Goal: Task Accomplishment & Management: Use online tool/utility

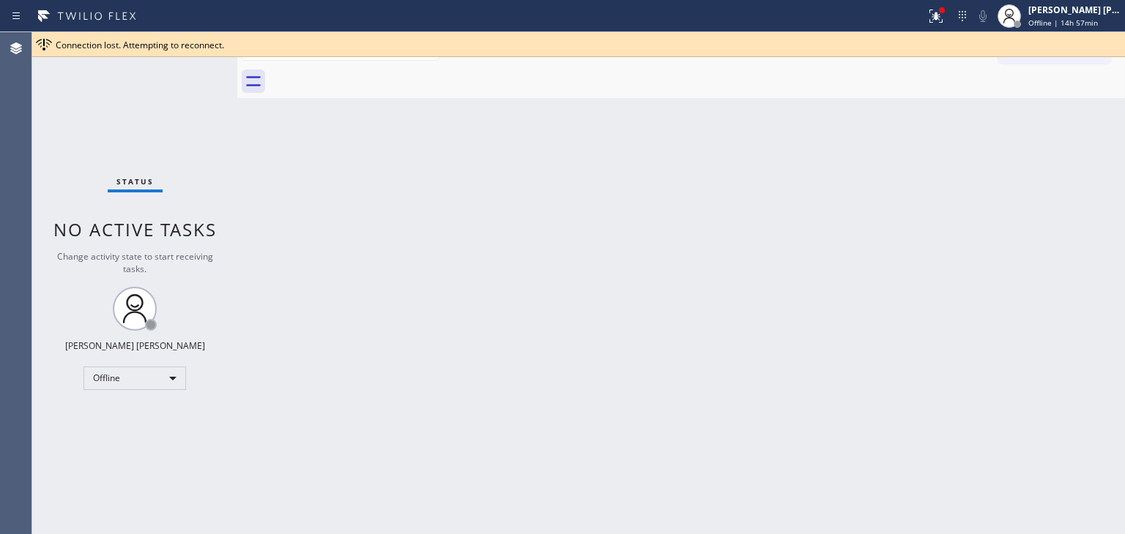
click at [129, 119] on div "Status No active tasks Change activity state to start receiving tasks. [PERSON_…" at bounding box center [134, 283] width 205 height 502
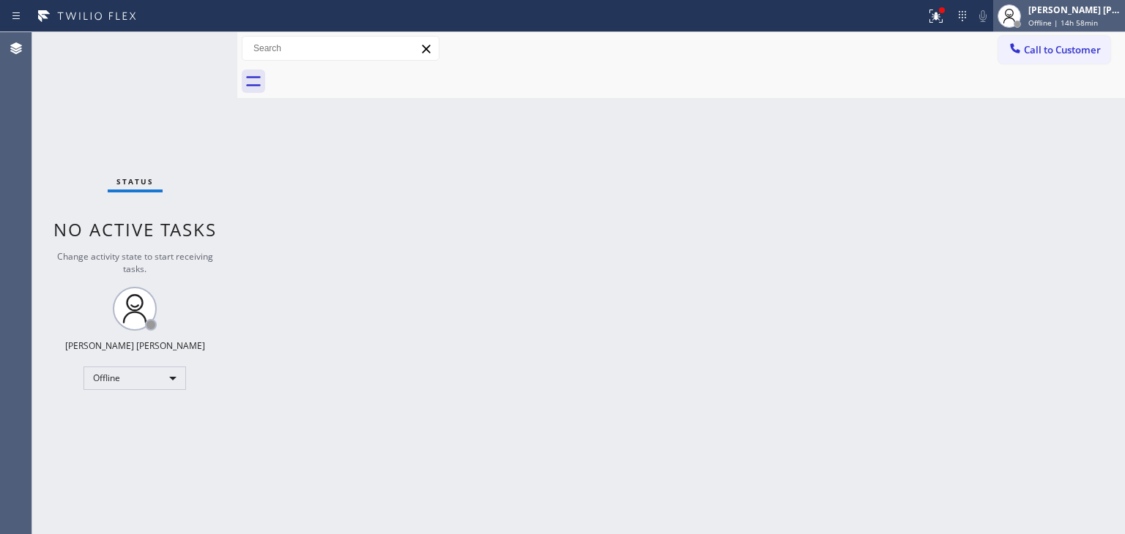
click at [395, 1] on div "[PERSON_NAME] [PERSON_NAME] Offline | 14h 58min" at bounding box center [1059, 16] width 132 height 32
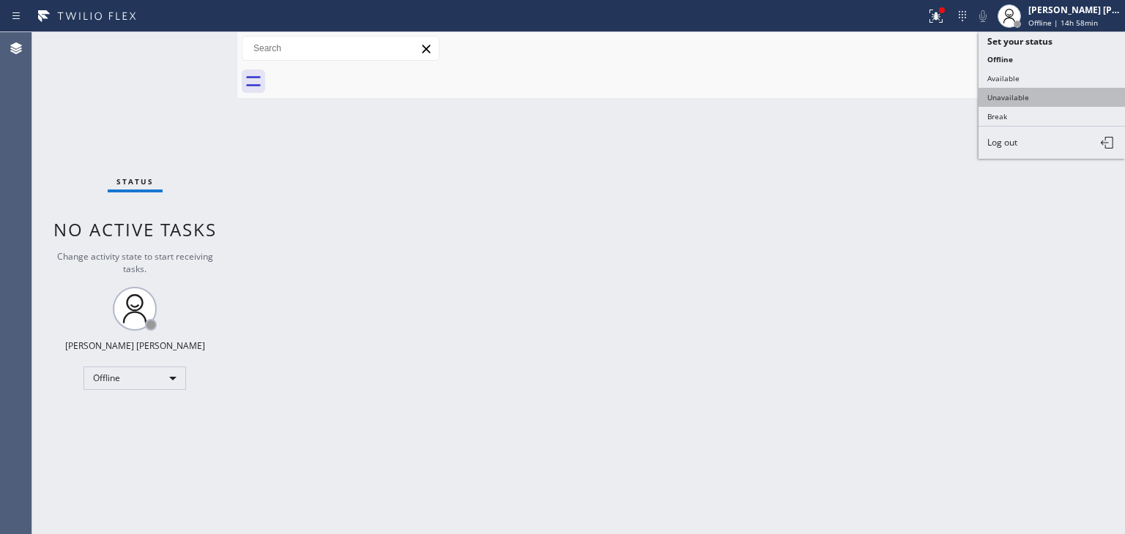
click at [395, 95] on button "Unavailable" at bounding box center [1051, 97] width 146 height 19
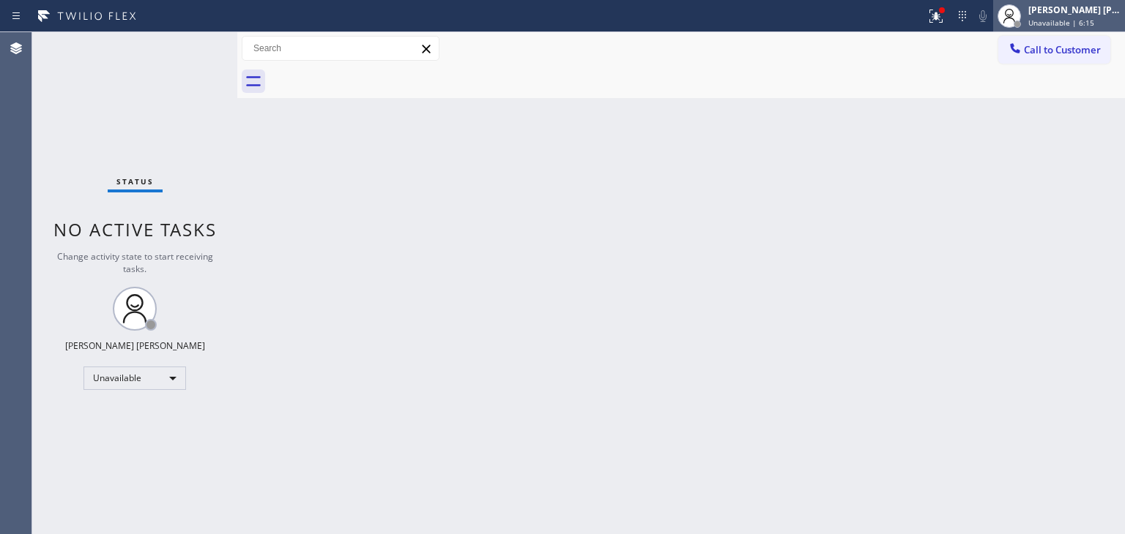
click at [395, 18] on span "Unavailable | 6:15" at bounding box center [1061, 23] width 66 height 10
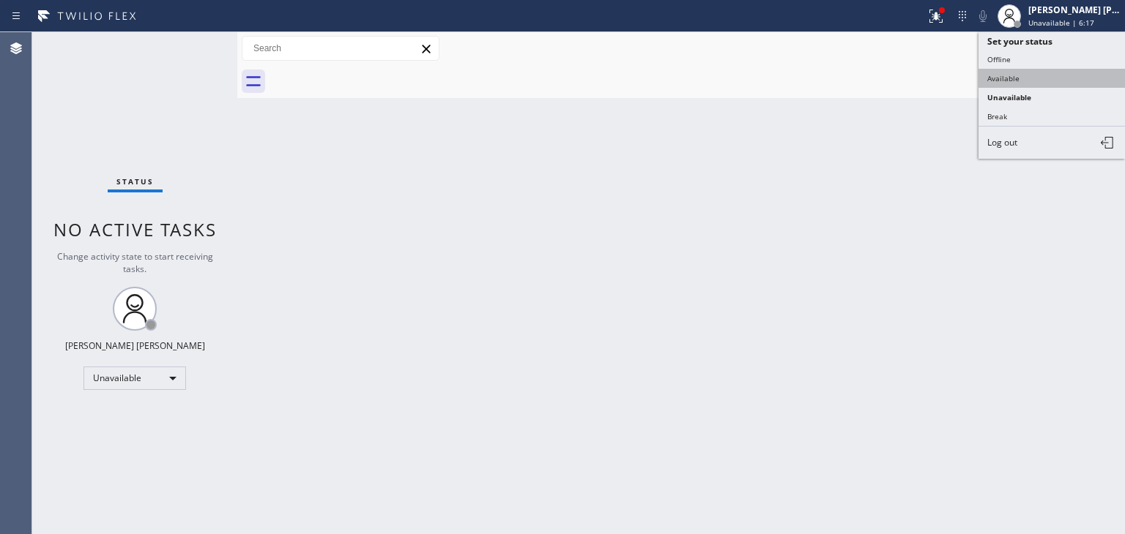
click at [395, 75] on button "Available" at bounding box center [1051, 78] width 146 height 19
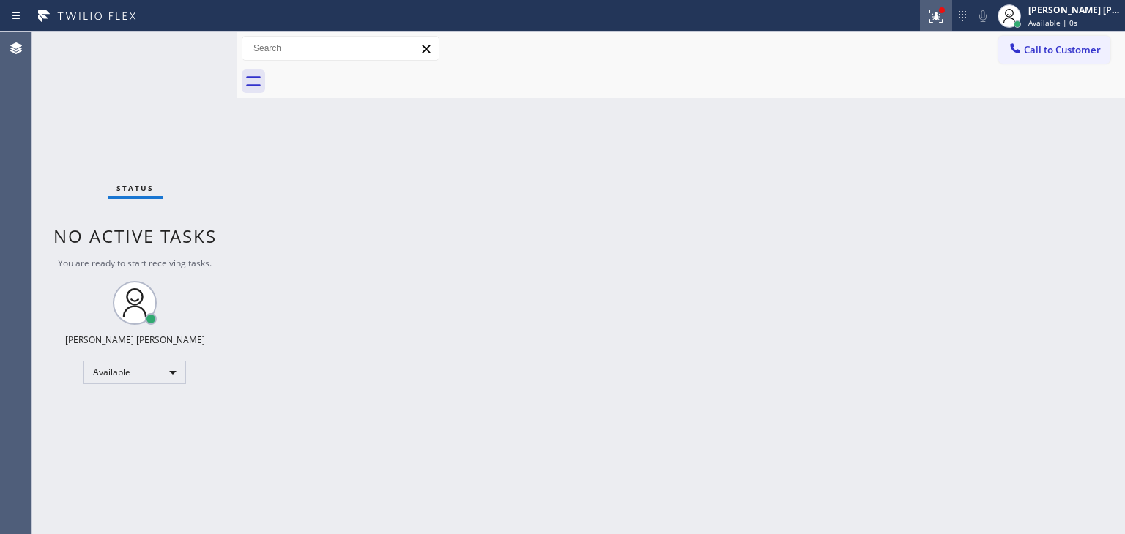
click at [395, 12] on icon at bounding box center [936, 16] width 18 height 18
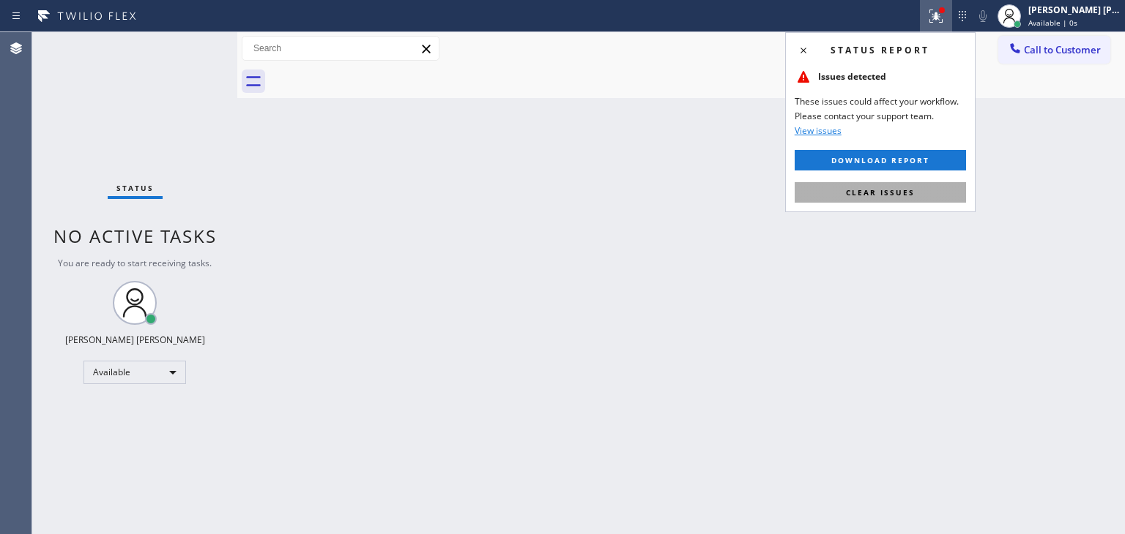
click at [395, 187] on button "Clear issues" at bounding box center [879, 192] width 171 height 21
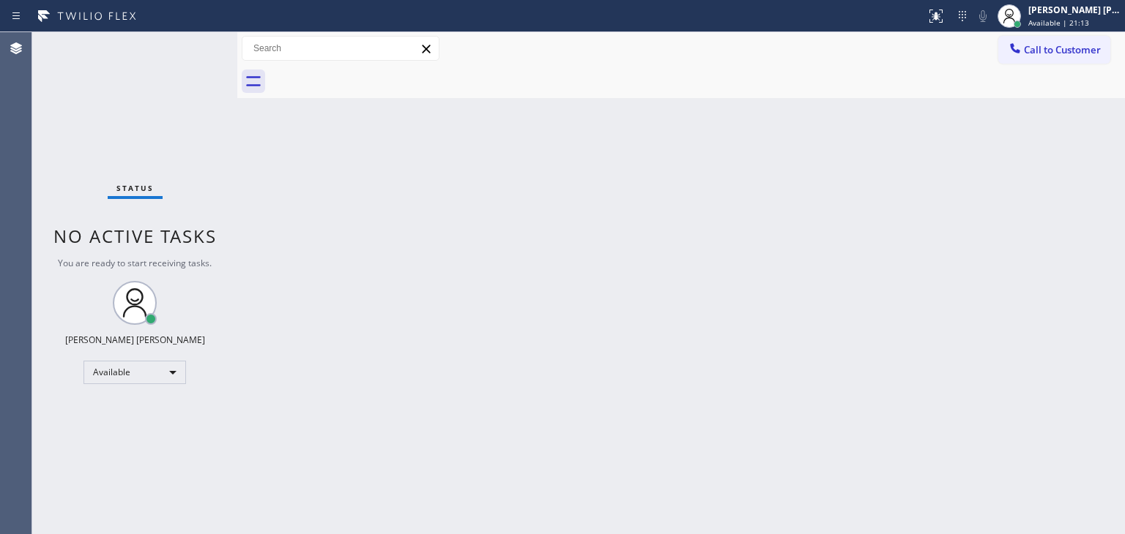
click at [196, 42] on div "Status No active tasks You are ready to start receiving tasks. [PERSON_NAME] [P…" at bounding box center [134, 283] width 205 height 502
drag, startPoint x: 324, startPoint y: 154, endPoint x: 391, endPoint y: 104, distance: 83.2
click at [324, 154] on div "Back to Dashboard Change Sender ID Customers Technicians Select a contact Outbo…" at bounding box center [680, 283] width 887 height 502
click at [193, 45] on div "Status No active tasks You are ready to start receiving tasks. [PERSON_NAME] [P…" at bounding box center [134, 283] width 205 height 502
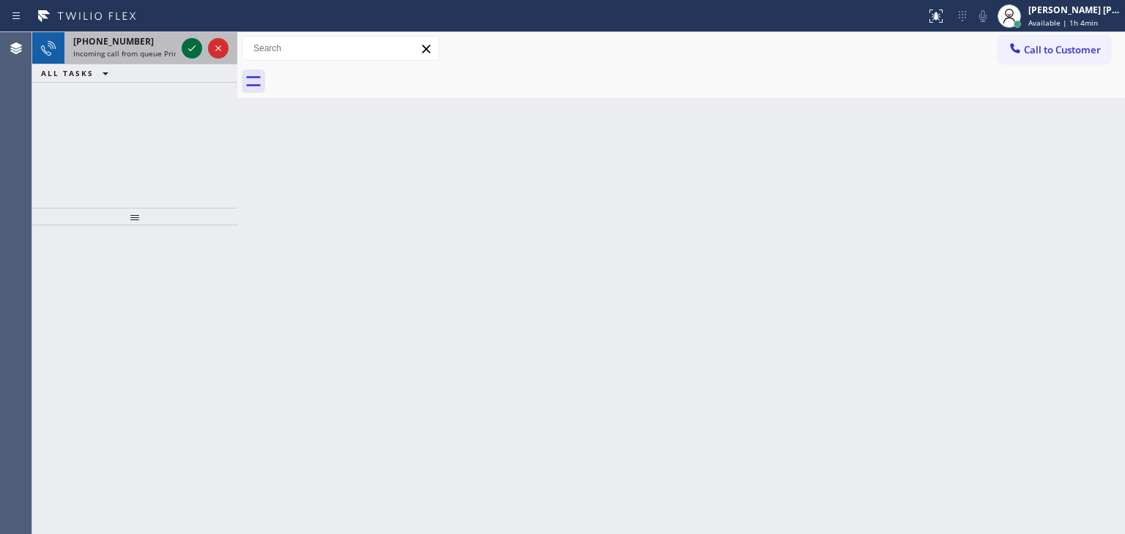
click at [199, 44] on icon at bounding box center [192, 49] width 18 height 18
click at [192, 44] on icon at bounding box center [192, 49] width 18 height 18
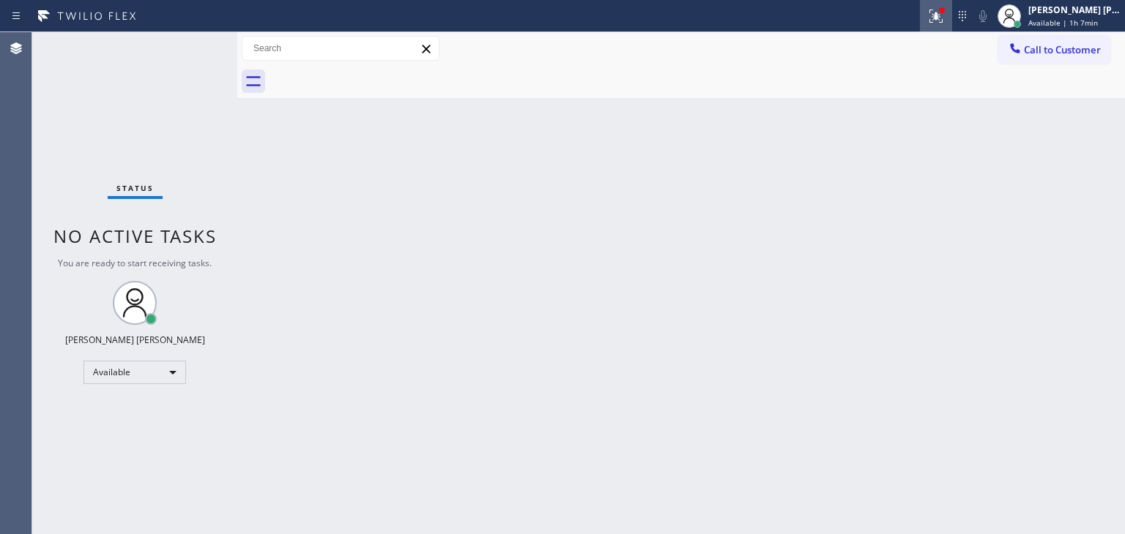
click at [395, 15] on icon at bounding box center [936, 16] width 18 height 18
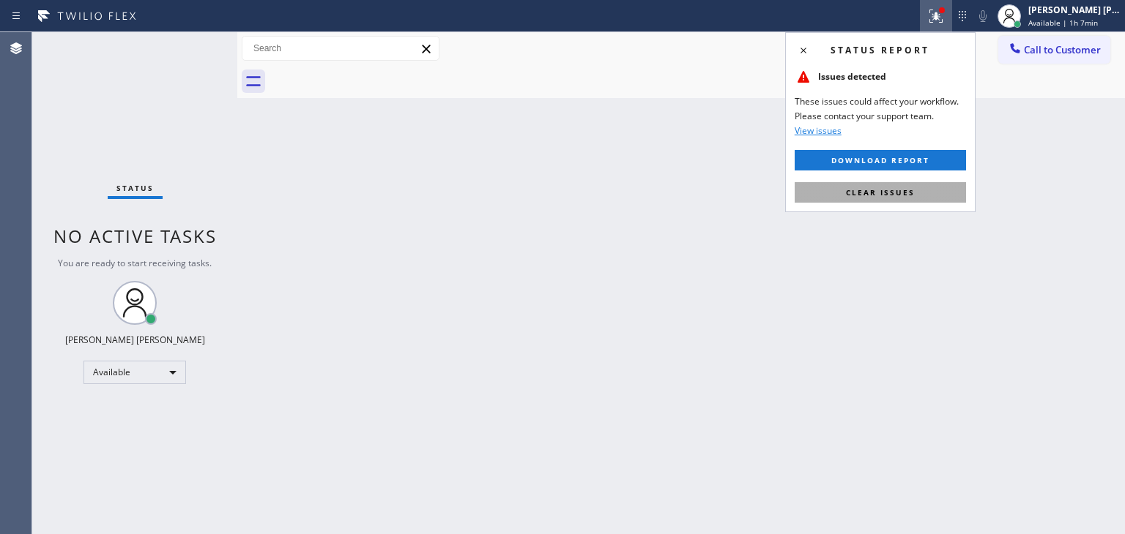
click at [395, 193] on span "Clear issues" at bounding box center [880, 192] width 69 height 10
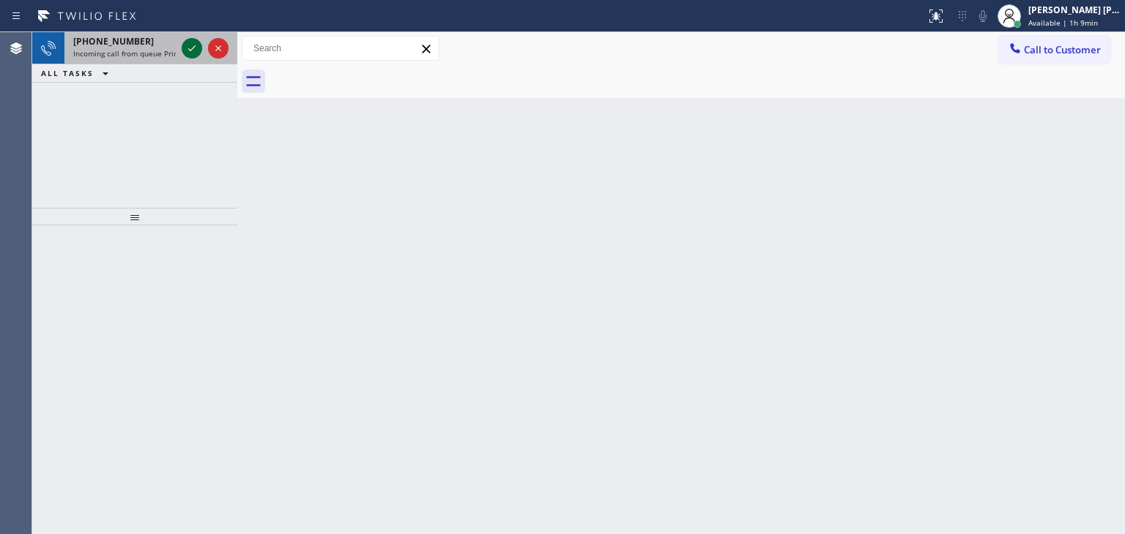
click at [186, 56] on icon at bounding box center [192, 49] width 18 height 18
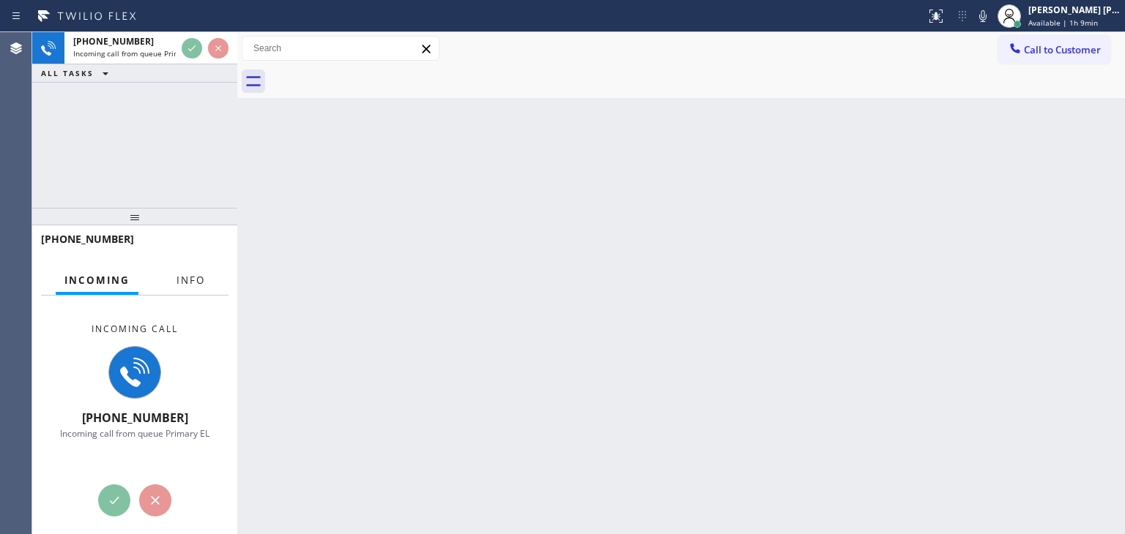
click at [185, 284] on span "Info" at bounding box center [190, 280] width 29 height 13
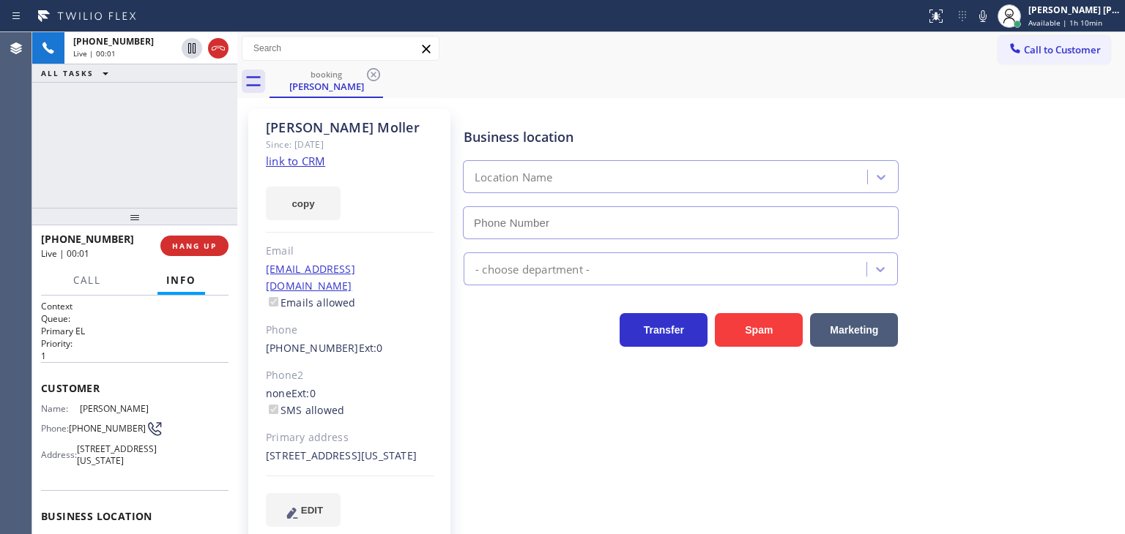
type input "[PHONE_NUMBER]"
click at [309, 157] on link "link to CRM" at bounding box center [295, 161] width 59 height 15
click at [395, 20] on span "Available | 1h 10min" at bounding box center [1065, 23] width 74 height 10
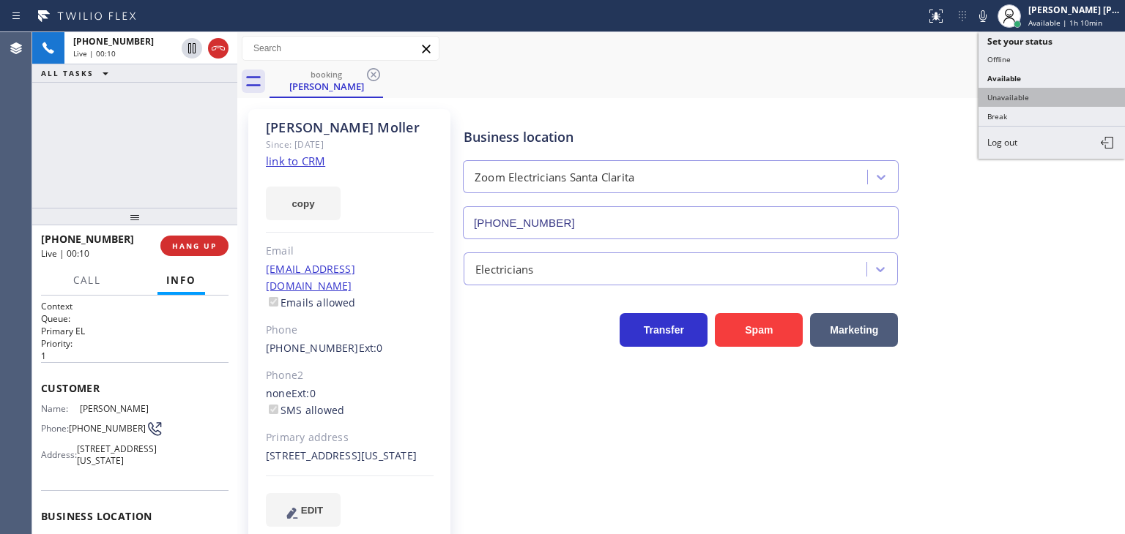
click at [395, 97] on button "Unavailable" at bounding box center [1051, 97] width 146 height 19
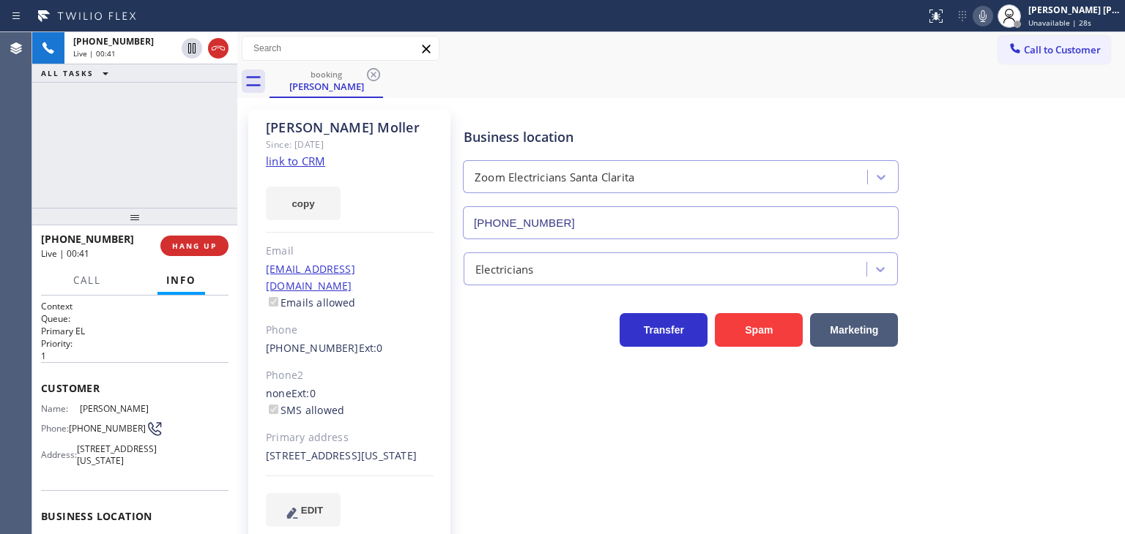
click at [395, 15] on icon at bounding box center [983, 16] width 18 height 18
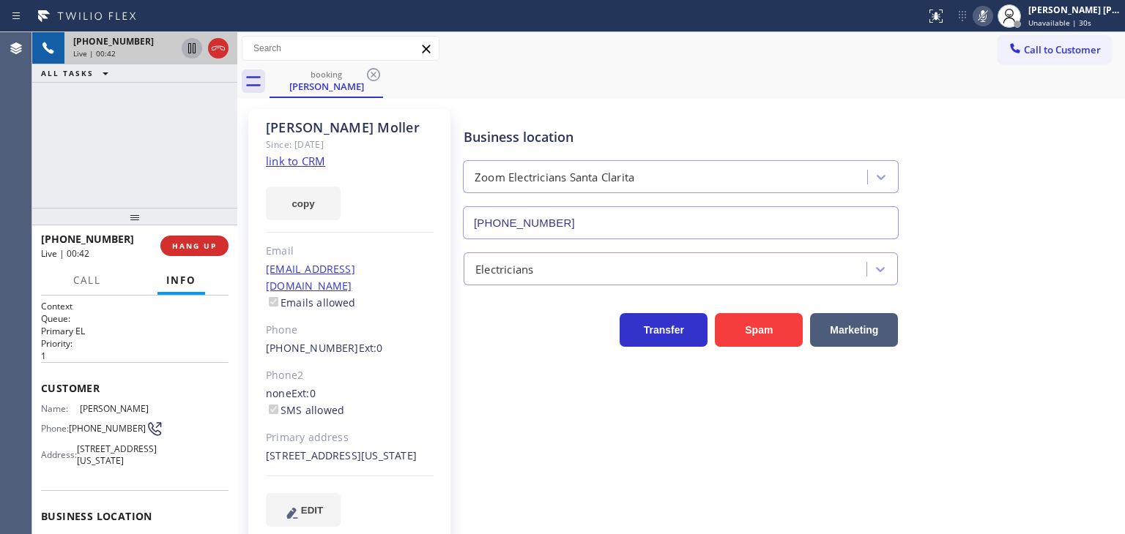
click at [196, 52] on icon at bounding box center [192, 49] width 18 height 18
click at [395, 17] on icon at bounding box center [983, 16] width 18 height 18
click at [198, 51] on icon at bounding box center [192, 49] width 18 height 18
click at [395, 18] on icon at bounding box center [982, 16] width 7 height 12
click at [395, 18] on rect at bounding box center [982, 15] width 10 height 10
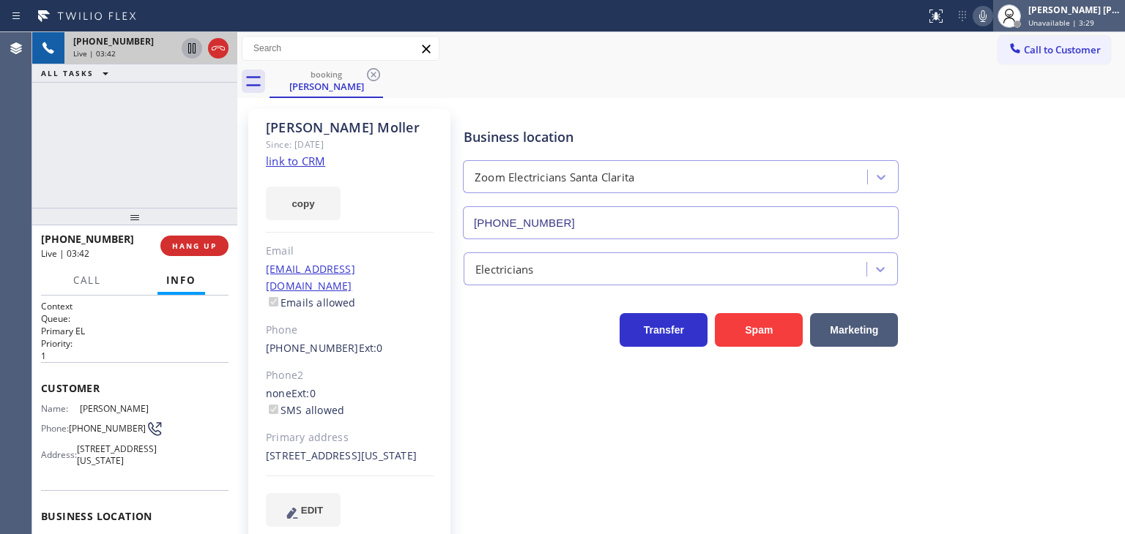
click at [395, 18] on span "Unavailable | 3:29" at bounding box center [1061, 23] width 66 height 10
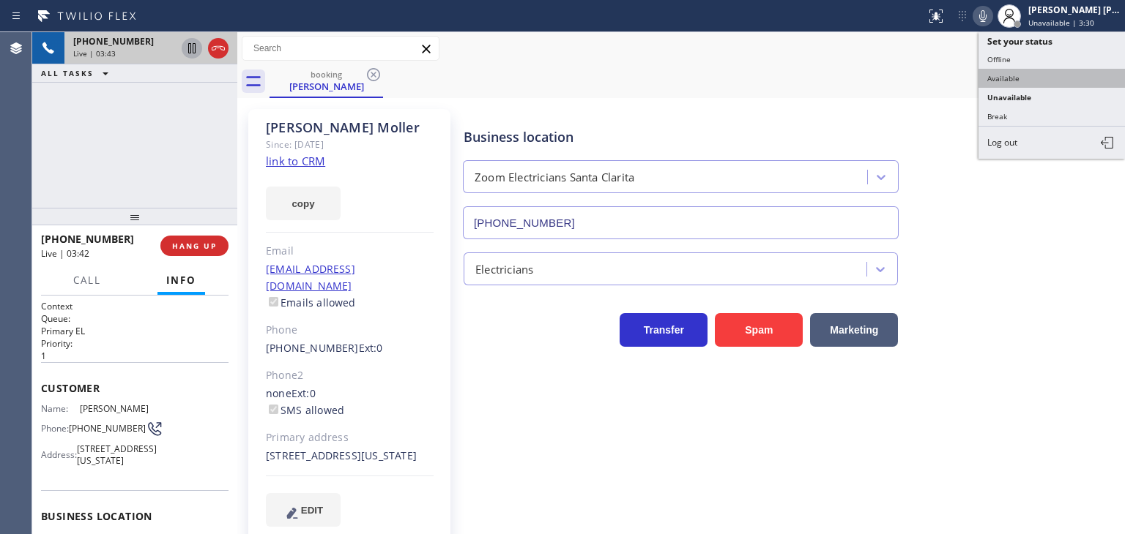
click at [395, 69] on button "Available" at bounding box center [1051, 78] width 146 height 19
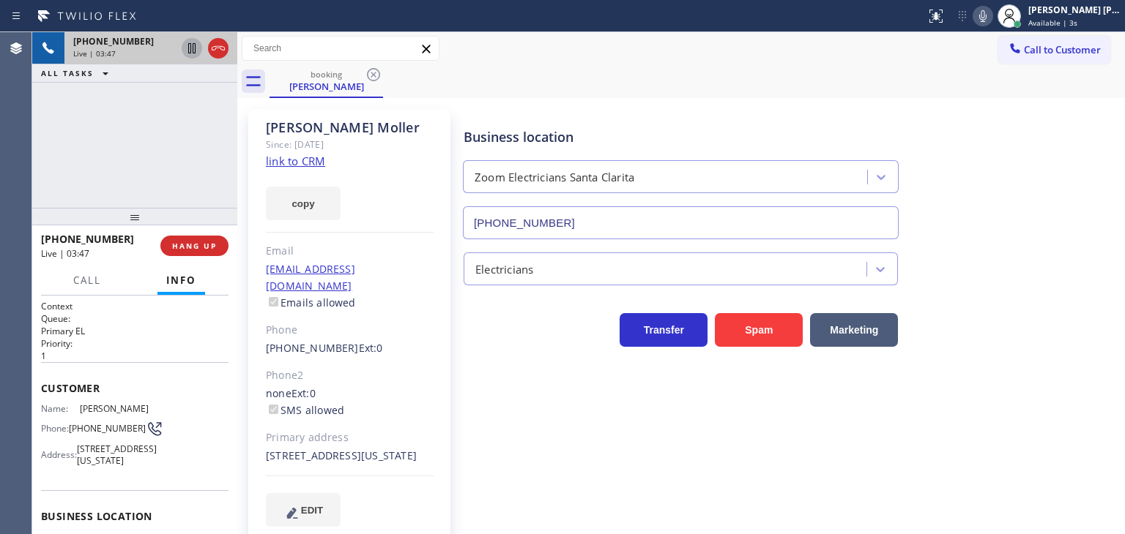
click at [395, 18] on icon at bounding box center [983, 16] width 18 height 18
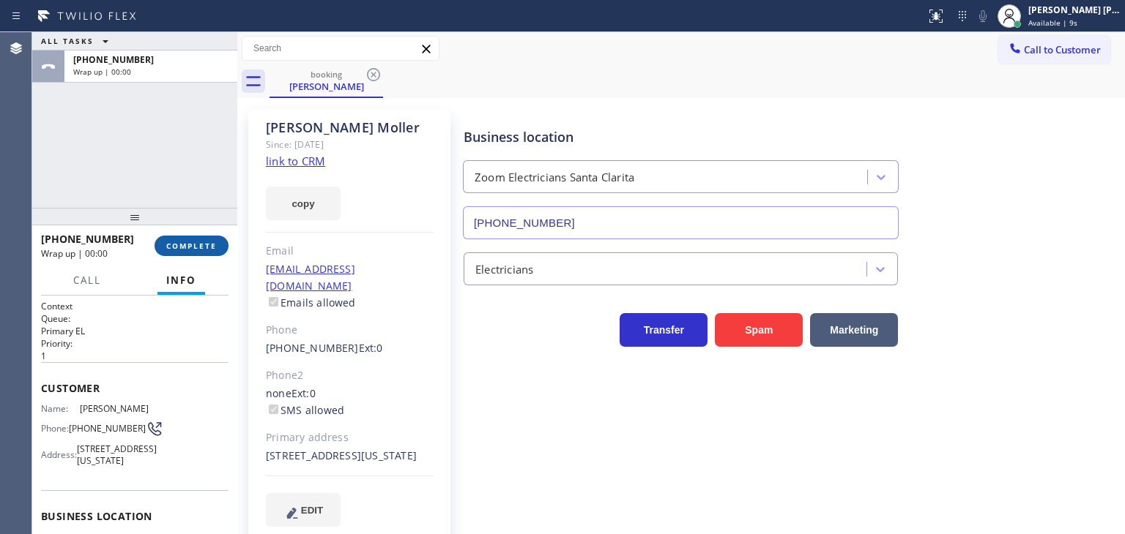
click at [217, 250] on button "COMPLETE" at bounding box center [191, 246] width 74 height 21
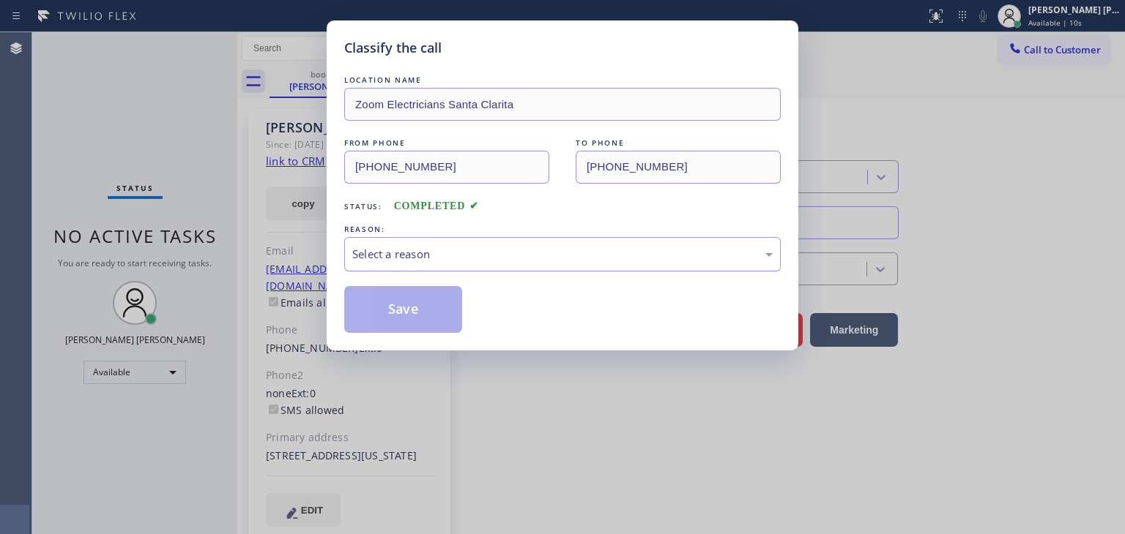
click at [395, 247] on div "Select a reason" at bounding box center [562, 254] width 420 height 17
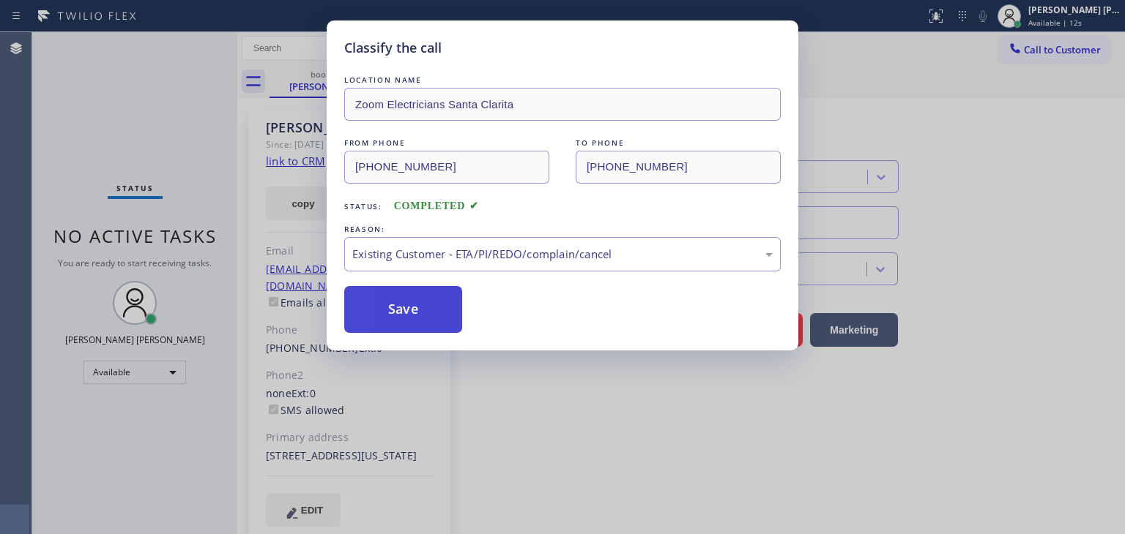
click at [395, 317] on button "Save" at bounding box center [403, 309] width 118 height 47
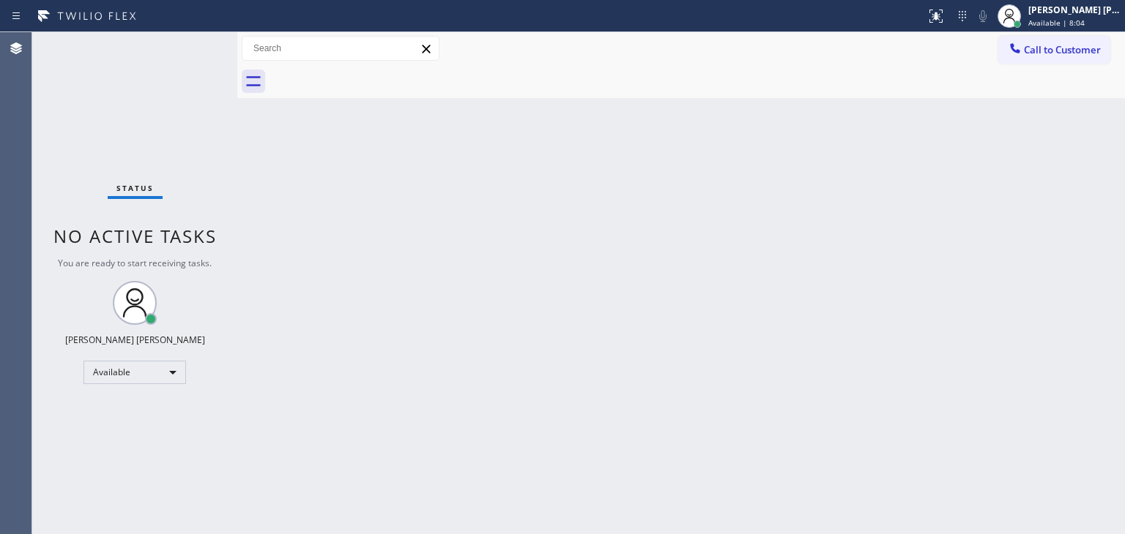
click at [190, 37] on div "Status No active tasks You are ready to start receiving tasks. [PERSON_NAME] [P…" at bounding box center [134, 283] width 205 height 502
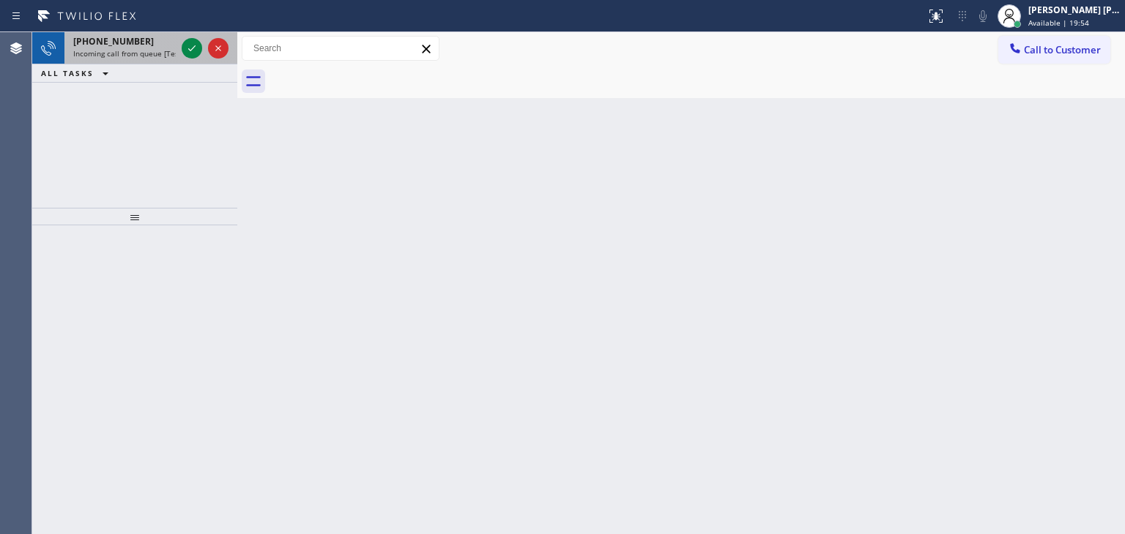
click at [186, 38] on div at bounding box center [205, 48] width 53 height 32
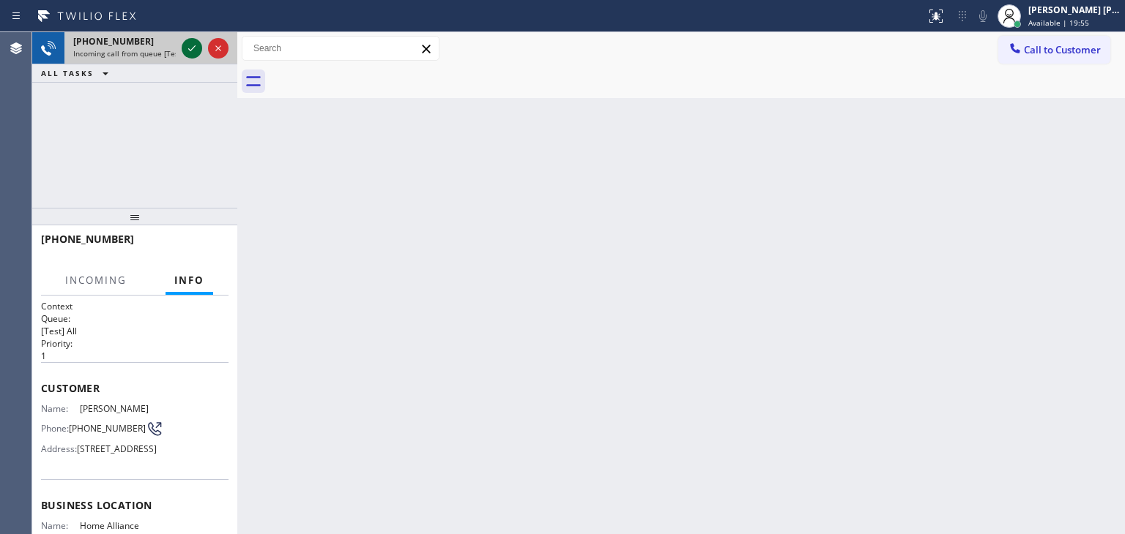
click at [199, 40] on icon at bounding box center [192, 49] width 18 height 18
click at [180, 49] on div at bounding box center [205, 48] width 53 height 32
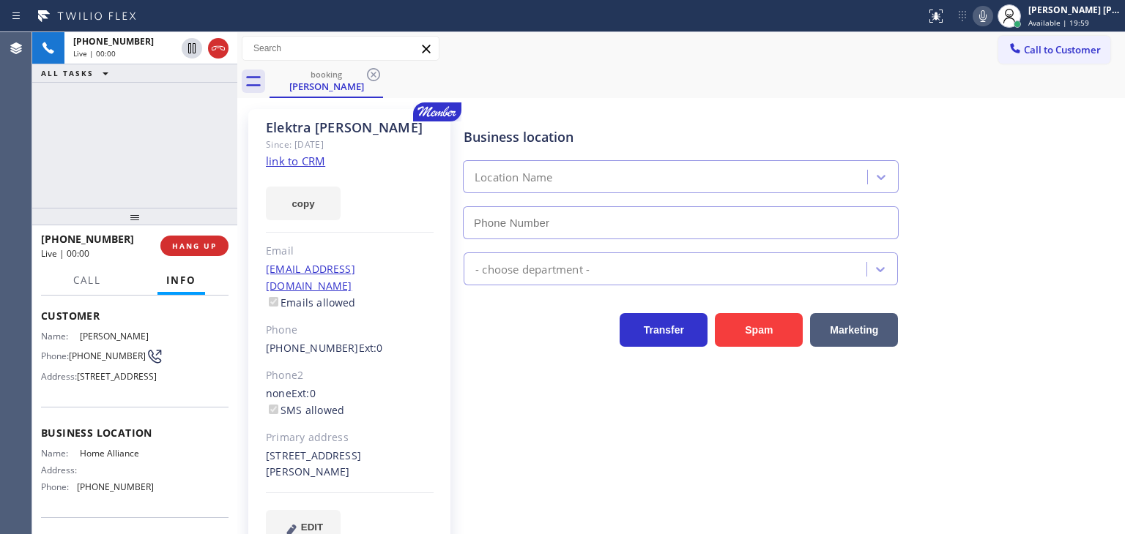
scroll to position [73, 0]
type input "[PHONE_NUMBER]"
click at [313, 163] on link "link to CRM" at bounding box center [295, 161] width 59 height 15
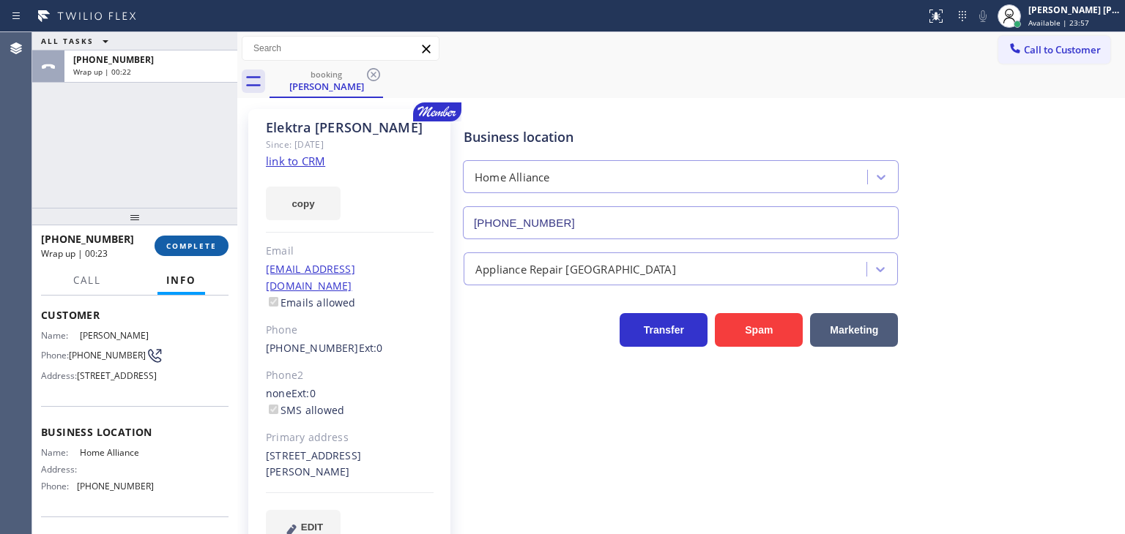
click at [211, 245] on span "COMPLETE" at bounding box center [191, 246] width 51 height 10
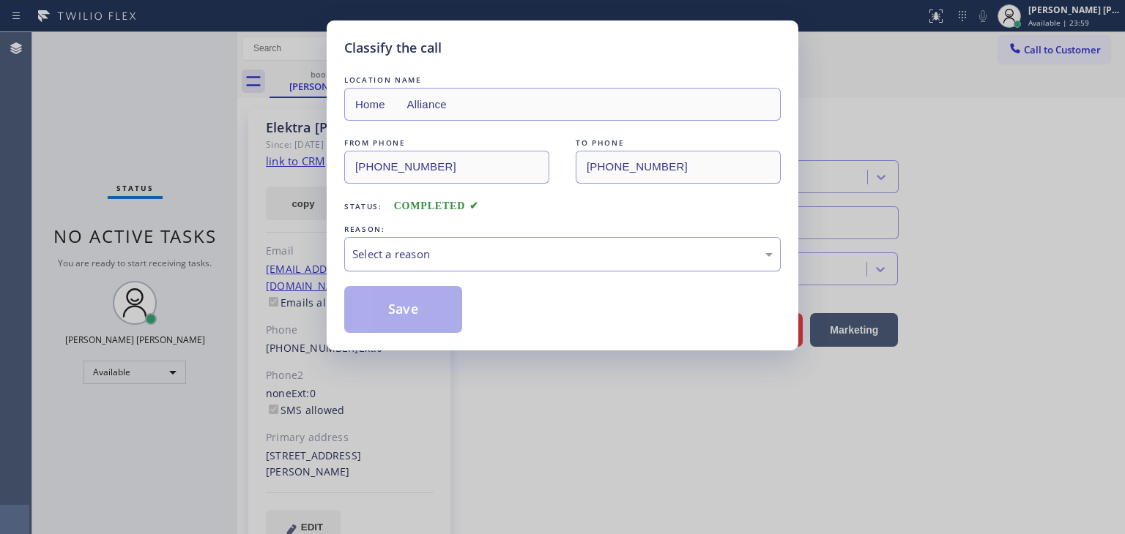
drag, startPoint x: 401, startPoint y: 251, endPoint x: 398, endPoint y: 259, distance: 8.6
click at [395, 252] on div "Select a reason" at bounding box center [562, 254] width 420 height 17
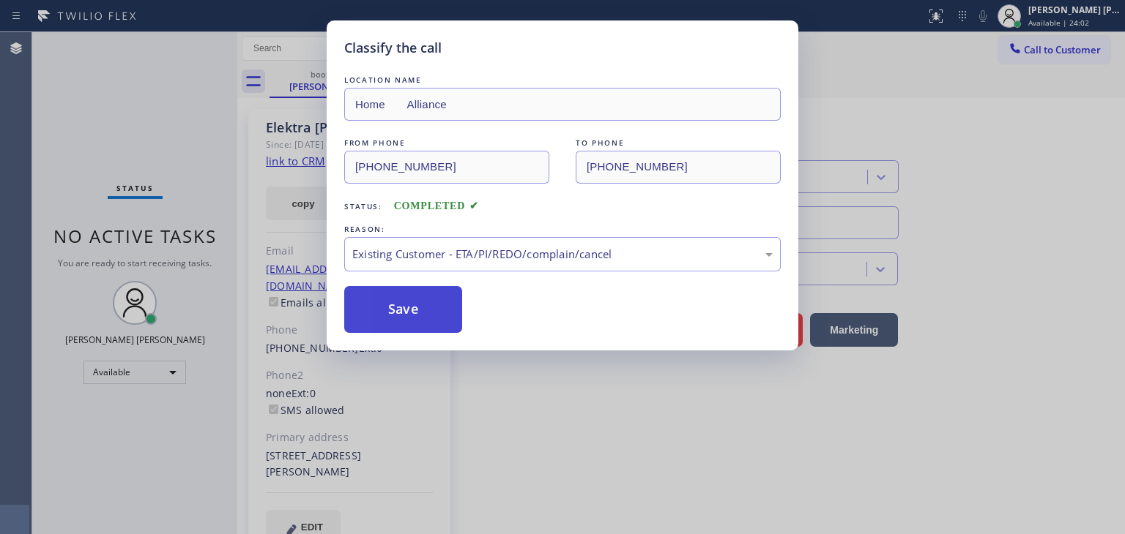
click at [383, 308] on button "Save" at bounding box center [403, 309] width 118 height 47
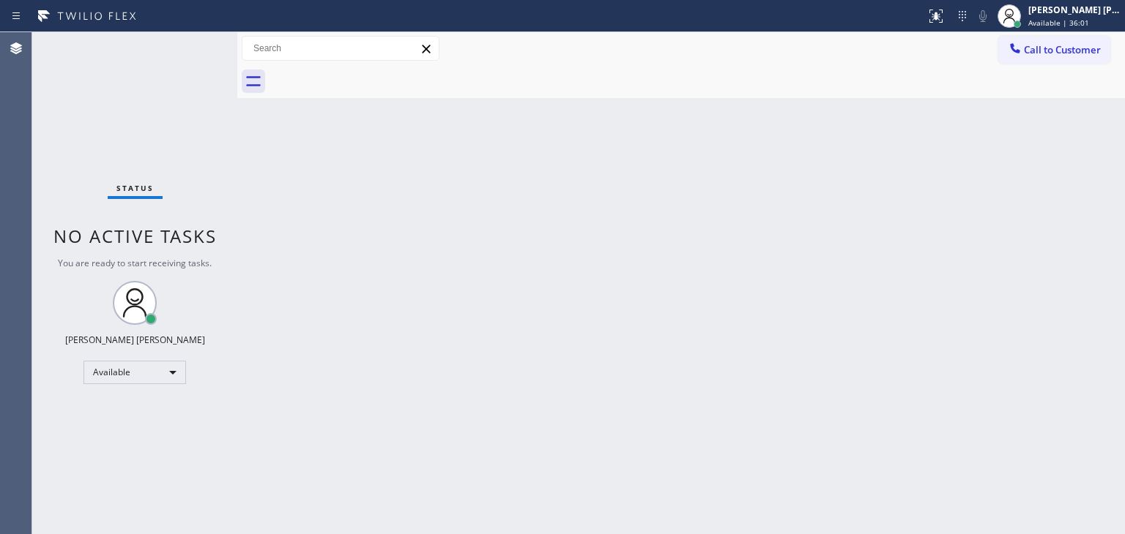
click at [187, 48] on div "Status No active tasks You are ready to start receiving tasks. [PERSON_NAME] [P…" at bounding box center [134, 283] width 205 height 502
click at [191, 48] on div "Status No active tasks You are ready to start receiving tasks. [PERSON_NAME] [P…" at bounding box center [134, 283] width 205 height 502
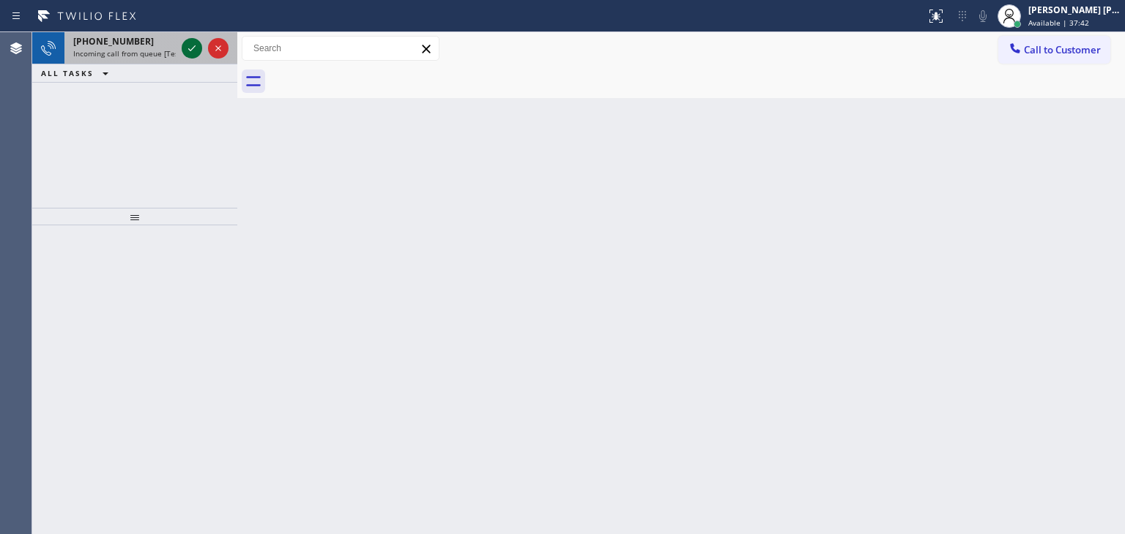
click at [193, 45] on icon at bounding box center [192, 49] width 18 height 18
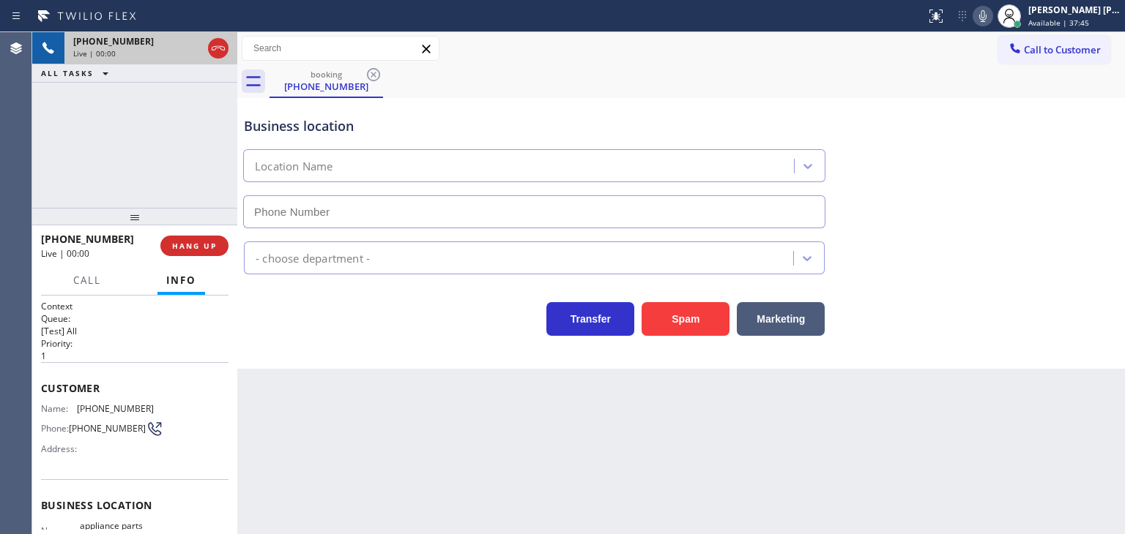
type input "[PHONE_NUMBER]"
drag, startPoint x: 1084, startPoint y: 12, endPoint x: 1064, endPoint y: 69, distance: 59.7
click at [395, 12] on div "[PERSON_NAME] [PERSON_NAME]" at bounding box center [1074, 10] width 92 height 12
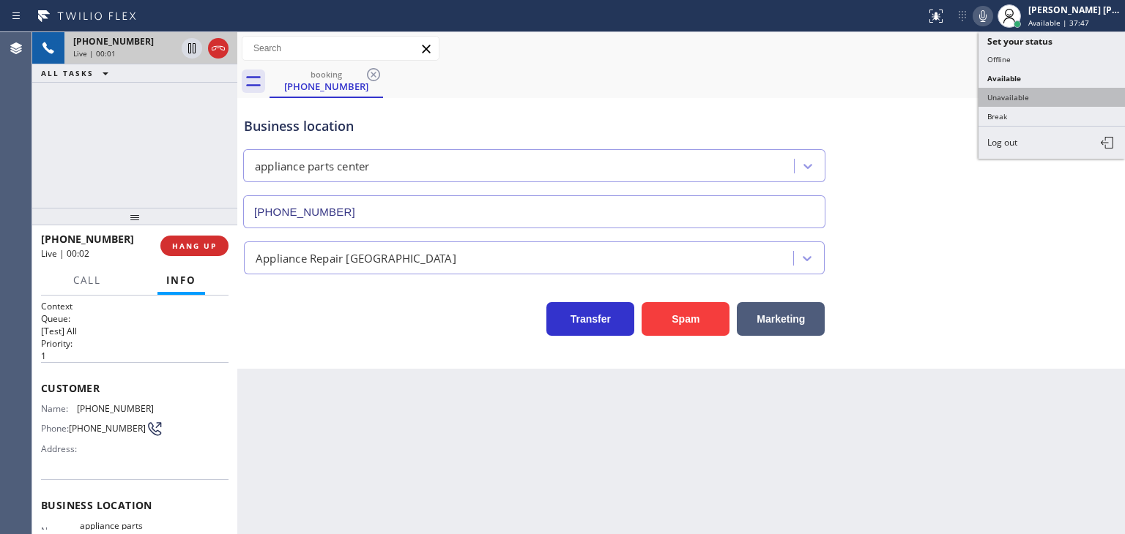
click at [395, 100] on button "Unavailable" at bounding box center [1051, 97] width 146 height 19
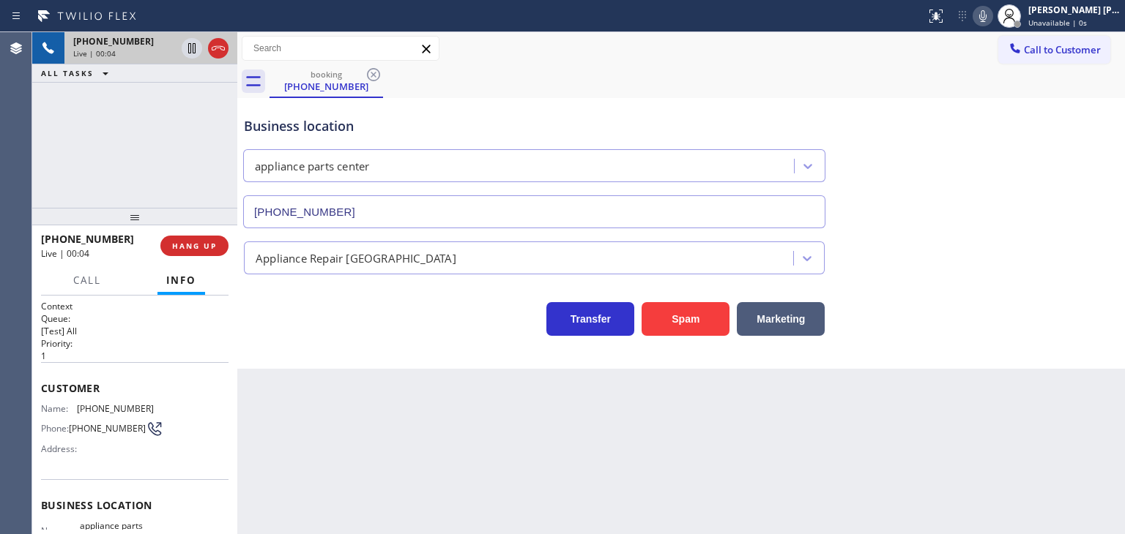
scroll to position [146, 0]
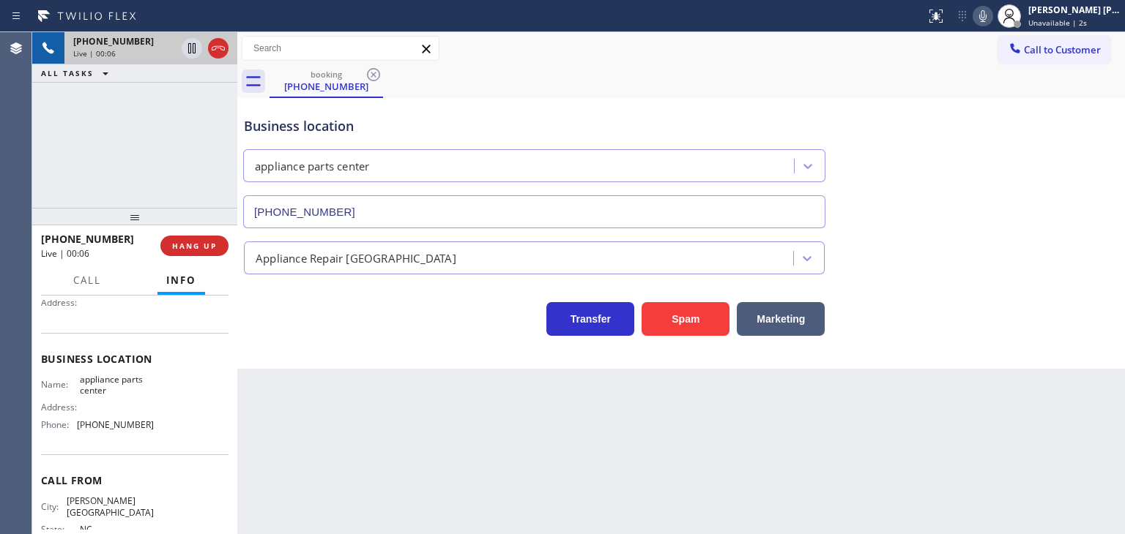
click at [395, 18] on icon at bounding box center [983, 16] width 18 height 18
drag, startPoint x: 132, startPoint y: 242, endPoint x: 56, endPoint y: 229, distance: 77.3
click at [56, 229] on div "[PHONE_NUMBER] Live | 01:33" at bounding box center [100, 246] width 119 height 38
copy span "9107501015"
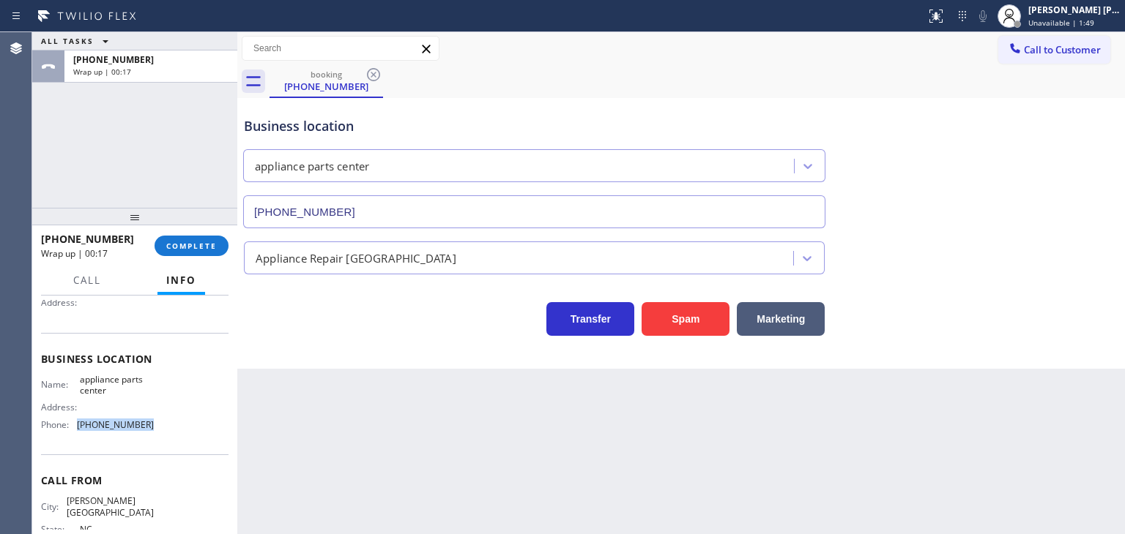
drag, startPoint x: 159, startPoint y: 428, endPoint x: 78, endPoint y: 431, distance: 81.3
click at [78, 431] on div "Name: appliance parts center Address: Phone: [PHONE_NUMBER]" at bounding box center [134, 405] width 187 height 63
click at [395, 18] on span "Unavailable | 2:48" at bounding box center [1061, 23] width 66 height 10
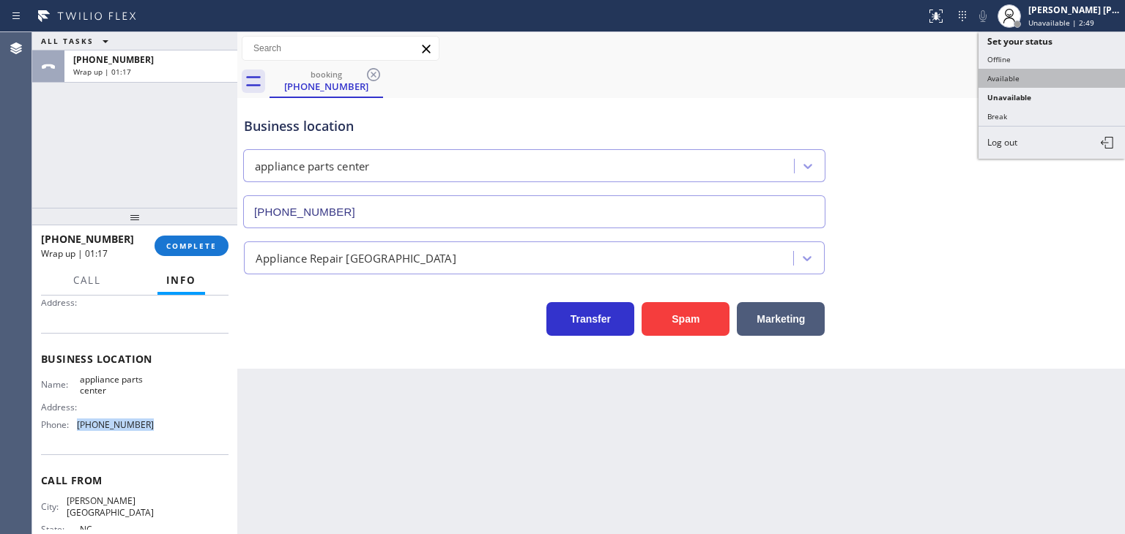
click at [395, 74] on button "Available" at bounding box center [1051, 78] width 146 height 19
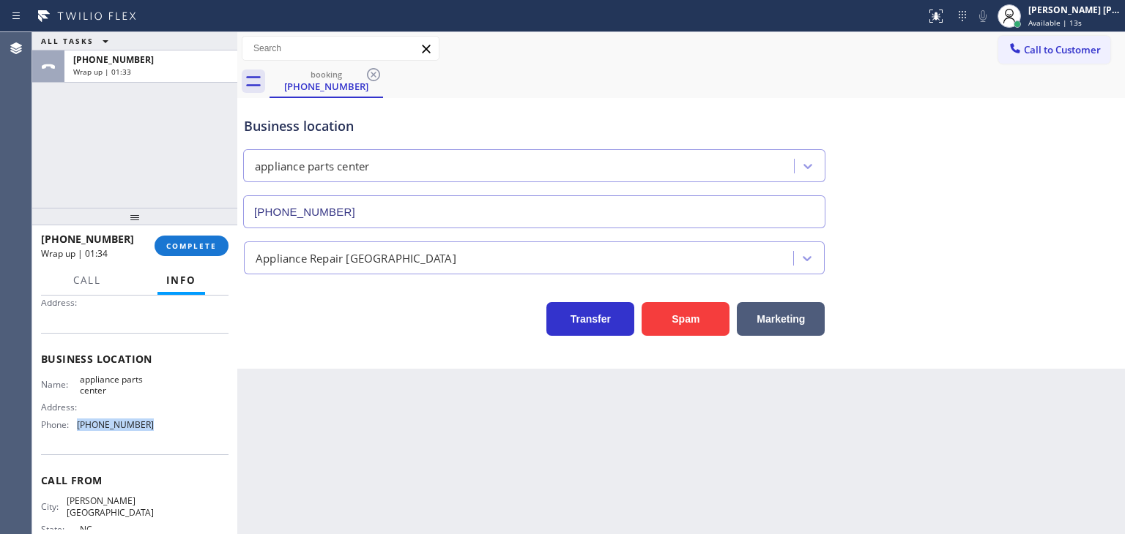
copy span "[PHONE_NUMBER]"
click at [214, 243] on span "COMPLETE" at bounding box center [191, 246] width 51 height 10
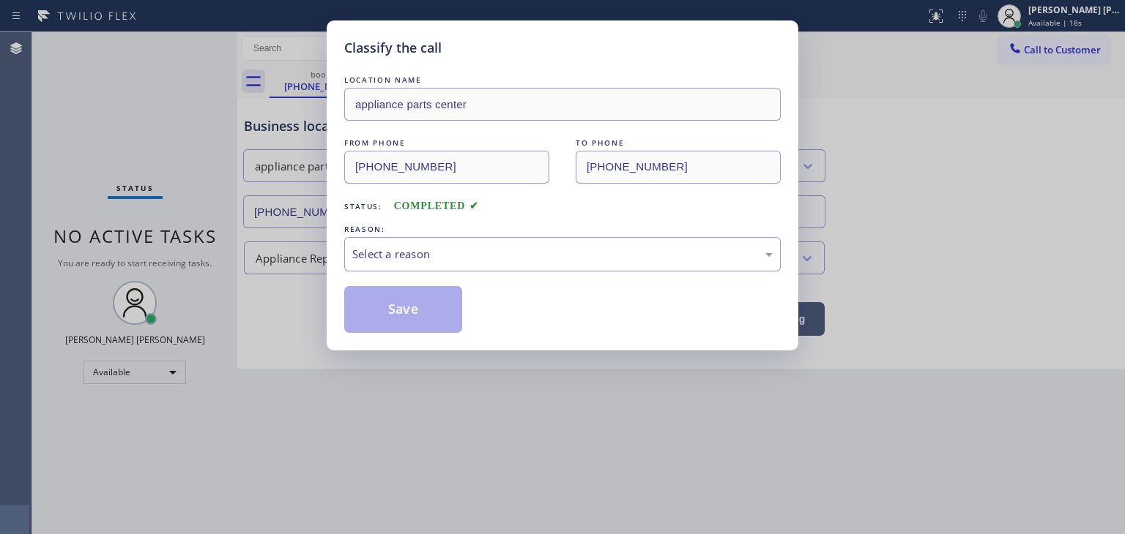
click at [395, 253] on div "Select a reason" at bounding box center [562, 254] width 420 height 17
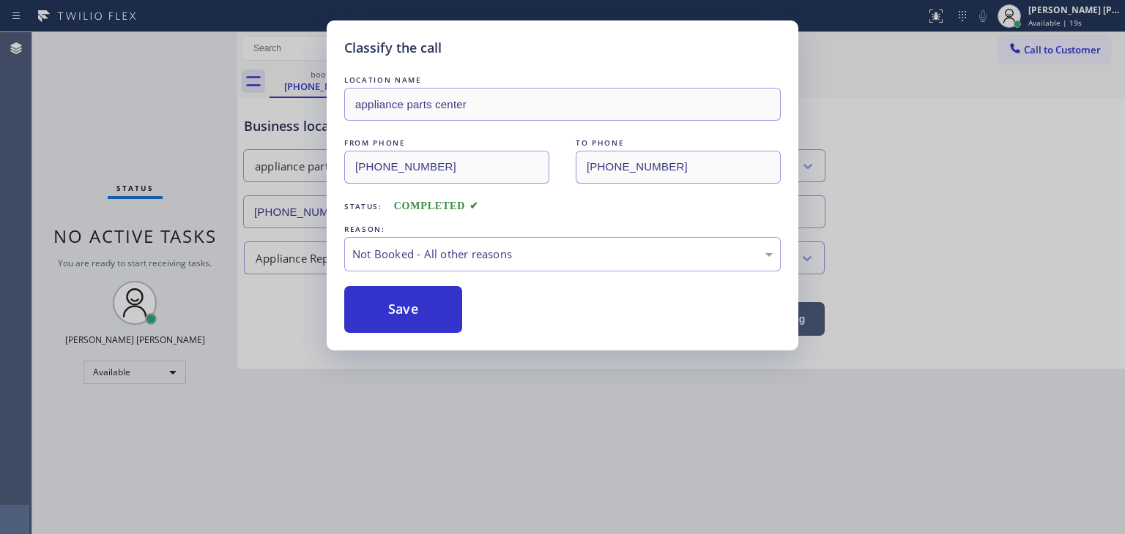
click at [395, 312] on button "Save" at bounding box center [403, 309] width 118 height 47
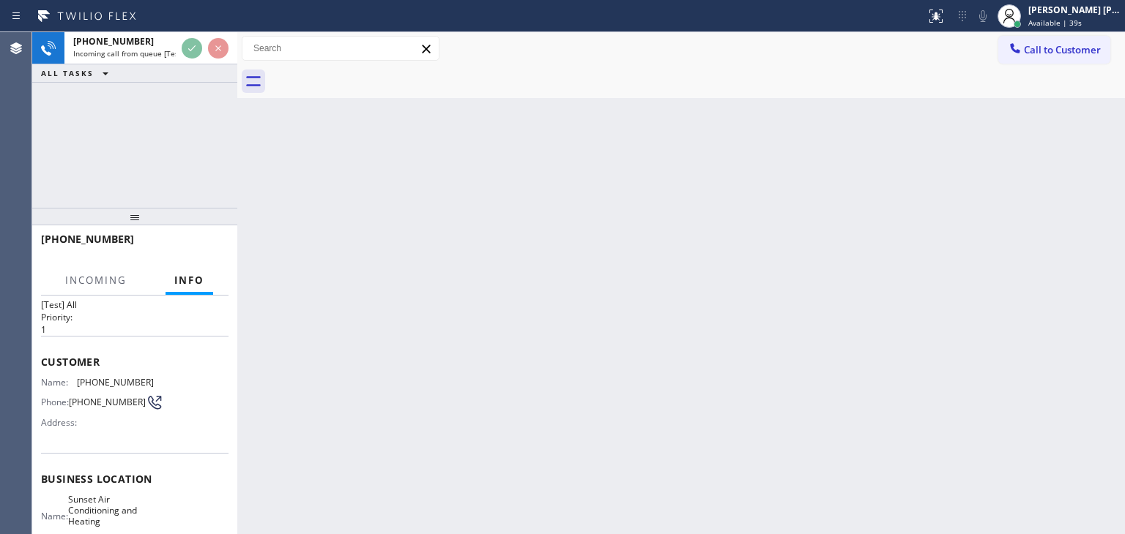
scroll to position [73, 0]
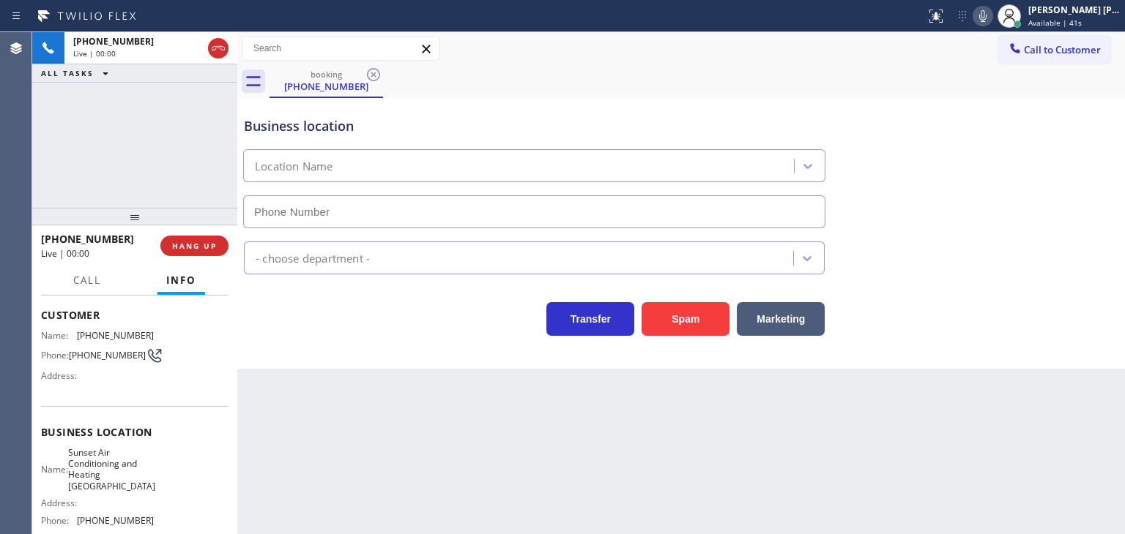
type input "[PHONE_NUMBER]"
click at [395, 14] on icon at bounding box center [982, 16] width 7 height 12
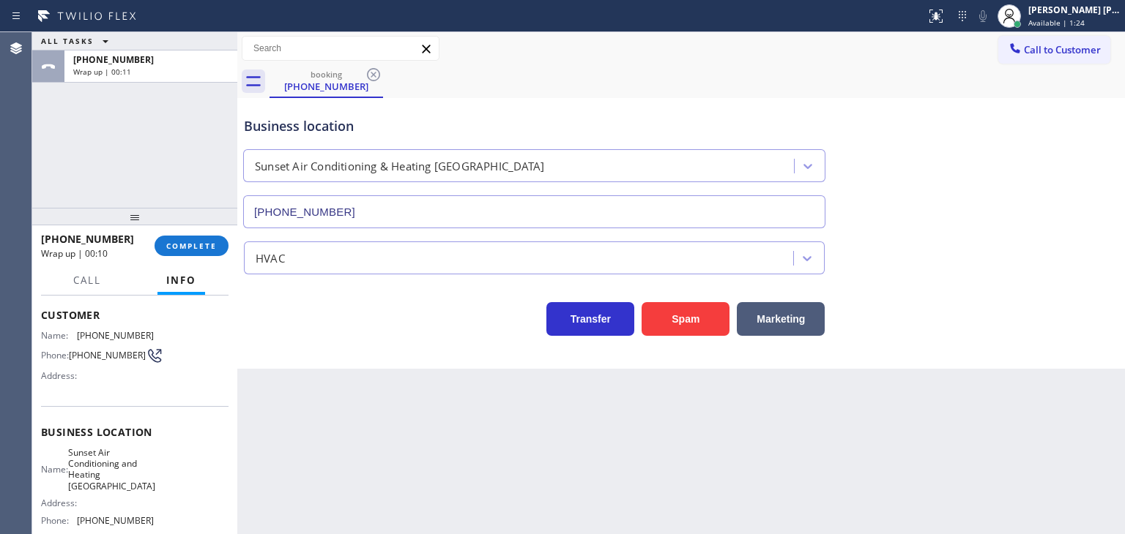
drag, startPoint x: 193, startPoint y: 244, endPoint x: 193, endPoint y: 234, distance: 10.3
click at [193, 243] on span "COMPLETE" at bounding box center [191, 246] width 51 height 10
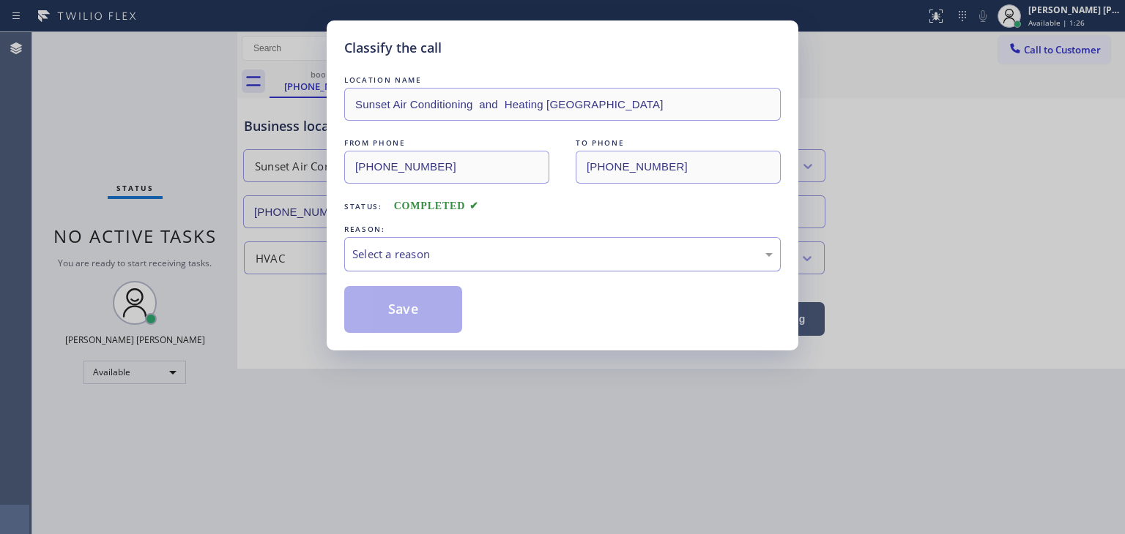
click at [395, 253] on div "Select a reason" at bounding box center [562, 254] width 420 height 17
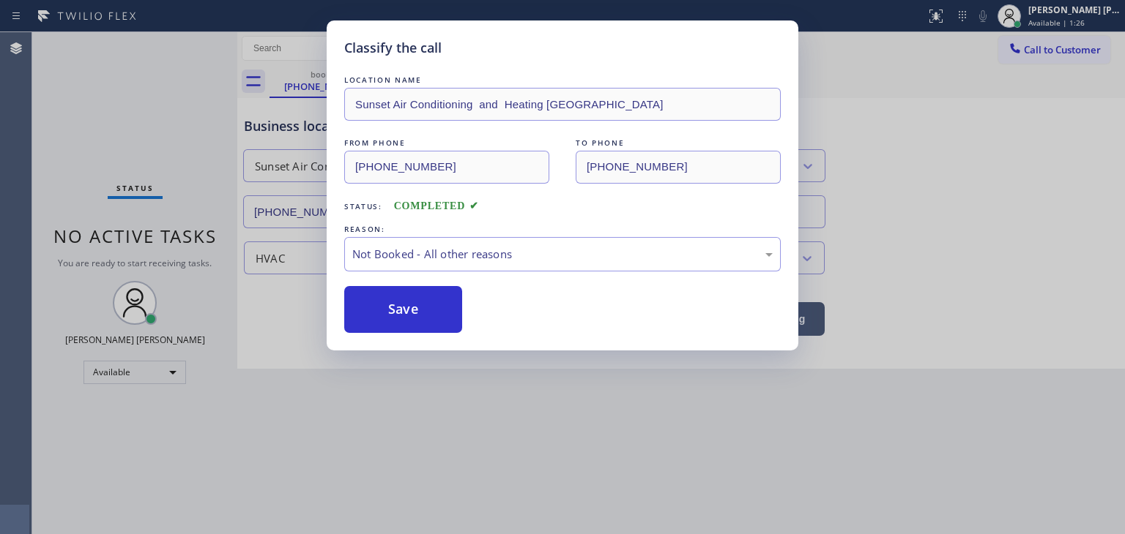
click at [395, 308] on button "Save" at bounding box center [403, 309] width 118 height 47
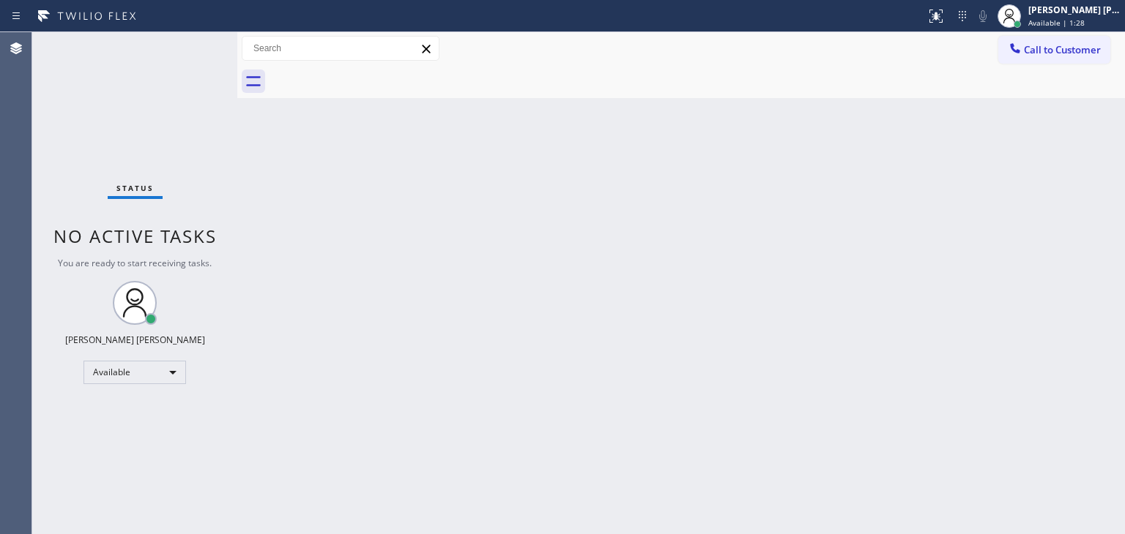
click at [185, 38] on div "Status No active tasks You are ready to start receiving tasks. [PERSON_NAME] [P…" at bounding box center [134, 283] width 205 height 502
click at [192, 49] on div "Status No active tasks You are ready to start receiving tasks. [PERSON_NAME] [P…" at bounding box center [134, 283] width 205 height 502
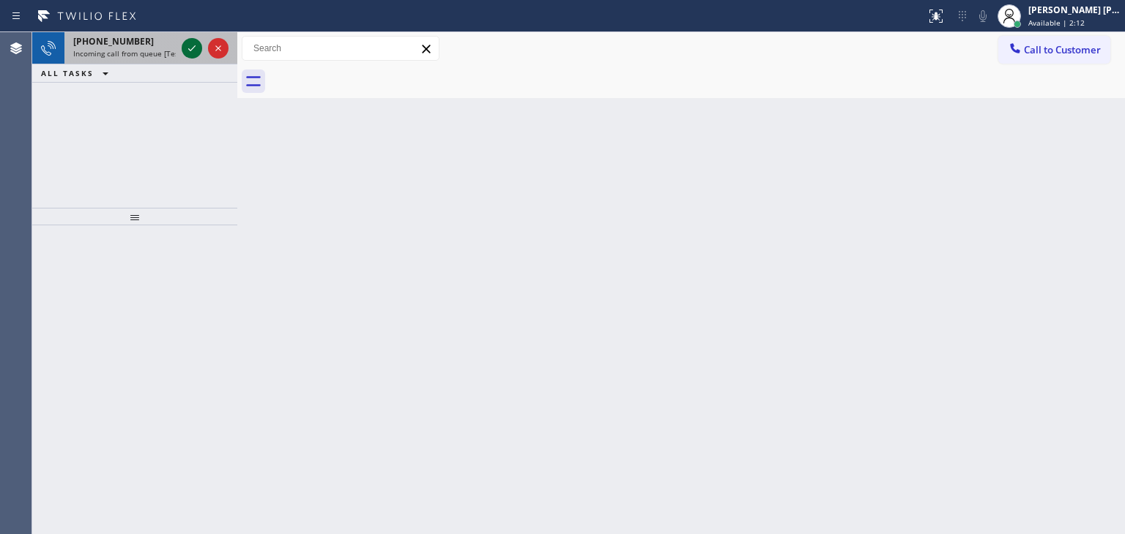
click at [193, 53] on icon at bounding box center [192, 49] width 18 height 18
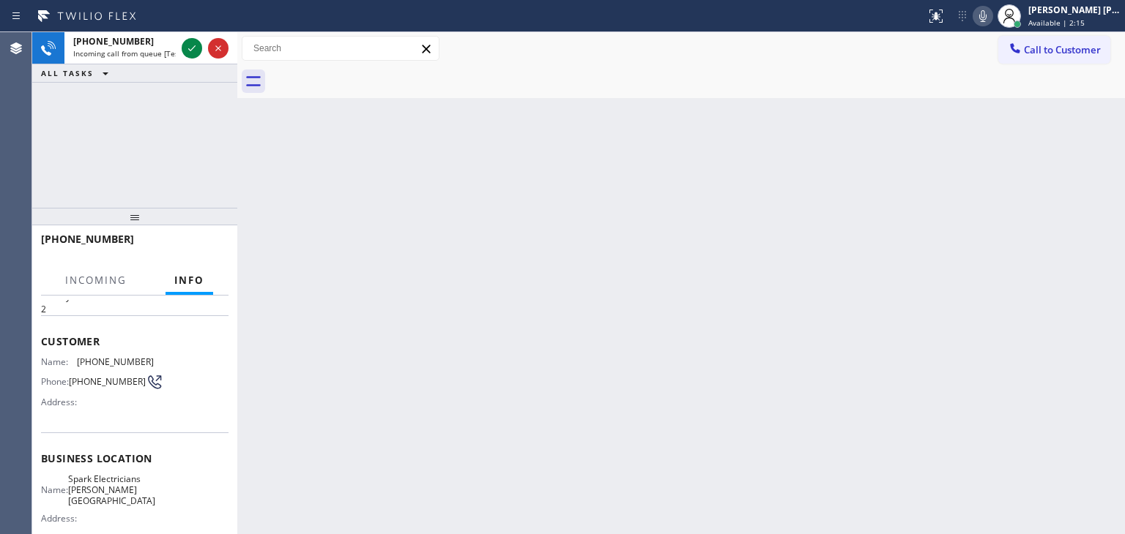
scroll to position [73, 0]
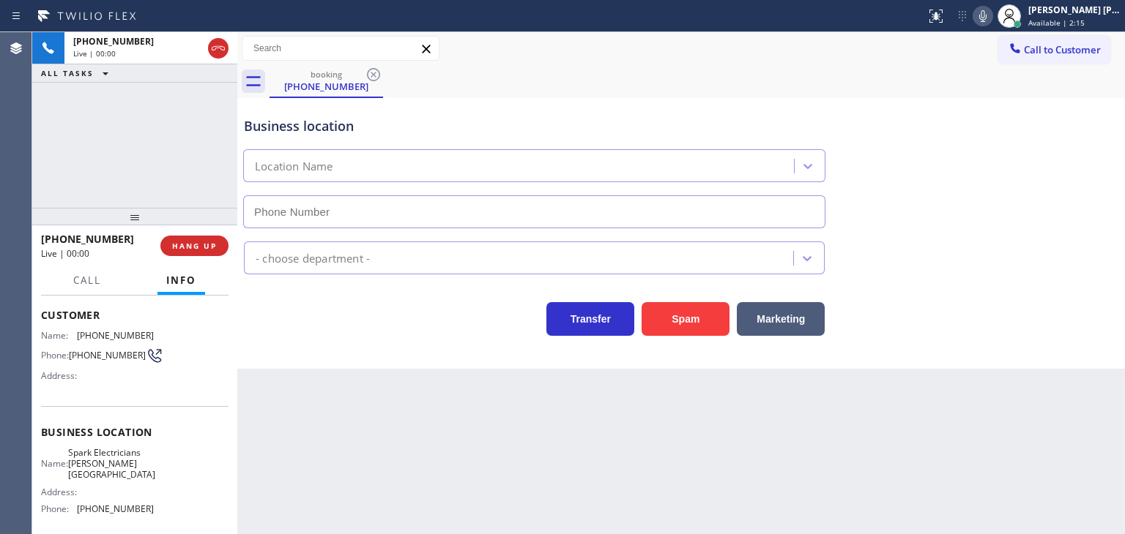
type input "[PHONE_NUMBER]"
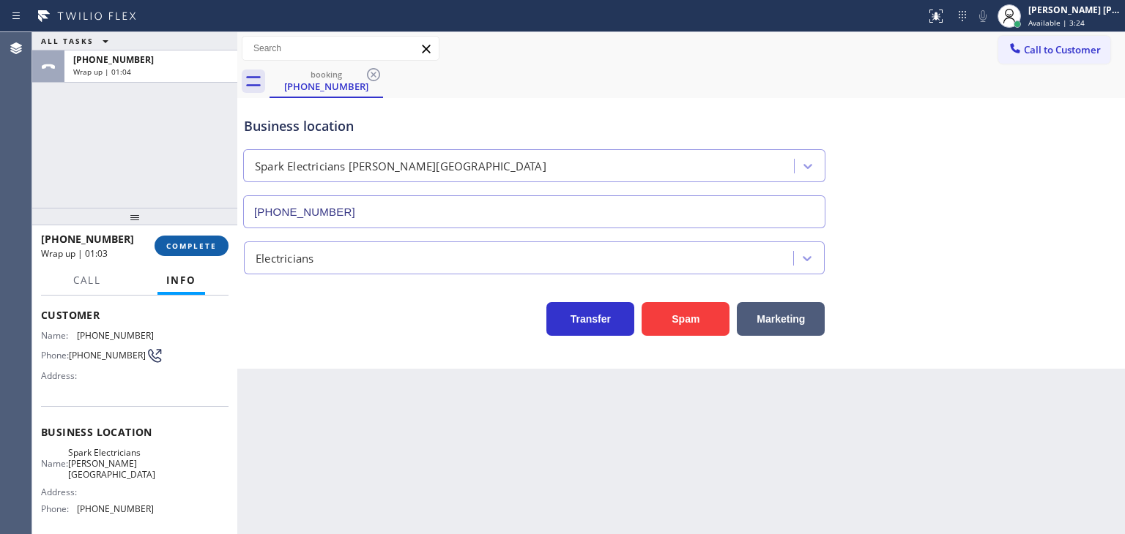
click at [179, 249] on span "COMPLETE" at bounding box center [191, 246] width 51 height 10
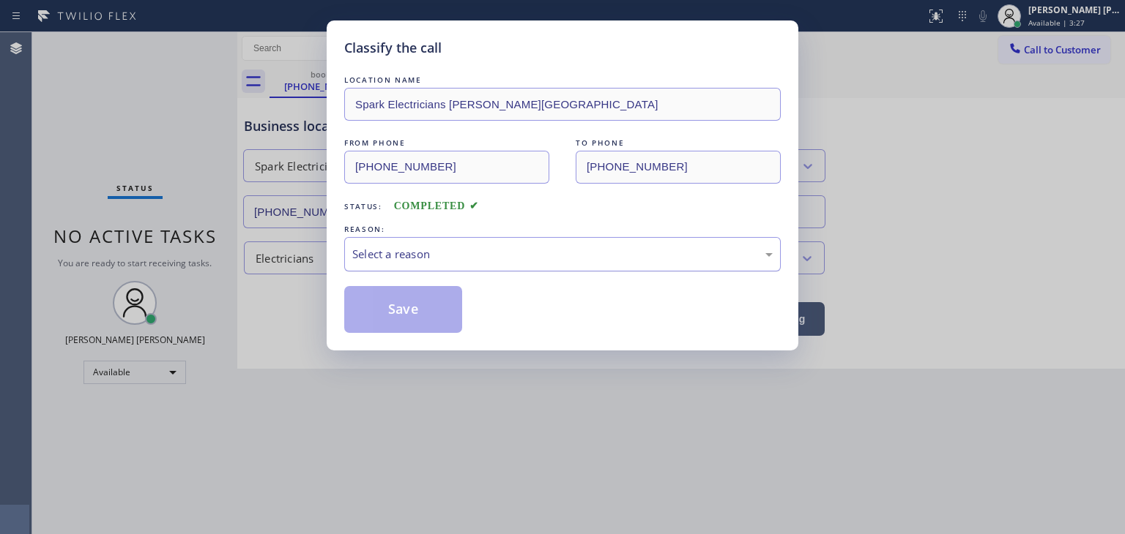
click at [395, 258] on div "Select a reason" at bounding box center [562, 254] width 420 height 17
click at [395, 311] on button "Save" at bounding box center [403, 309] width 118 height 47
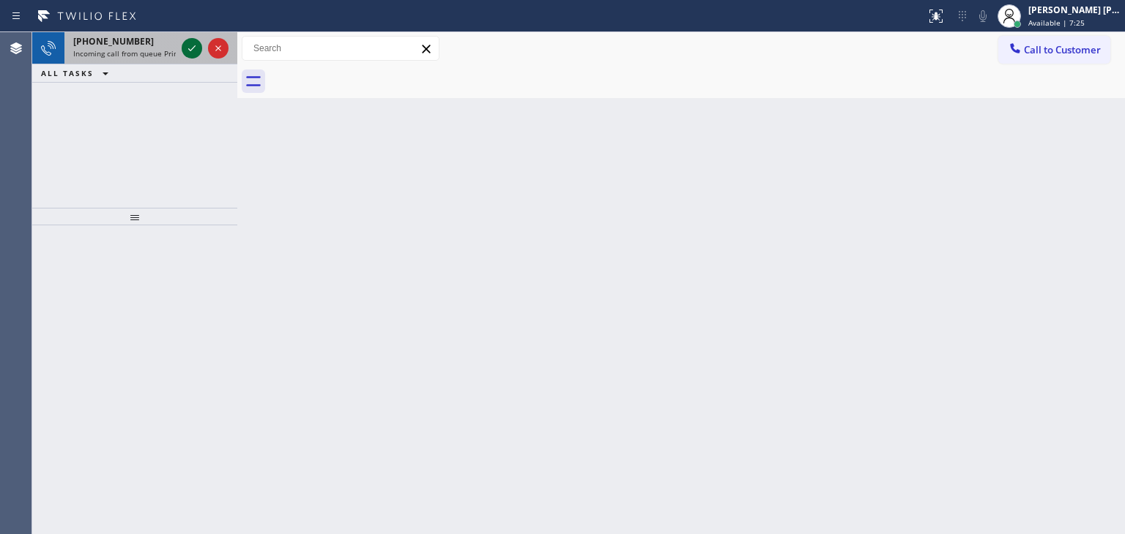
click at [186, 51] on icon at bounding box center [192, 49] width 18 height 18
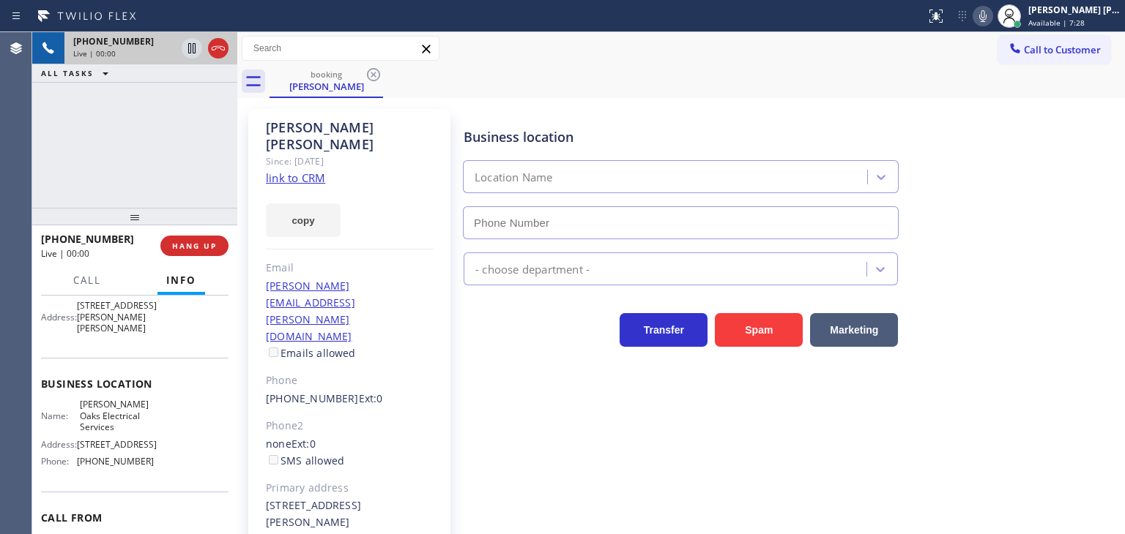
scroll to position [146, 0]
type input "[PHONE_NUMBER]"
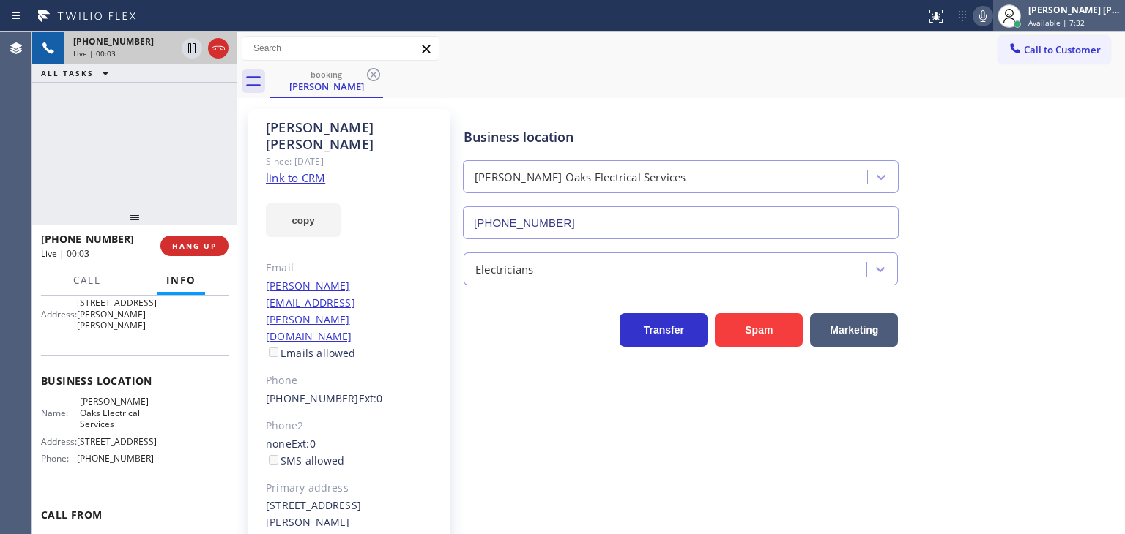
click at [395, 15] on div "[PERSON_NAME] [PERSON_NAME]" at bounding box center [1074, 10] width 92 height 12
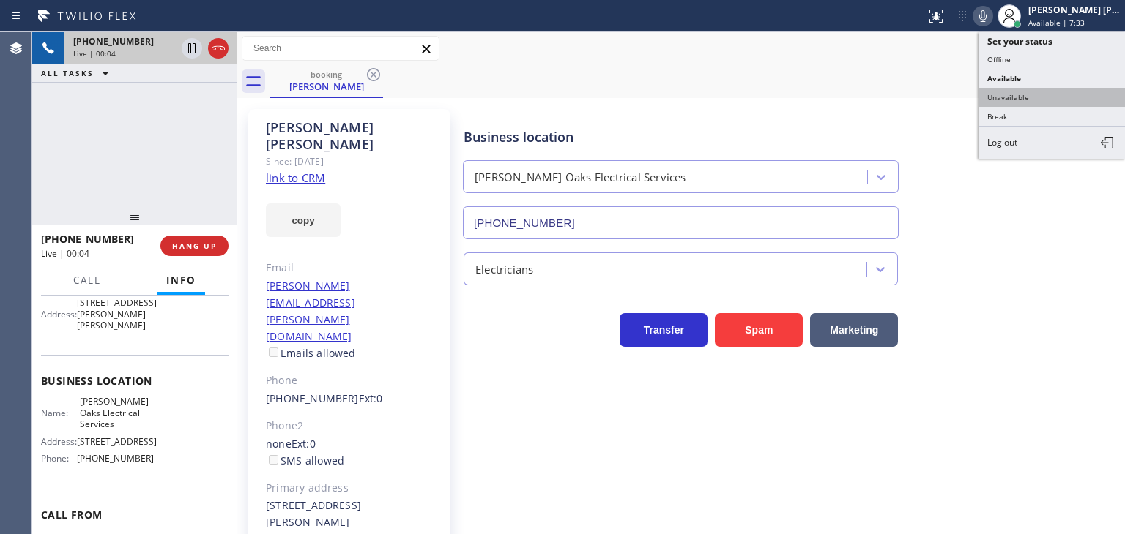
click at [395, 97] on button "Unavailable" at bounding box center [1051, 97] width 146 height 19
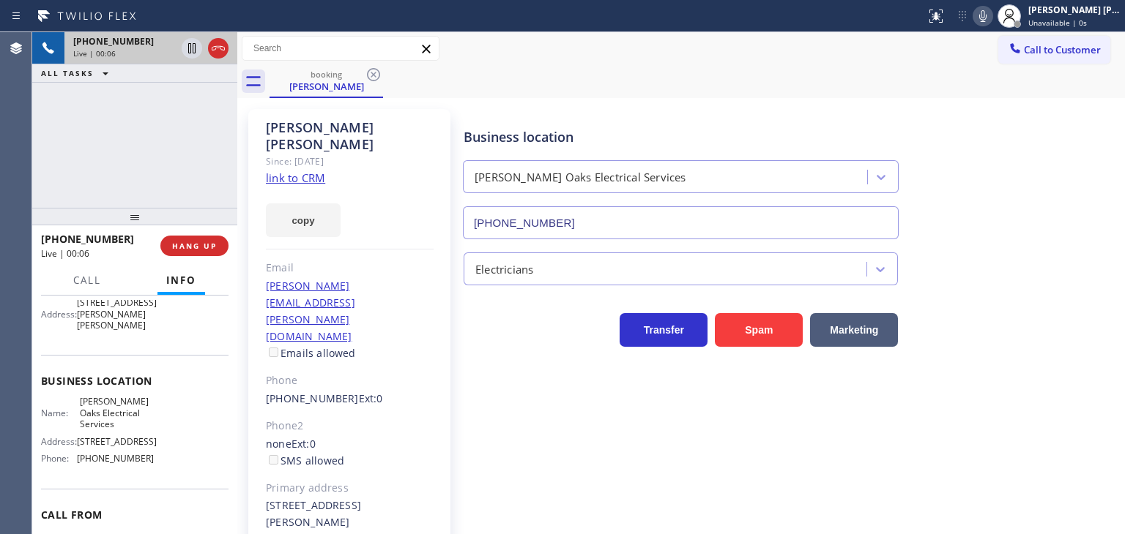
click at [299, 171] on link "link to CRM" at bounding box center [295, 178] width 59 height 15
click at [395, 23] on span "Unavailable | 1:47" at bounding box center [1061, 23] width 66 height 10
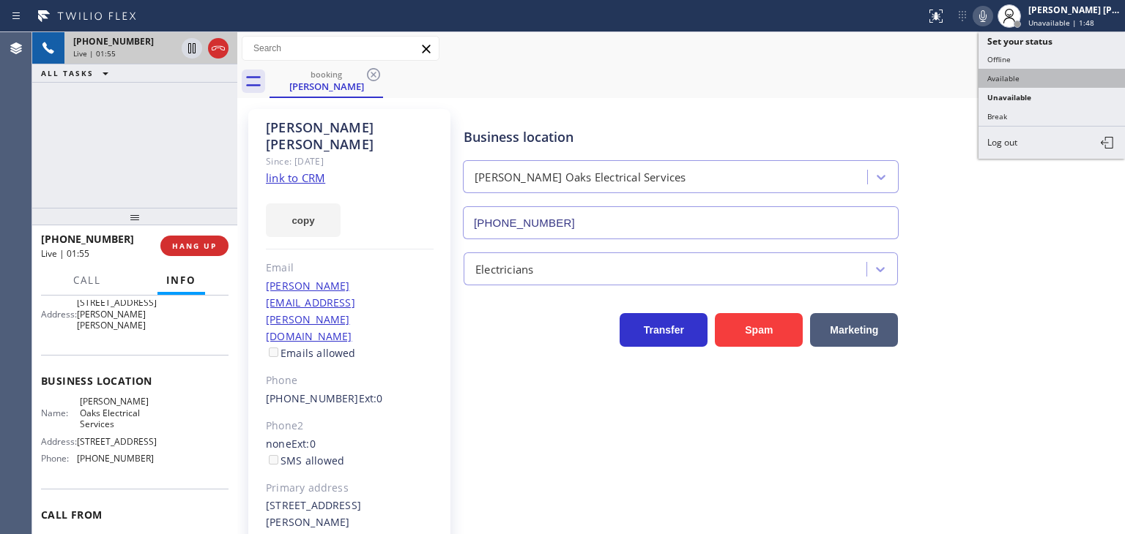
click at [395, 79] on button "Available" at bounding box center [1051, 78] width 146 height 19
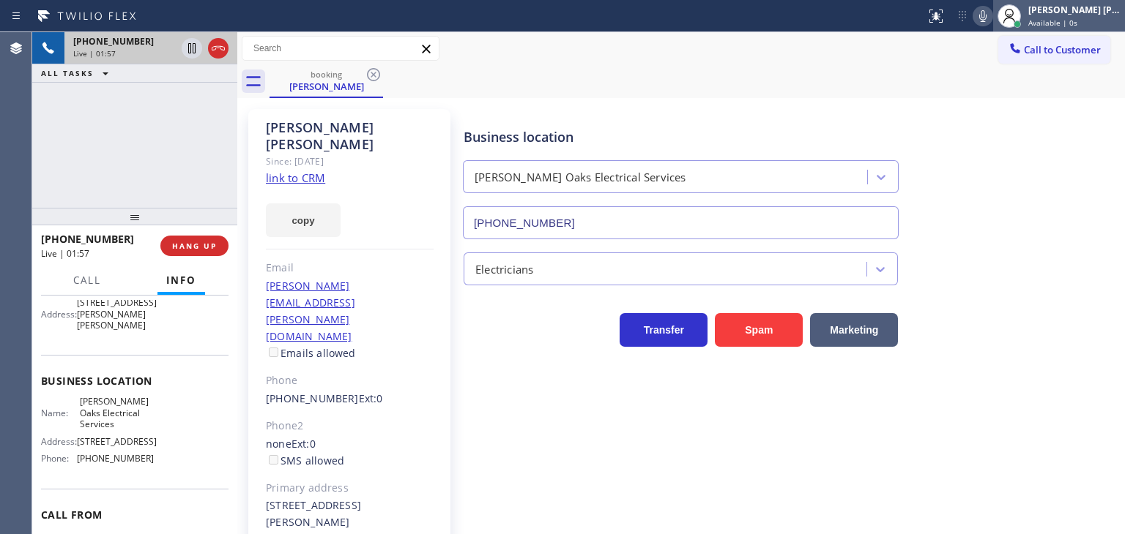
click at [395, 18] on span "Available | 0s" at bounding box center [1052, 23] width 49 height 10
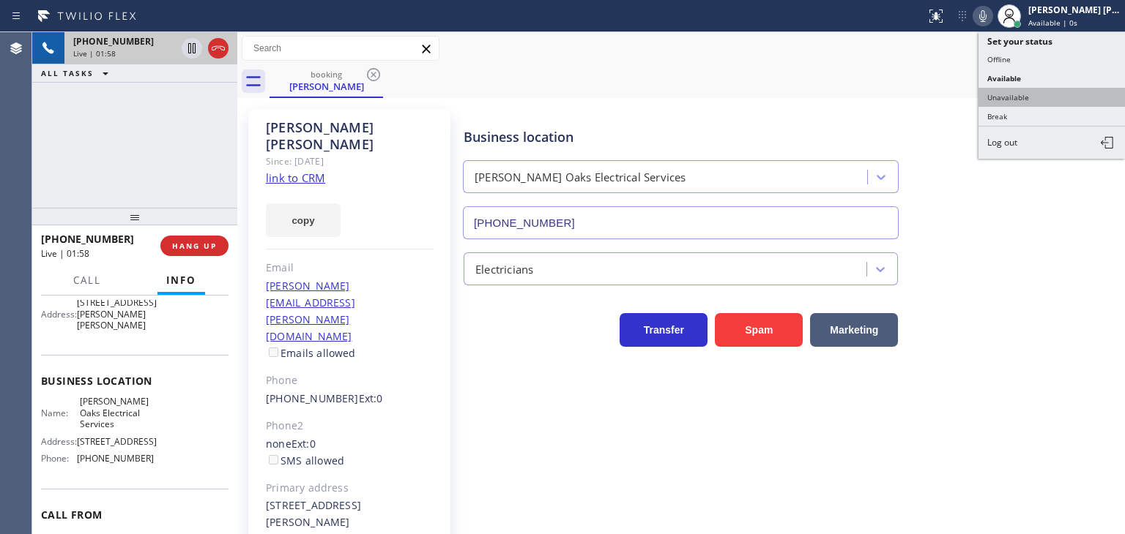
click at [395, 94] on button "Unavailable" at bounding box center [1051, 97] width 146 height 19
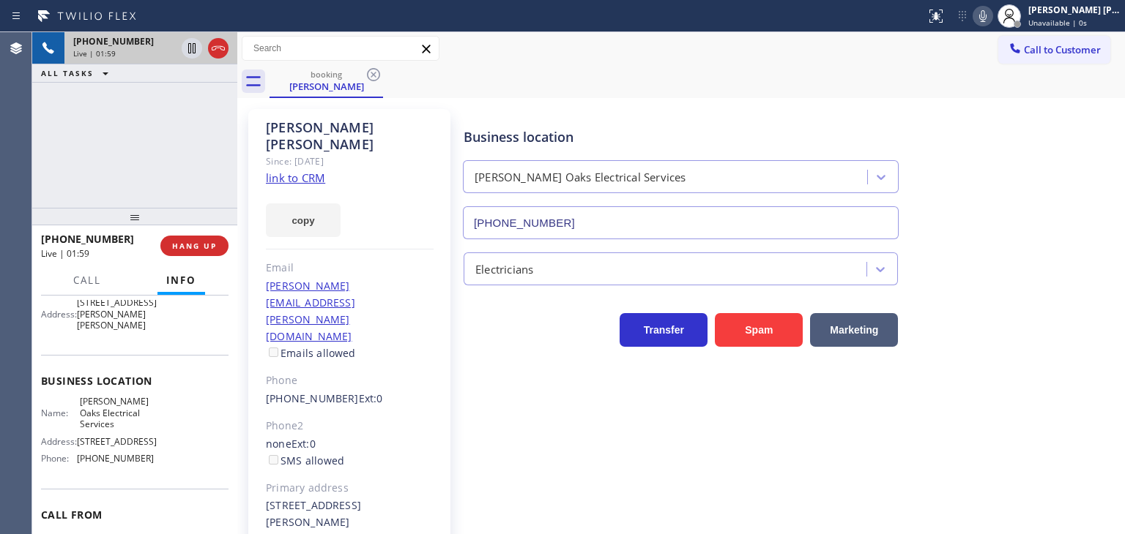
click at [395, 20] on icon at bounding box center [983, 16] width 18 height 18
click at [193, 42] on icon at bounding box center [192, 49] width 18 height 18
click at [395, 14] on icon at bounding box center [983, 16] width 18 height 18
click at [188, 46] on icon at bounding box center [192, 48] width 10 height 10
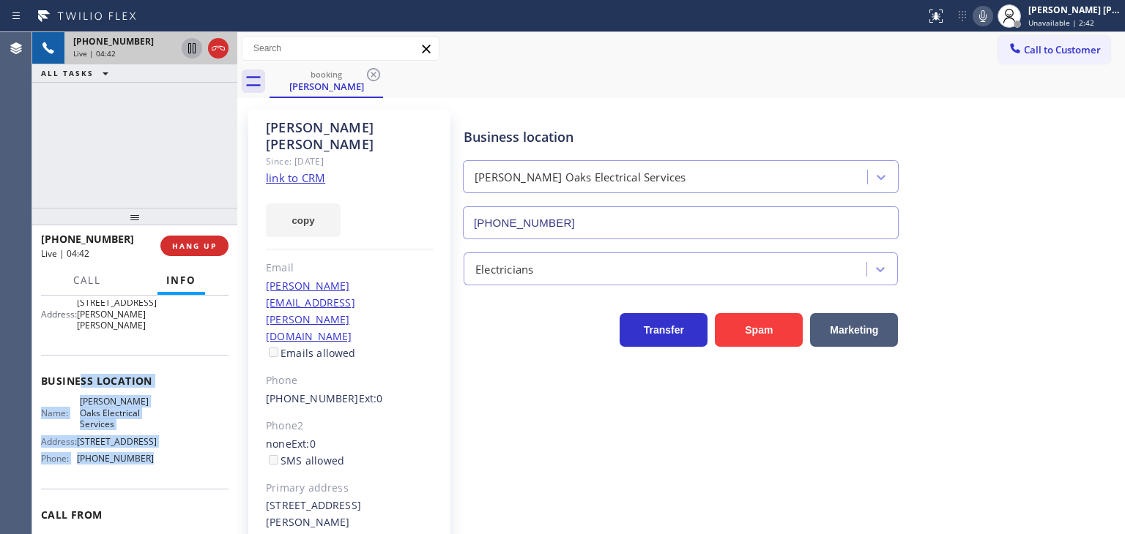
scroll to position [73, 0]
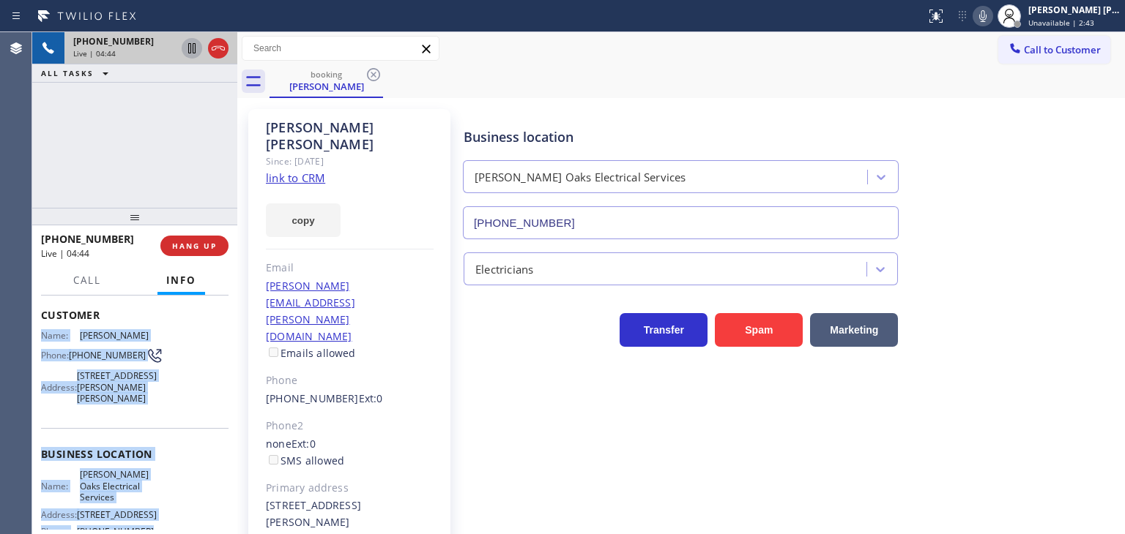
drag, startPoint x: 144, startPoint y: 488, endPoint x: 29, endPoint y: 311, distance: 211.2
click at [36, 340] on div "Context Queue: Primary EL Priority: 1 Customer Name: [PERSON_NAME] Phone: [PHON…" at bounding box center [134, 415] width 205 height 239
copy div "Phone: [PHONE_NUMBER] Address: [STREET_ADDRESS][PERSON_NAME][PERSON_NAME] Busin…"
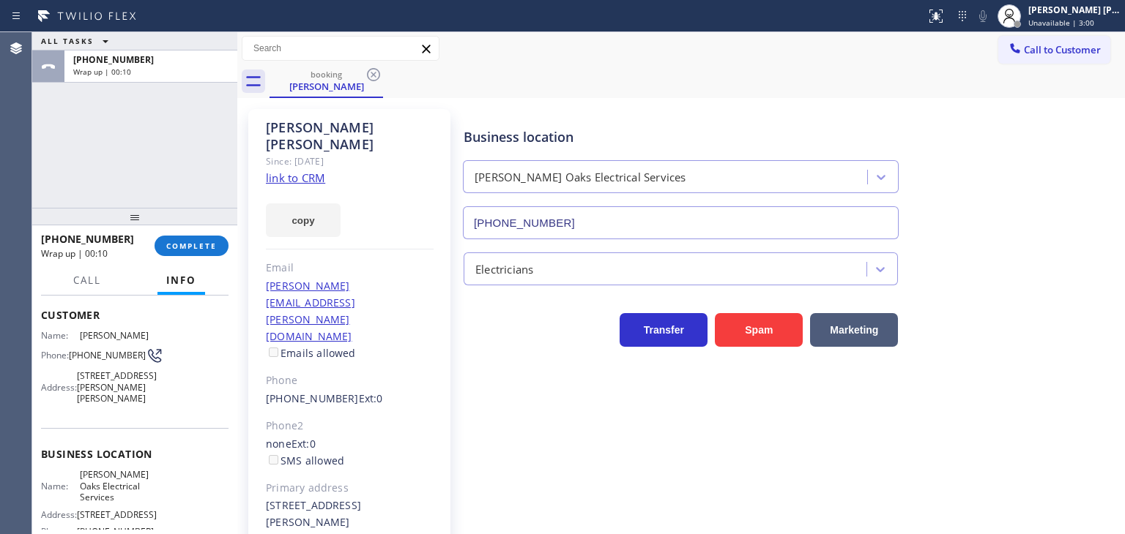
click at [149, 330] on div "Name: [PERSON_NAME] Phone: [PHONE_NUMBER] Address: [STREET_ADDRESS][PERSON_NAME…" at bounding box center [134, 370] width 187 height 81
drag, startPoint x: 149, startPoint y: 329, endPoint x: 85, endPoint y: 337, distance: 64.9
click at [85, 337] on div "Name: [PERSON_NAME] Phone: [PHONE_NUMBER] Address: [STREET_ADDRESS][PERSON_NAME…" at bounding box center [134, 370] width 187 height 81
copy span "[PERSON_NAME]"
click at [395, 18] on span "Unavailable | 3:29" at bounding box center [1061, 23] width 66 height 10
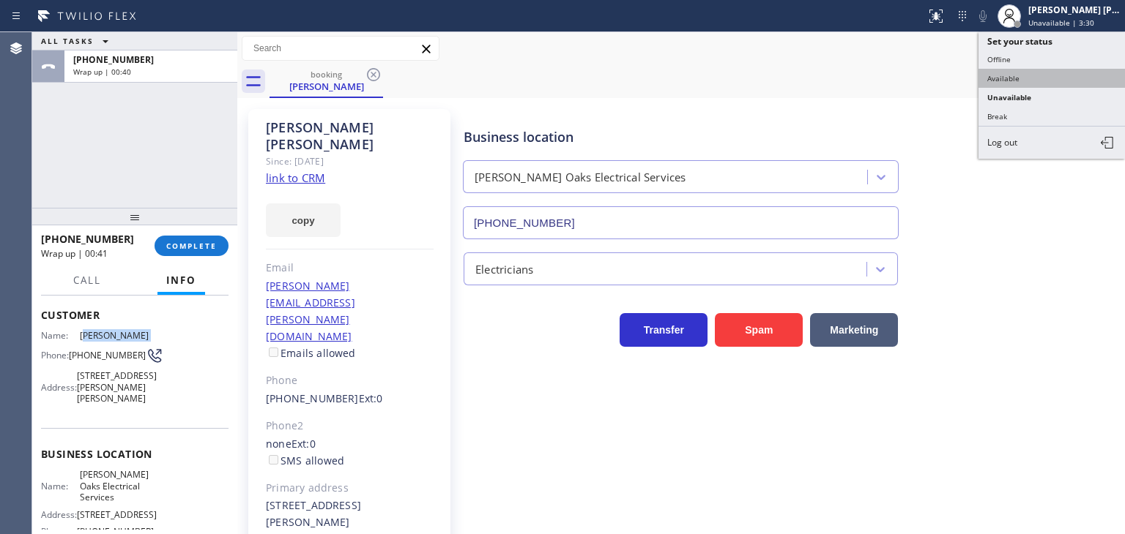
click at [395, 72] on button "Available" at bounding box center [1051, 78] width 146 height 19
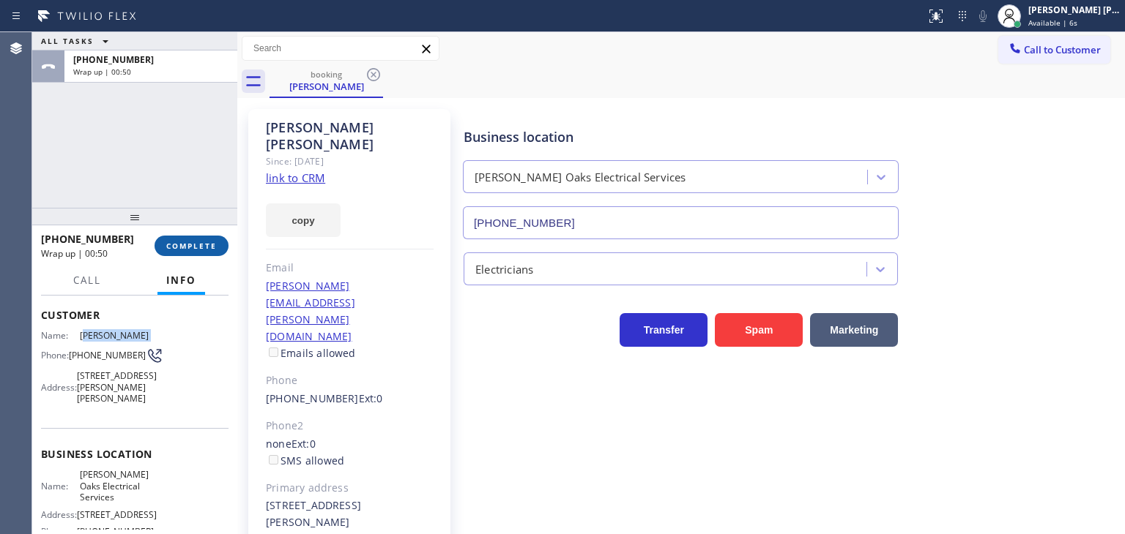
click at [196, 247] on span "COMPLETE" at bounding box center [191, 246] width 51 height 10
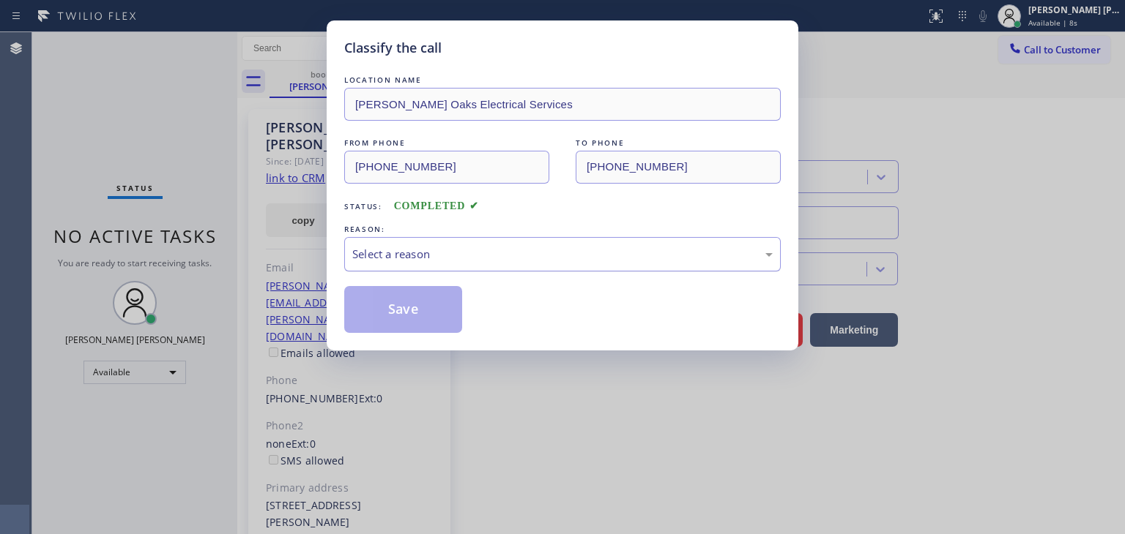
click at [395, 250] on div "Select a reason" at bounding box center [562, 254] width 420 height 17
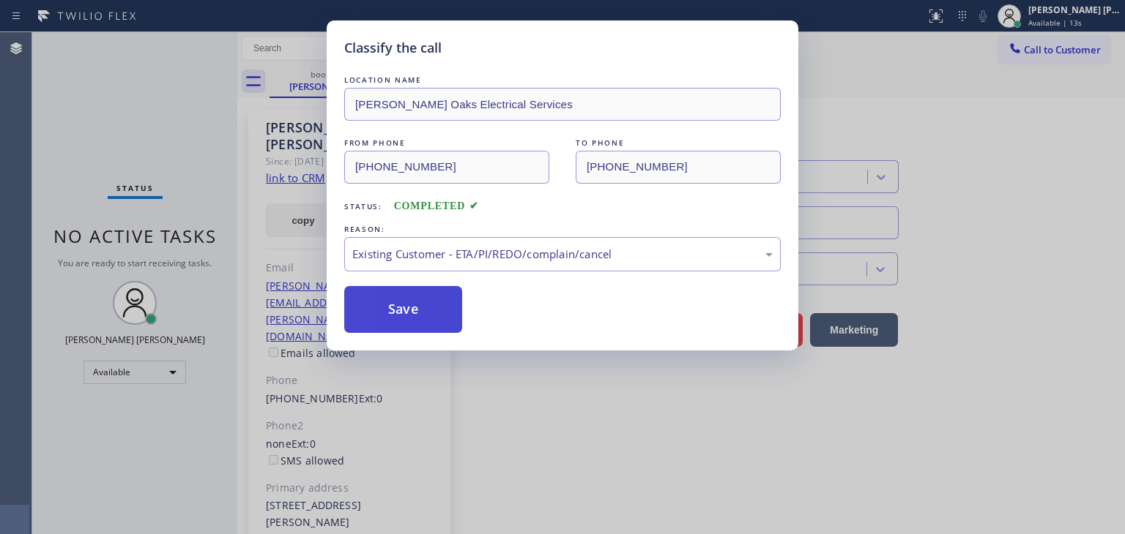
click at [395, 310] on button "Save" at bounding box center [403, 309] width 118 height 47
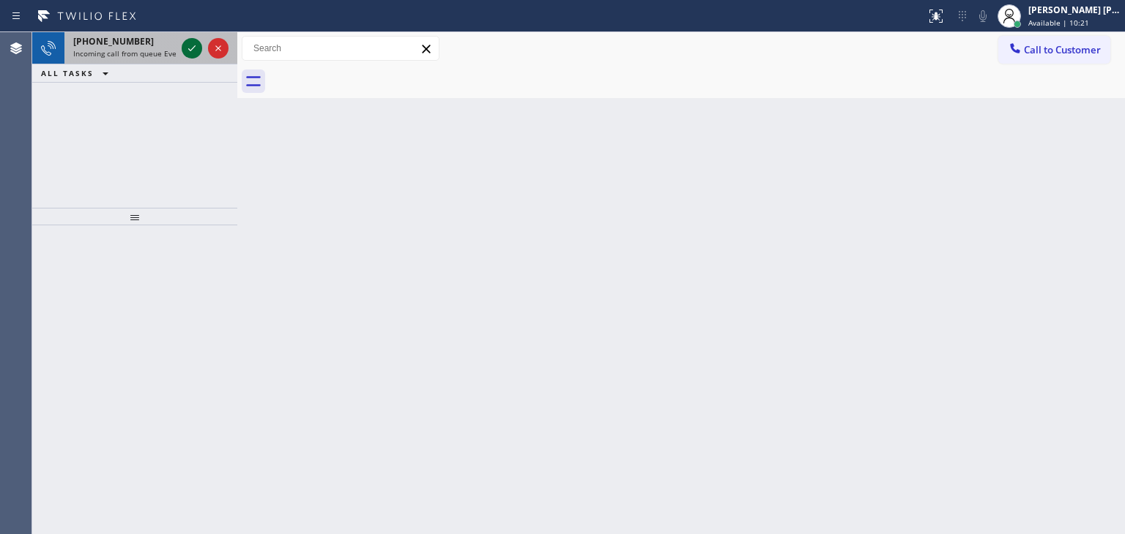
click at [197, 40] on icon at bounding box center [192, 49] width 18 height 18
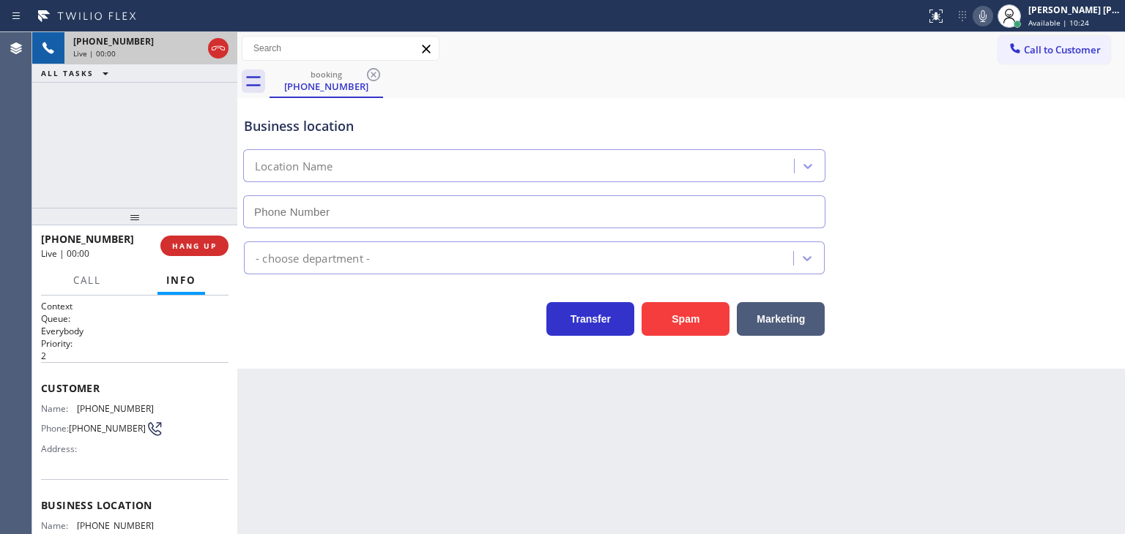
scroll to position [146, 0]
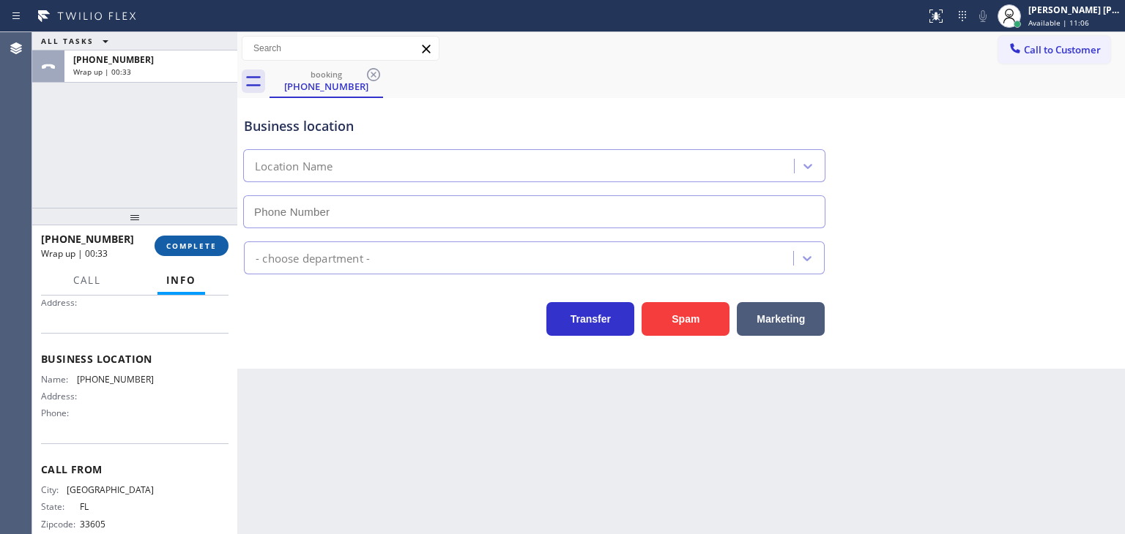
click at [210, 249] on span "COMPLETE" at bounding box center [191, 246] width 51 height 10
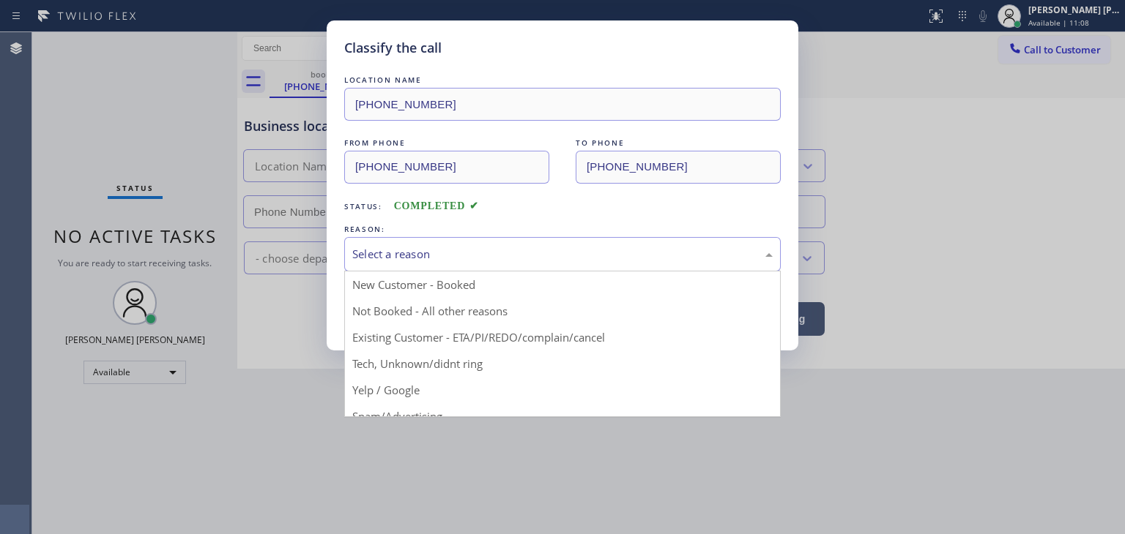
click at [381, 253] on div "Select a reason" at bounding box center [562, 254] width 420 height 17
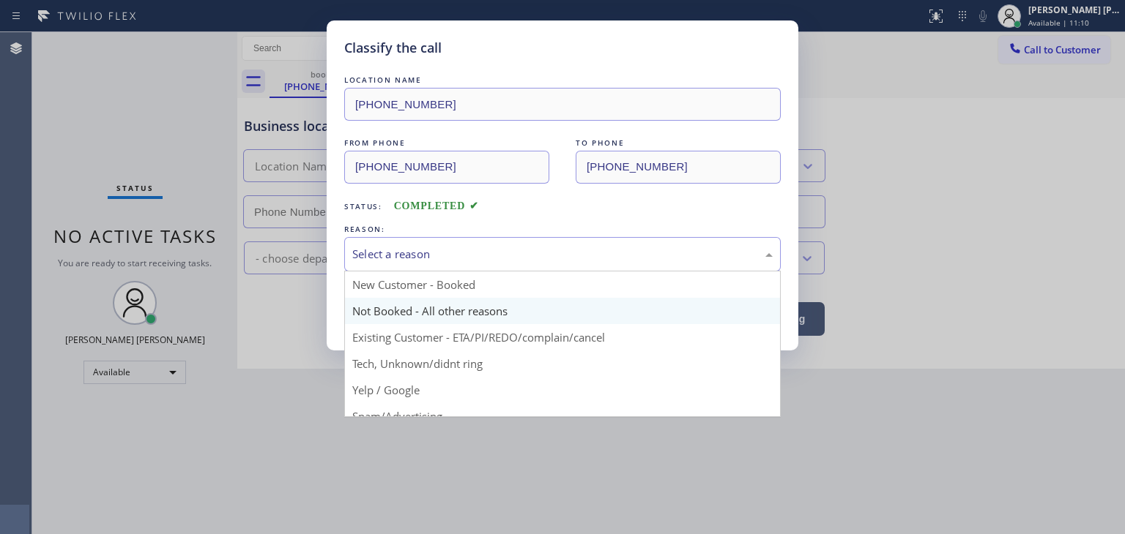
scroll to position [73, 0]
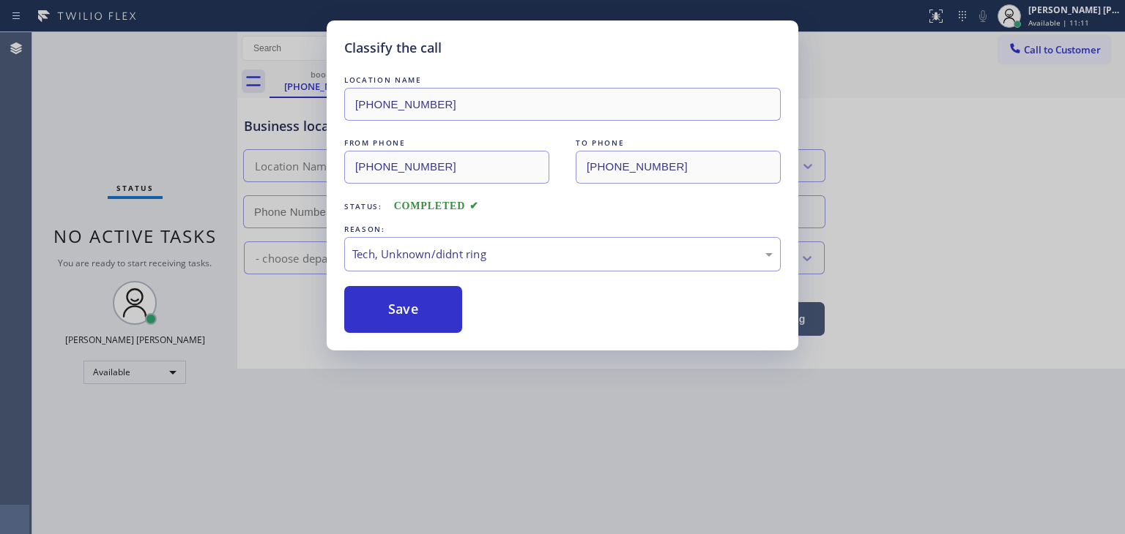
click at [395, 295] on button "Save" at bounding box center [403, 309] width 118 height 47
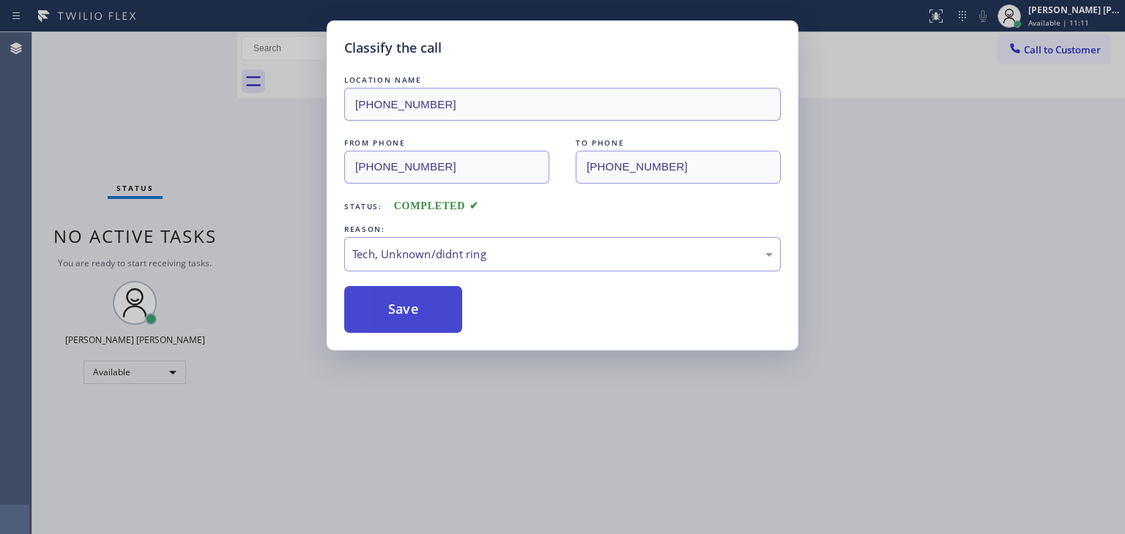
click at [395, 301] on button "Save" at bounding box center [403, 309] width 118 height 47
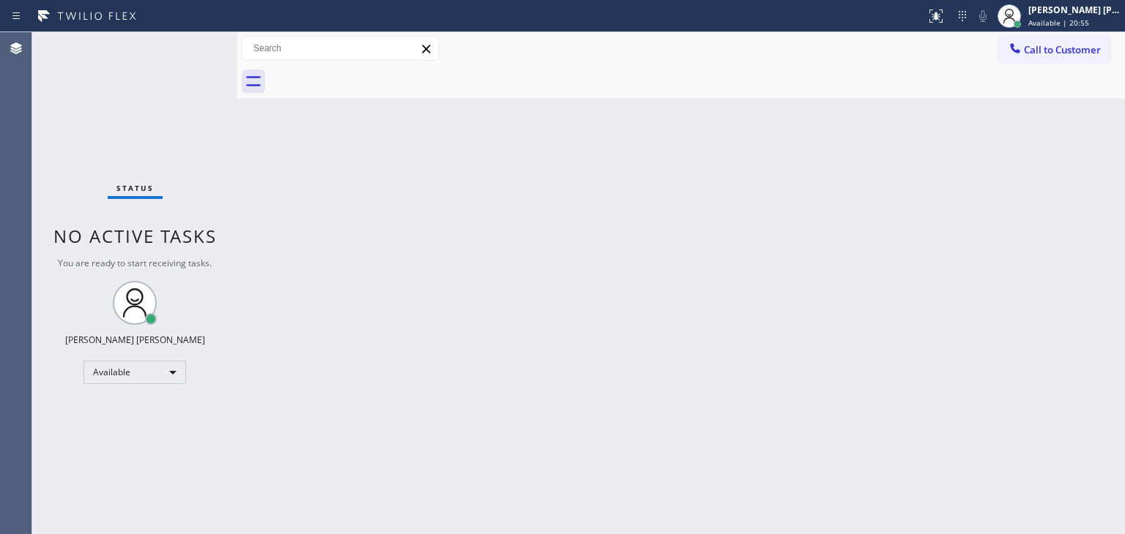
click at [189, 45] on div "Status No active tasks You are ready to start receiving tasks. [PERSON_NAME] [P…" at bounding box center [134, 283] width 205 height 502
click at [395, 12] on div "[PERSON_NAME] [PERSON_NAME]" at bounding box center [1074, 10] width 92 height 12
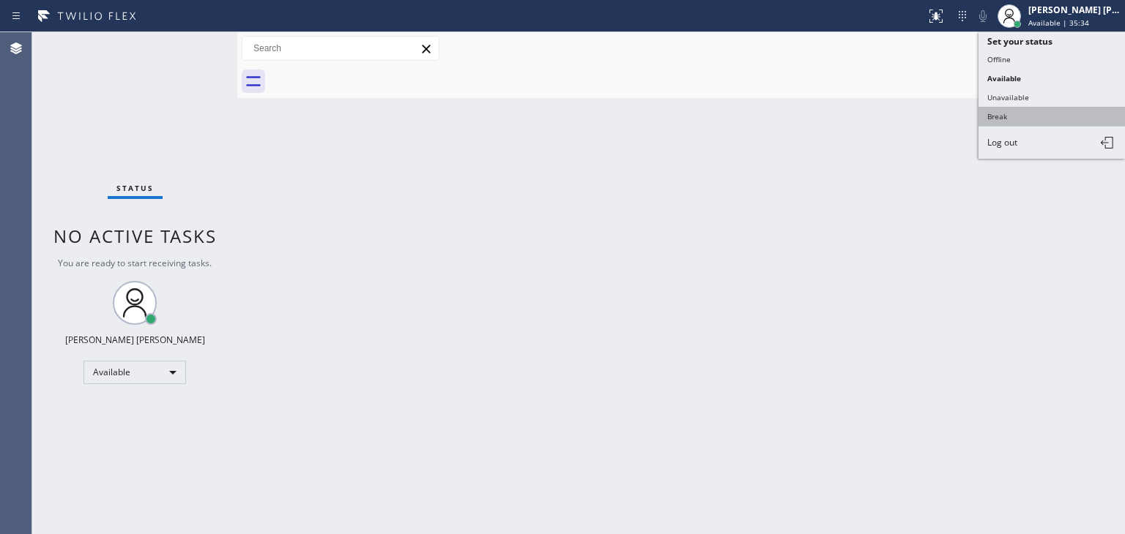
click at [395, 118] on button "Break" at bounding box center [1051, 116] width 146 height 19
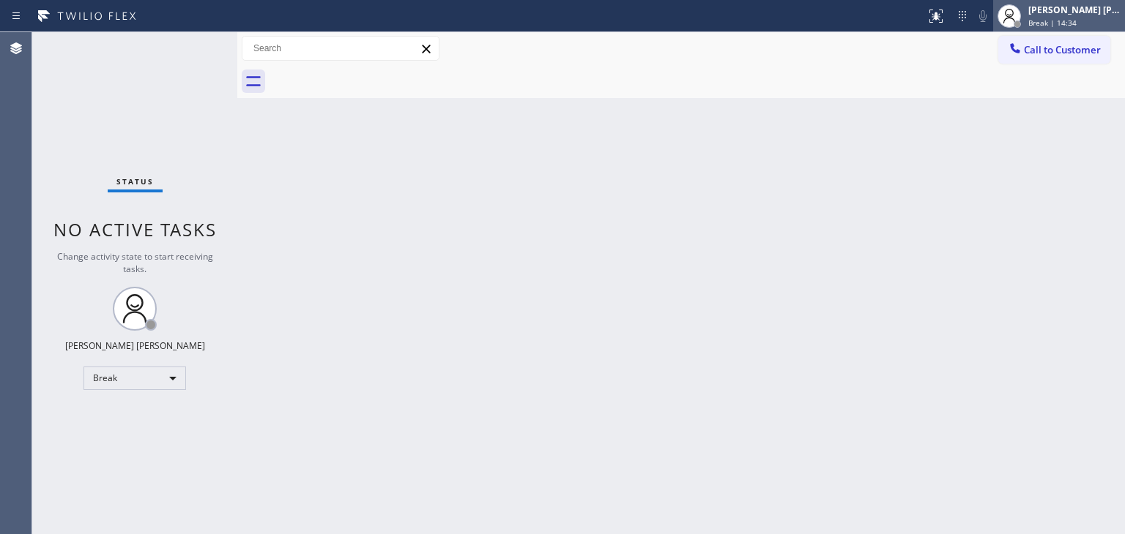
click at [395, 12] on div "[PERSON_NAME] [PERSON_NAME]" at bounding box center [1074, 10] width 92 height 12
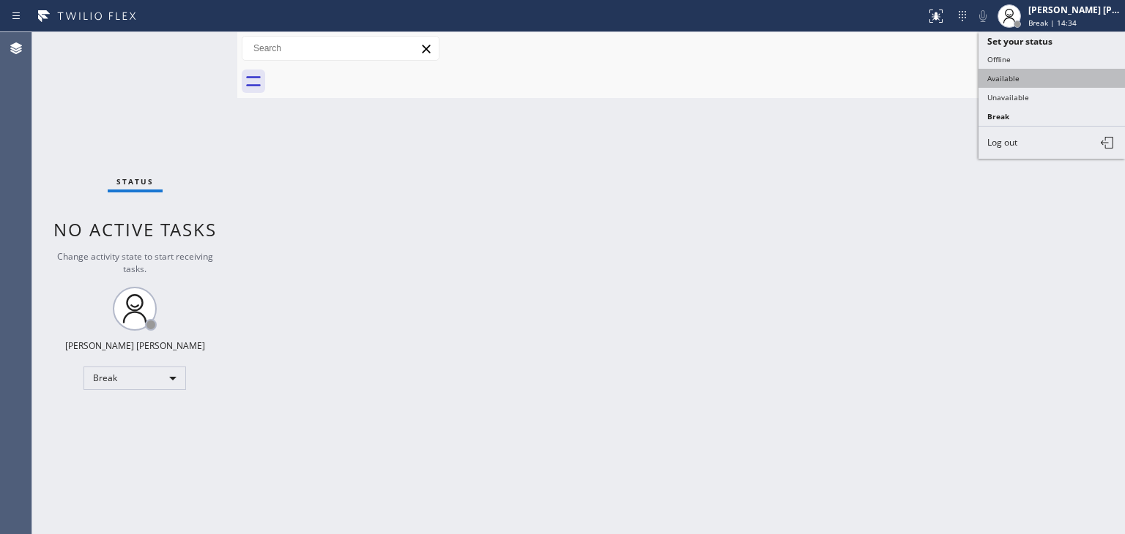
click at [395, 78] on button "Available" at bounding box center [1051, 78] width 146 height 19
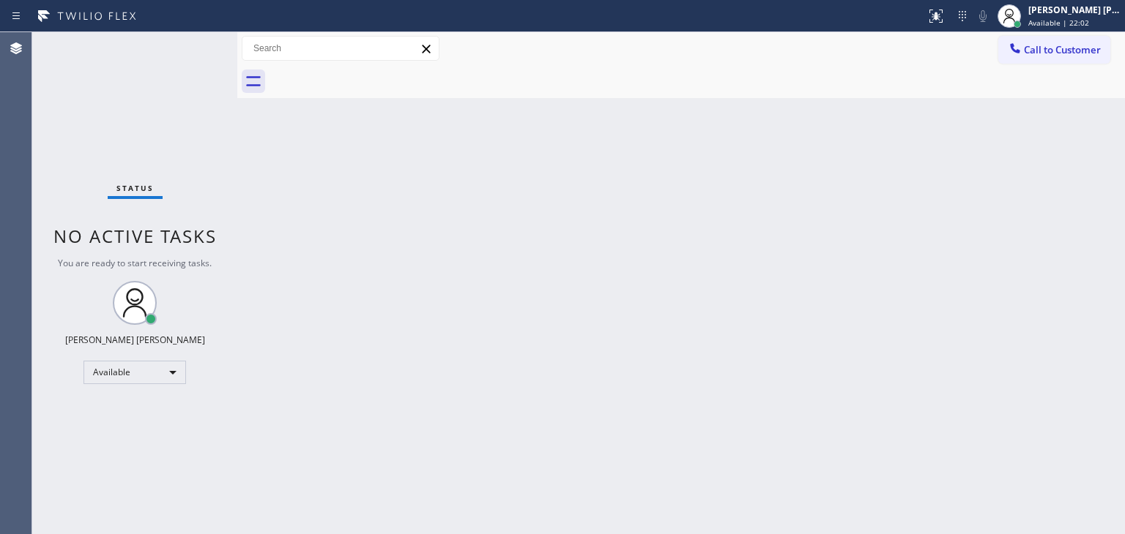
click at [182, 47] on div "Status No active tasks You are ready to start receiving tasks. [PERSON_NAME] [P…" at bounding box center [134, 283] width 205 height 502
click at [191, 44] on div "Status No active tasks You are ready to start receiving tasks. [PERSON_NAME] [P…" at bounding box center [134, 283] width 205 height 502
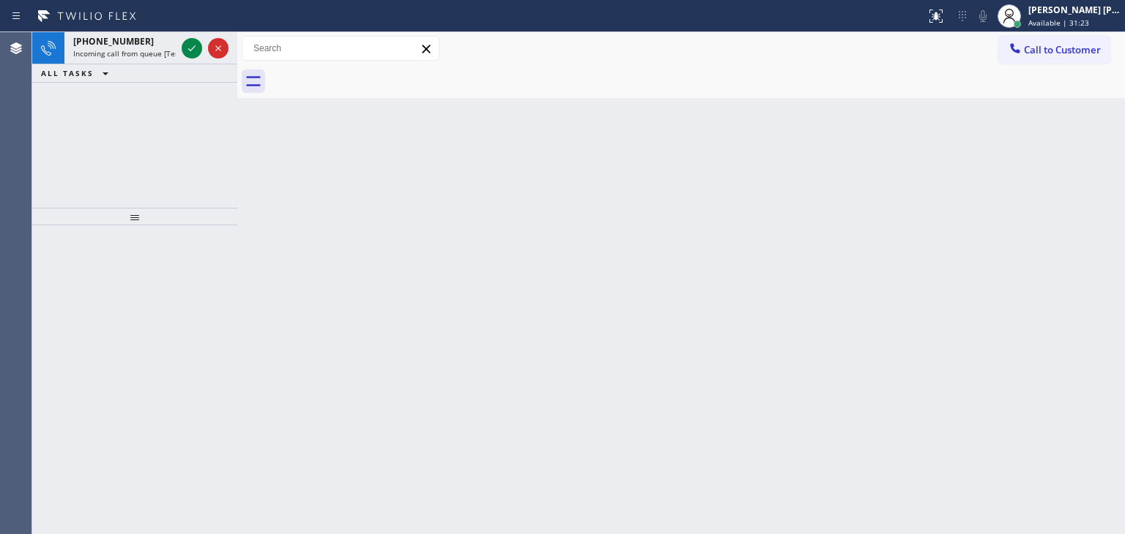
drag, startPoint x: 193, startPoint y: 48, endPoint x: 193, endPoint y: 123, distance: 75.4
click at [193, 48] on icon at bounding box center [191, 48] width 7 height 6
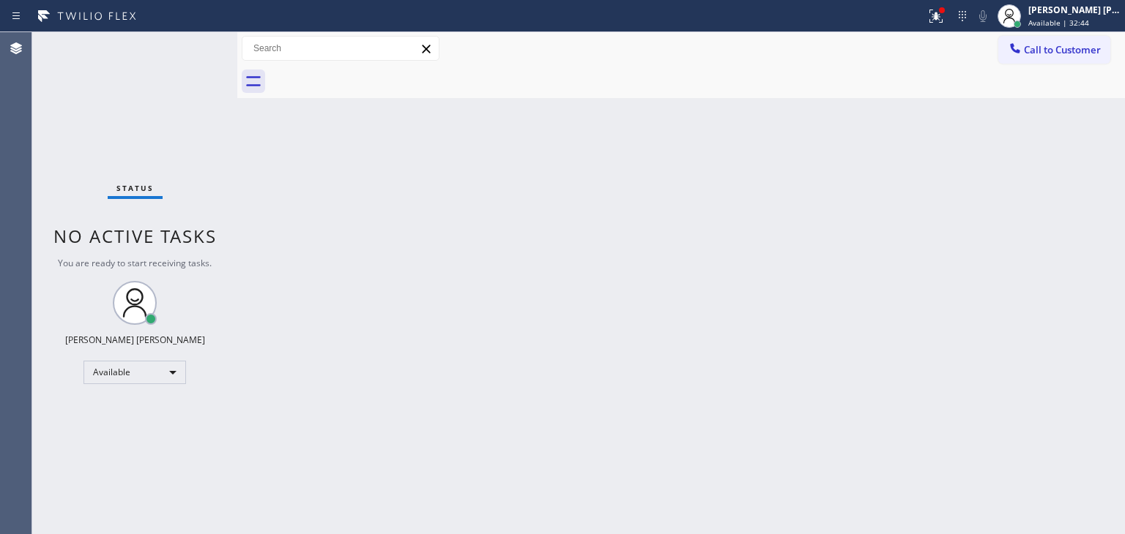
click at [196, 53] on div "Status No active tasks You are ready to start receiving tasks. [PERSON_NAME] [P…" at bounding box center [134, 283] width 205 height 502
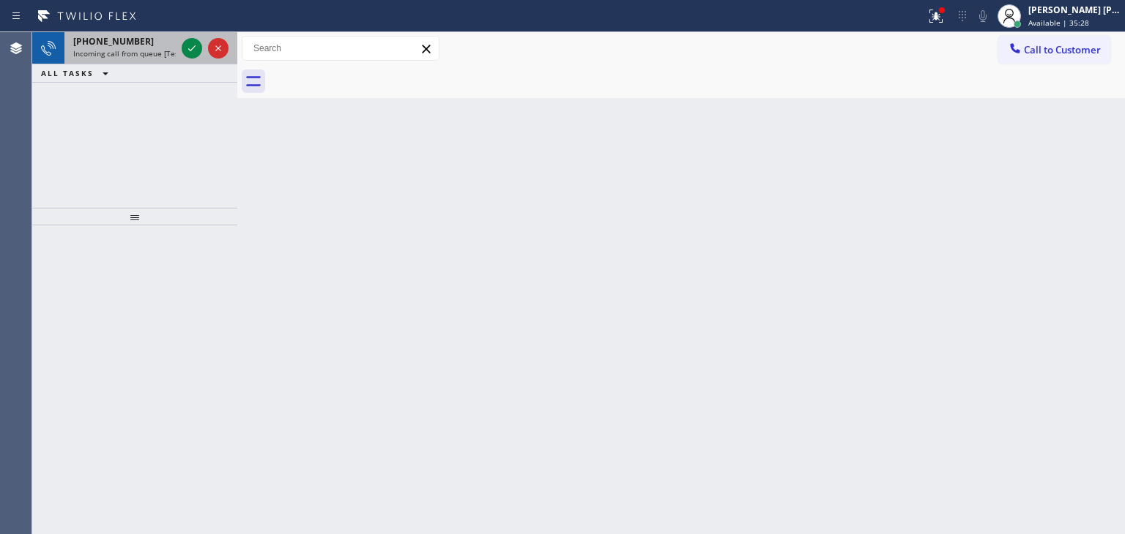
click at [228, 39] on div at bounding box center [205, 48] width 53 height 32
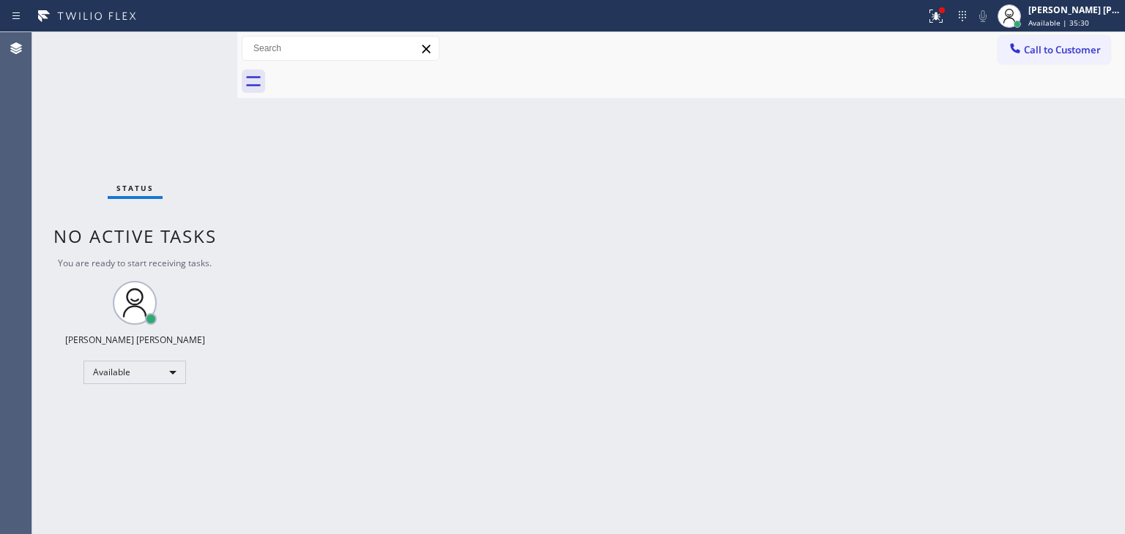
click at [195, 46] on div "Status No active tasks You are ready to start receiving tasks. [PERSON_NAME] [P…" at bounding box center [134, 283] width 205 height 502
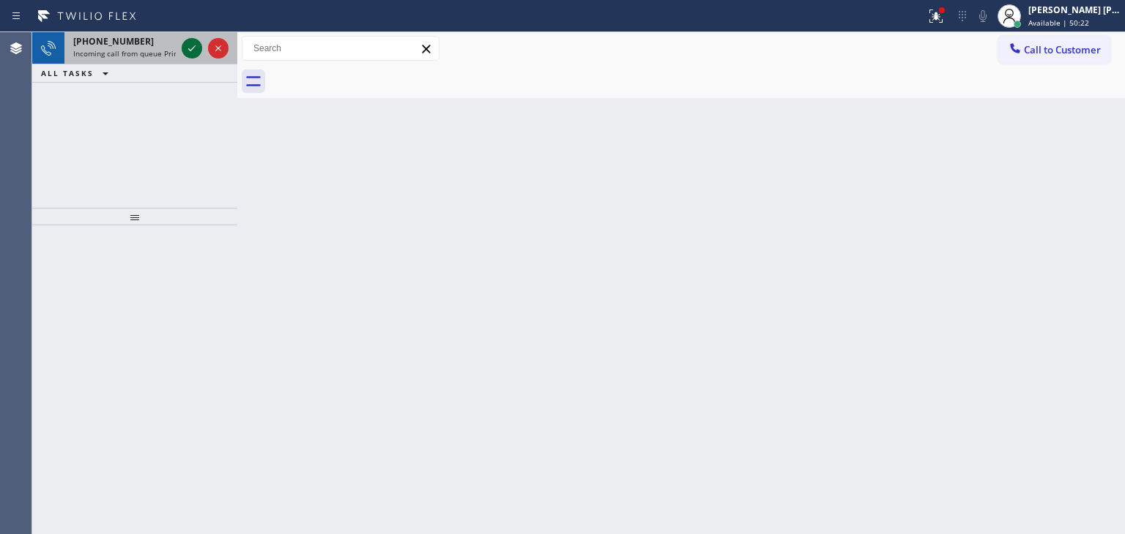
click at [187, 54] on icon at bounding box center [192, 49] width 18 height 18
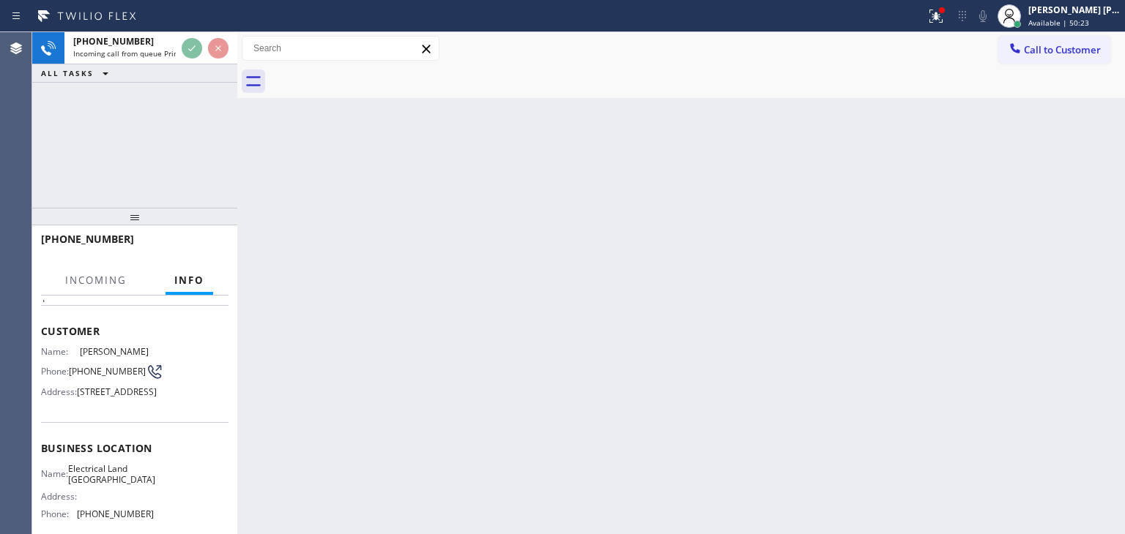
scroll to position [73, 0]
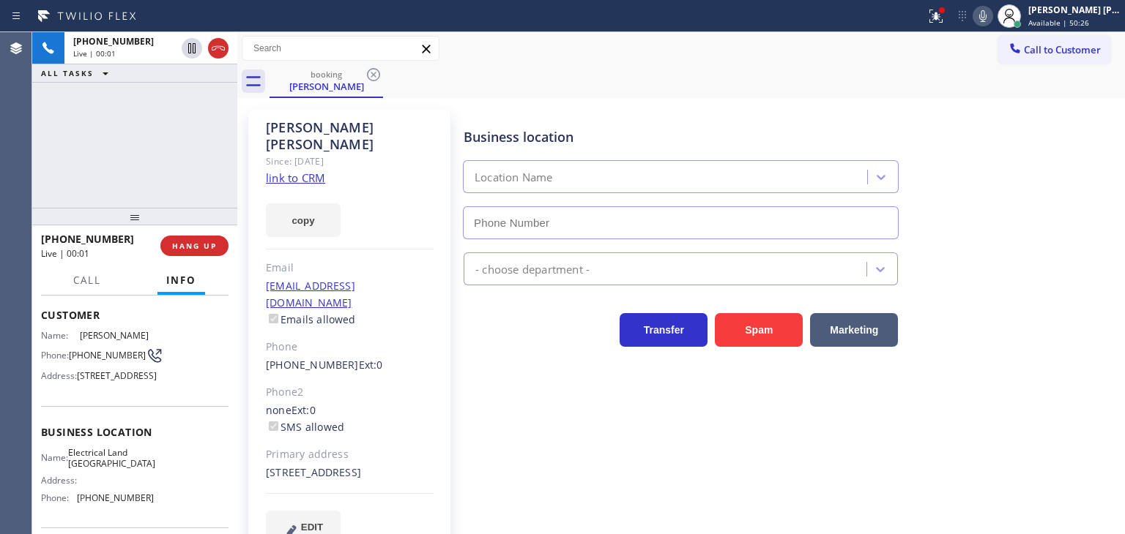
type input "[PHONE_NUMBER]"
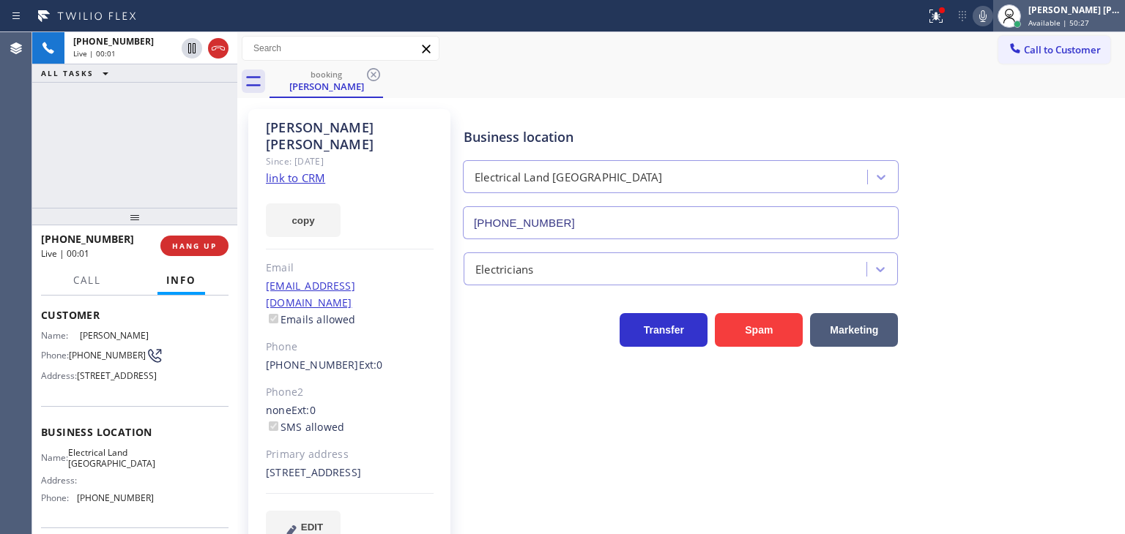
click at [395, 21] on span "Available | 50:27" at bounding box center [1058, 23] width 61 height 10
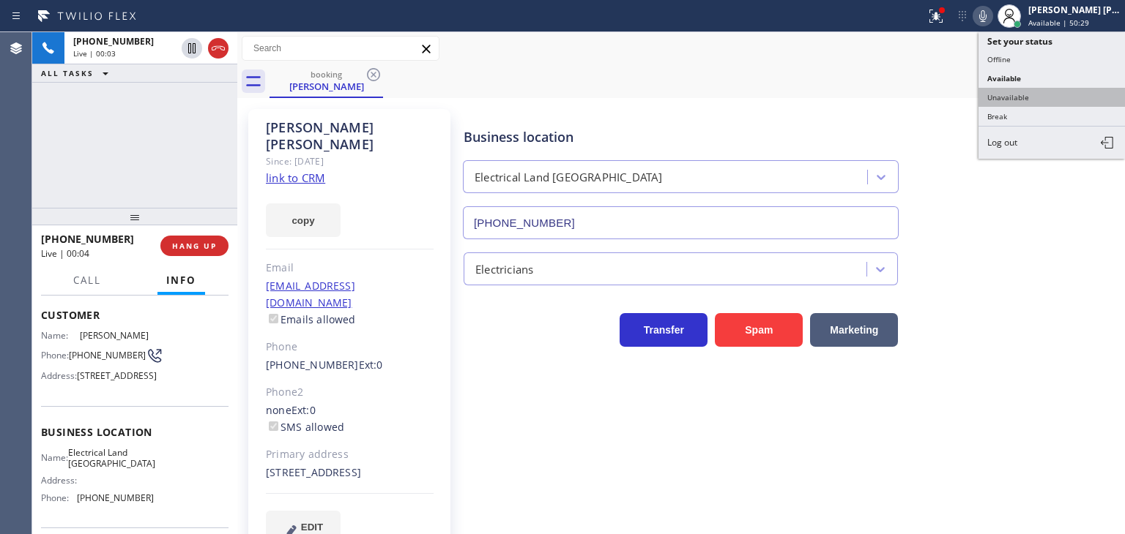
click at [395, 94] on button "Unavailable" at bounding box center [1051, 97] width 146 height 19
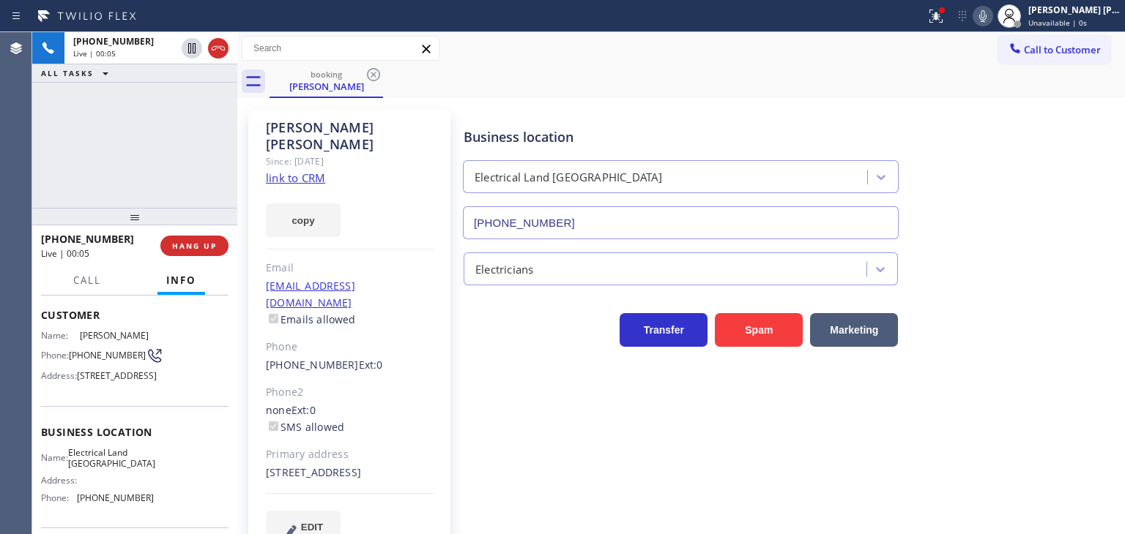
click at [287, 171] on link "link to CRM" at bounding box center [295, 178] width 59 height 15
click at [395, 16] on icon at bounding box center [983, 16] width 18 height 18
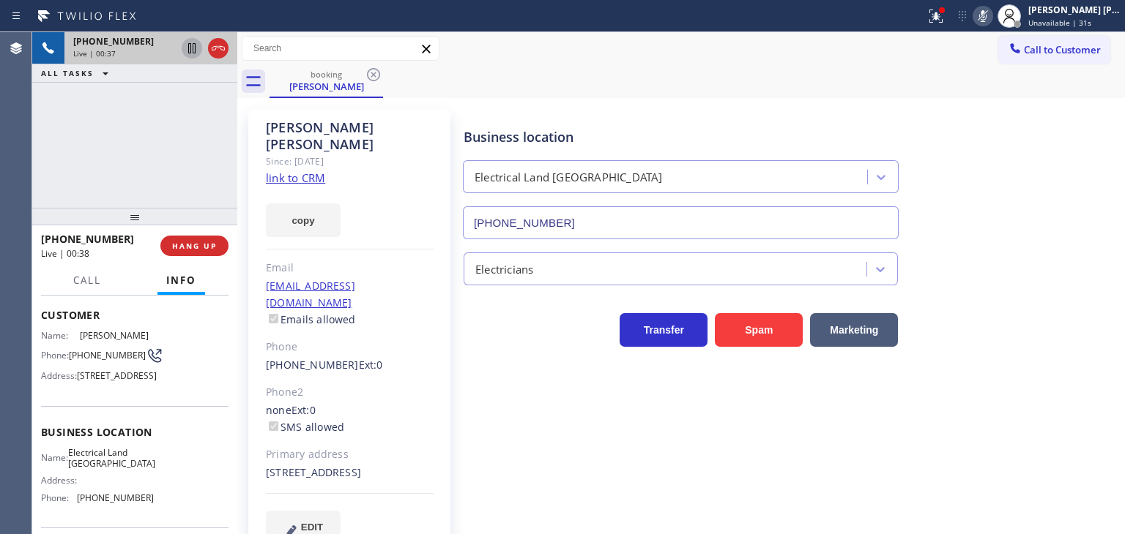
click at [187, 45] on icon at bounding box center [192, 49] width 18 height 18
click at [395, 11] on icon at bounding box center [983, 16] width 18 height 18
click at [191, 43] on icon at bounding box center [192, 49] width 18 height 18
click at [395, 19] on icon at bounding box center [982, 16] width 7 height 12
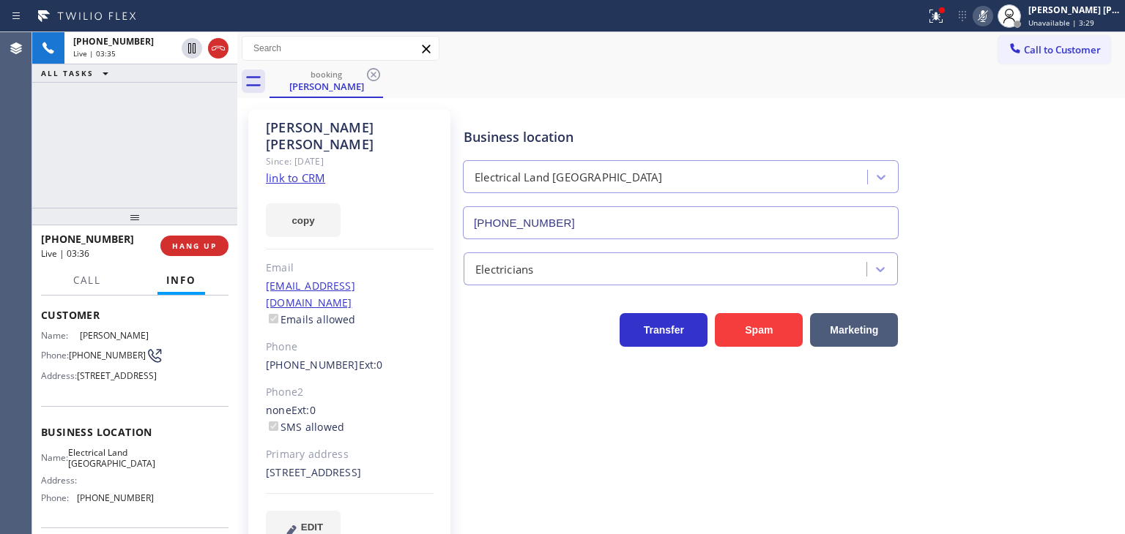
drag, startPoint x: 190, startPoint y: 51, endPoint x: 272, endPoint y: 30, distance: 84.7
click at [194, 48] on icon at bounding box center [192, 49] width 18 height 18
click at [395, 11] on div "[PERSON_NAME] [PERSON_NAME]" at bounding box center [1074, 10] width 92 height 12
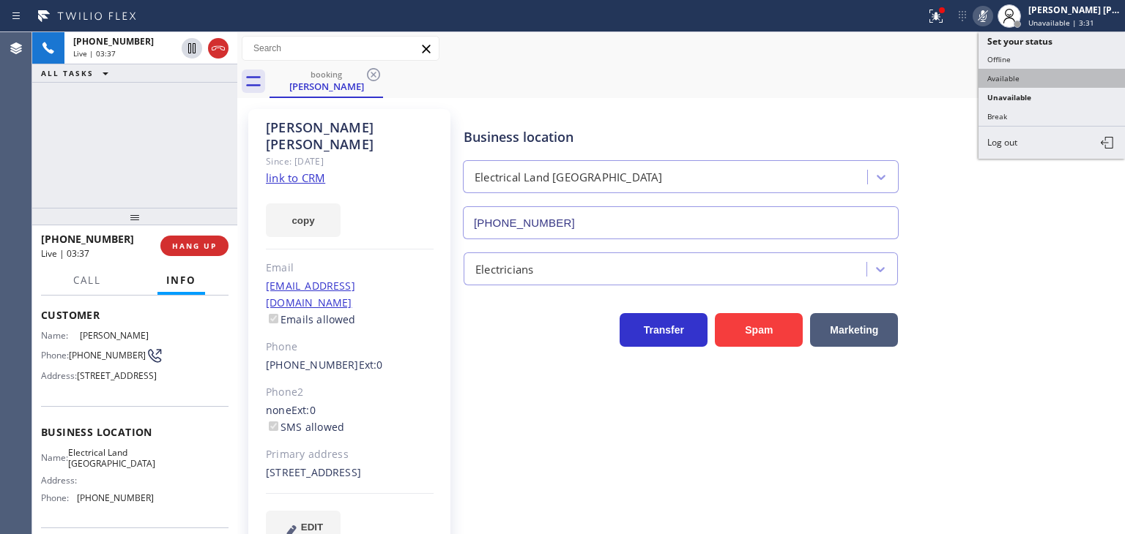
click at [395, 77] on button "Available" at bounding box center [1051, 78] width 146 height 19
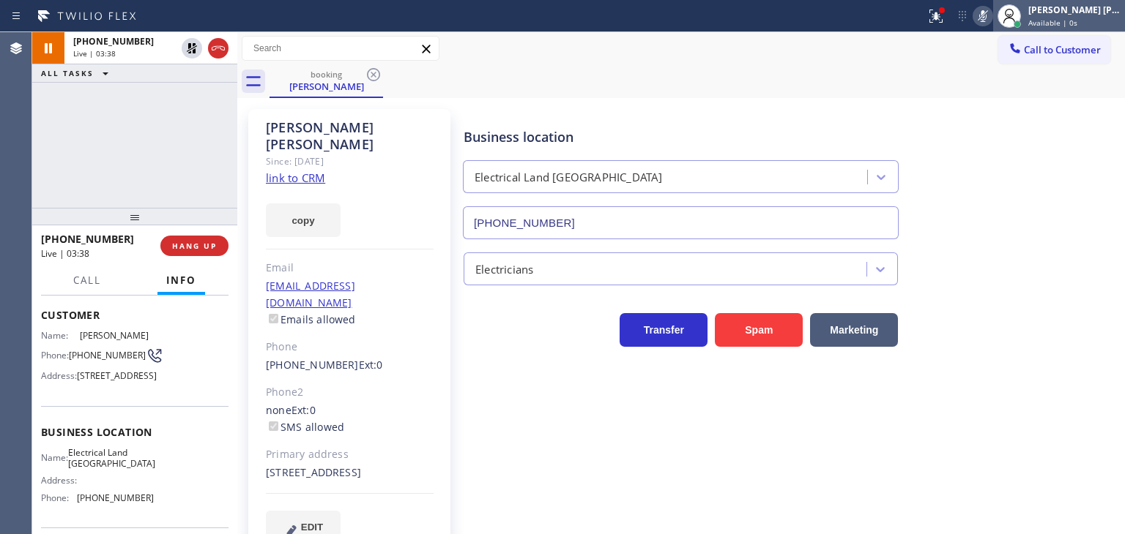
click at [395, 18] on div "Available | 0s" at bounding box center [1074, 23] width 92 height 10
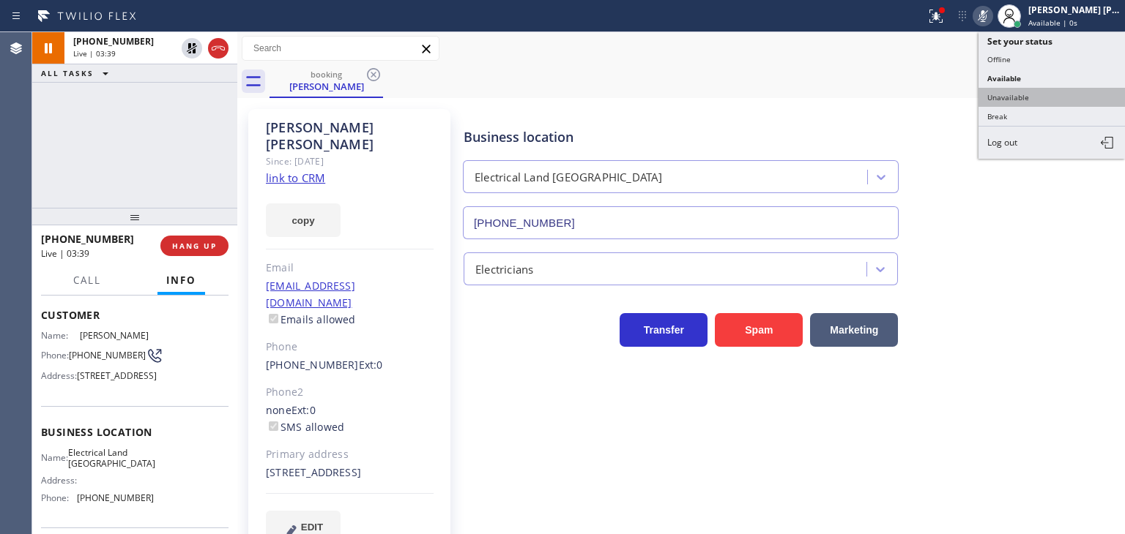
click at [395, 89] on button "Unavailable" at bounding box center [1051, 97] width 146 height 19
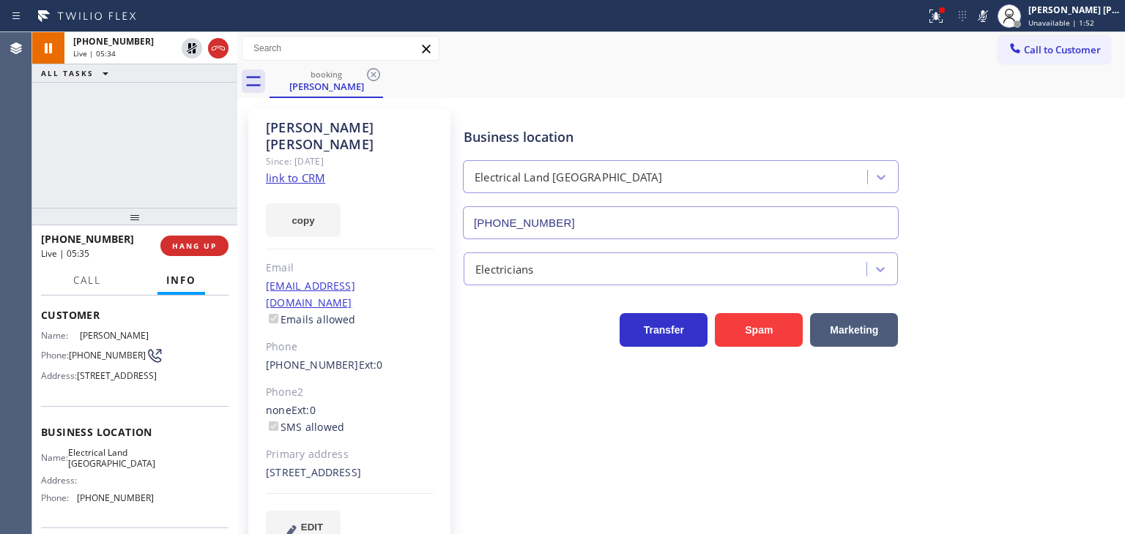
drag, startPoint x: 1002, startPoint y: 21, endPoint x: 899, endPoint y: 4, distance: 103.9
click at [395, 21] on icon at bounding box center [983, 16] width 18 height 18
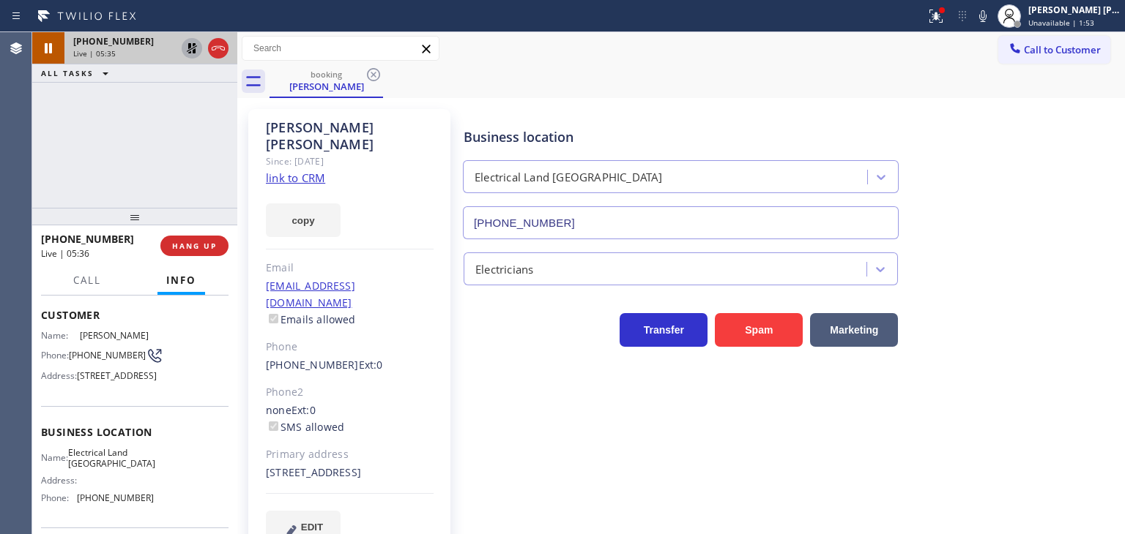
click at [190, 51] on icon at bounding box center [192, 49] width 18 height 18
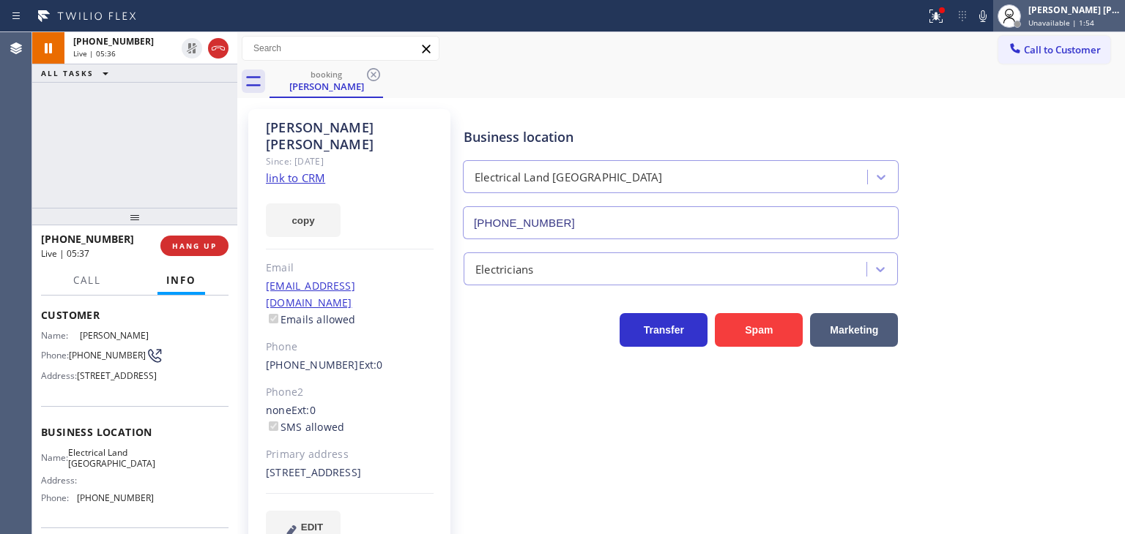
click at [395, 21] on span "Unavailable | 1:54" at bounding box center [1061, 23] width 66 height 10
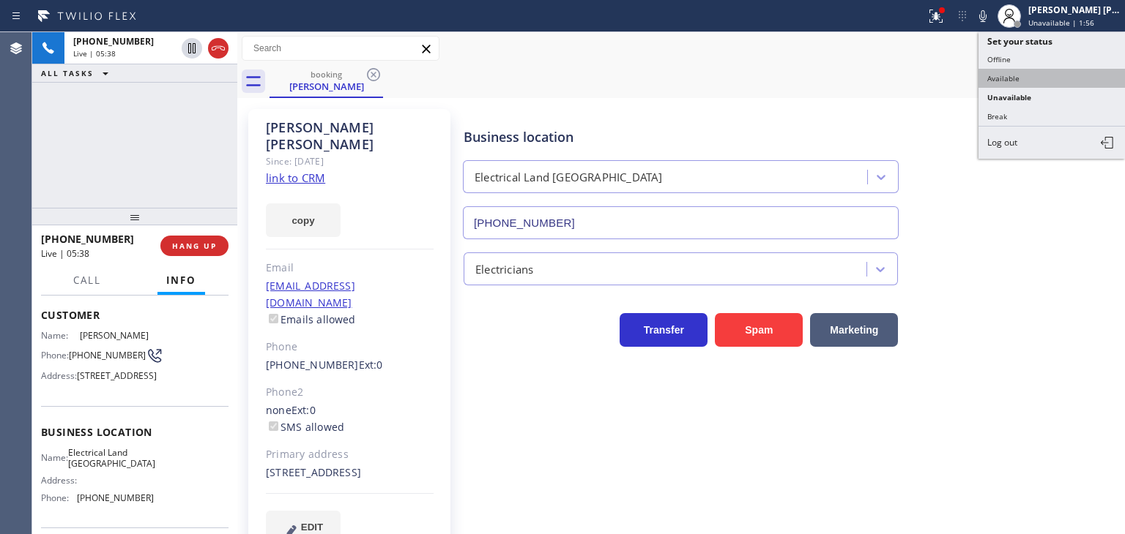
click at [395, 78] on button "Available" at bounding box center [1051, 78] width 146 height 19
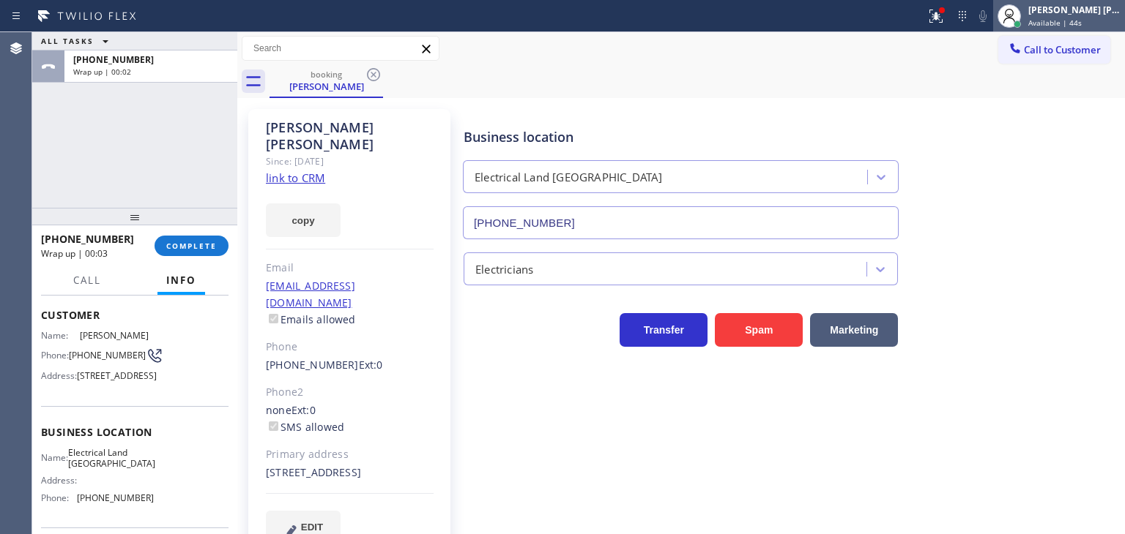
click at [395, 18] on span "Available | 44s" at bounding box center [1054, 23] width 53 height 10
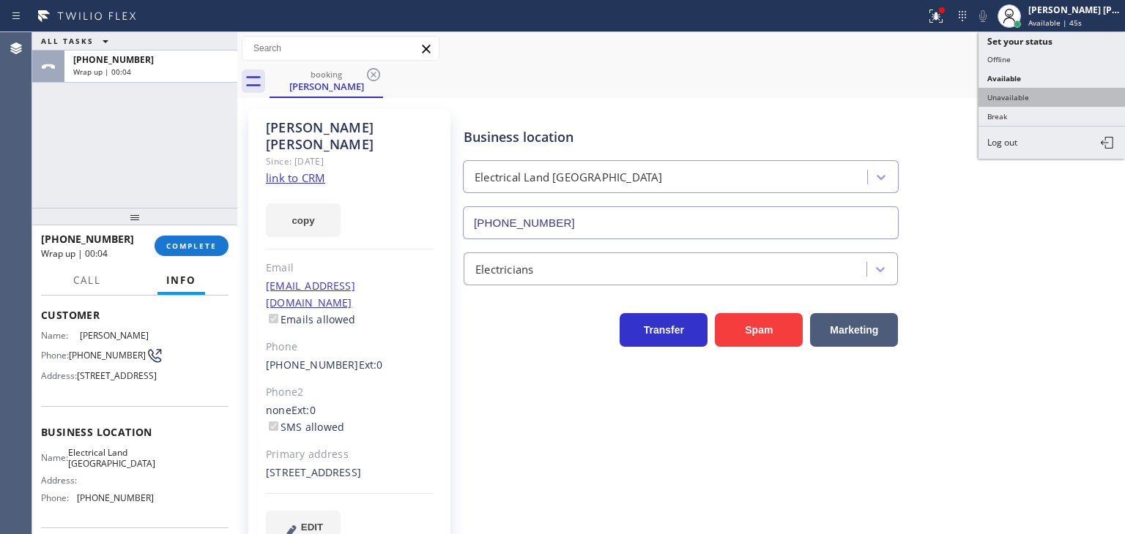
click at [395, 91] on button "Unavailable" at bounding box center [1051, 97] width 146 height 19
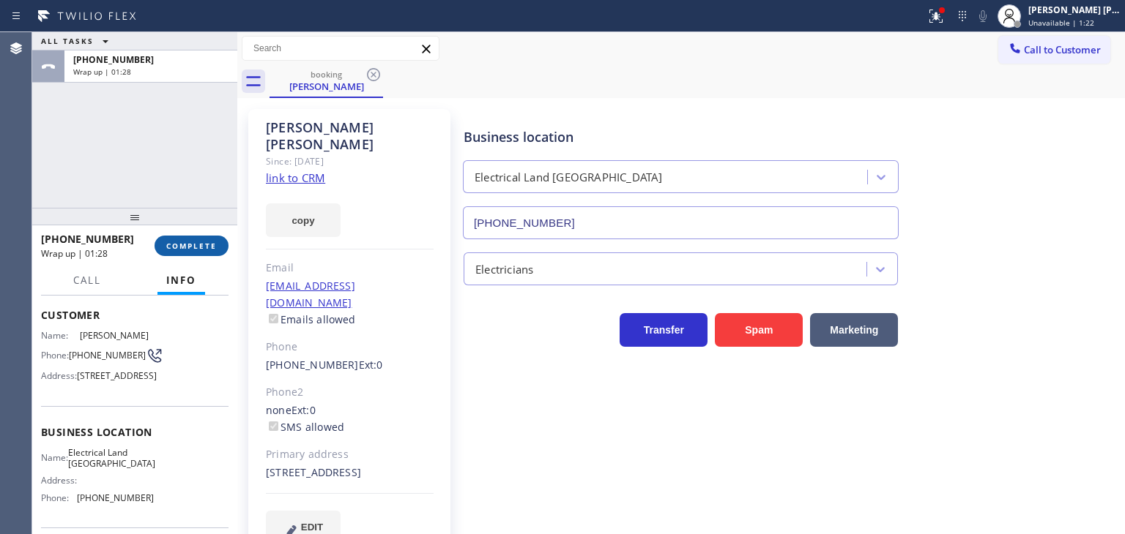
click at [163, 246] on button "COMPLETE" at bounding box center [191, 246] width 74 height 21
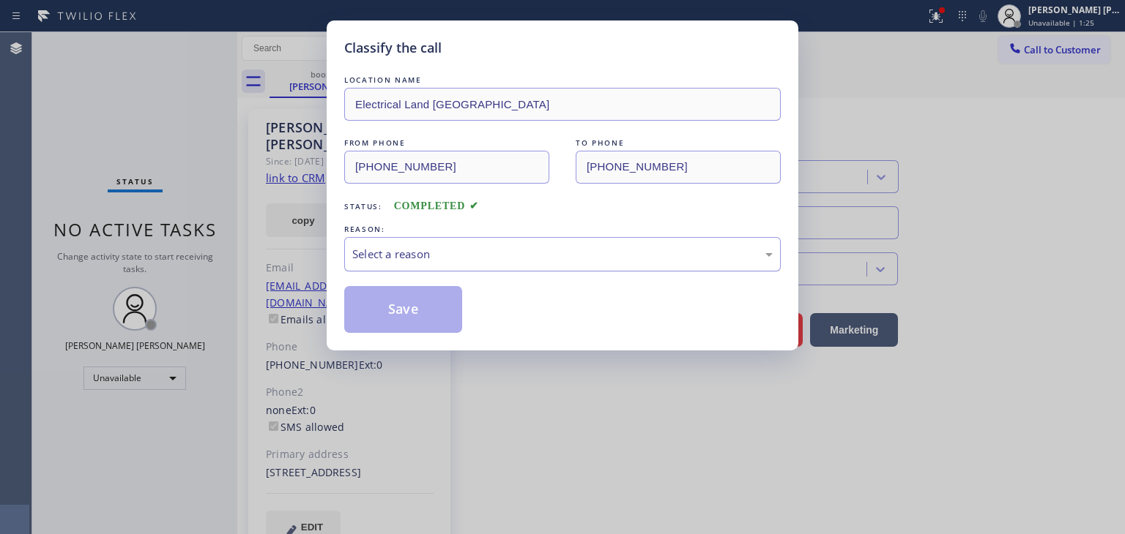
click at [395, 250] on div "Select a reason" at bounding box center [562, 254] width 420 height 17
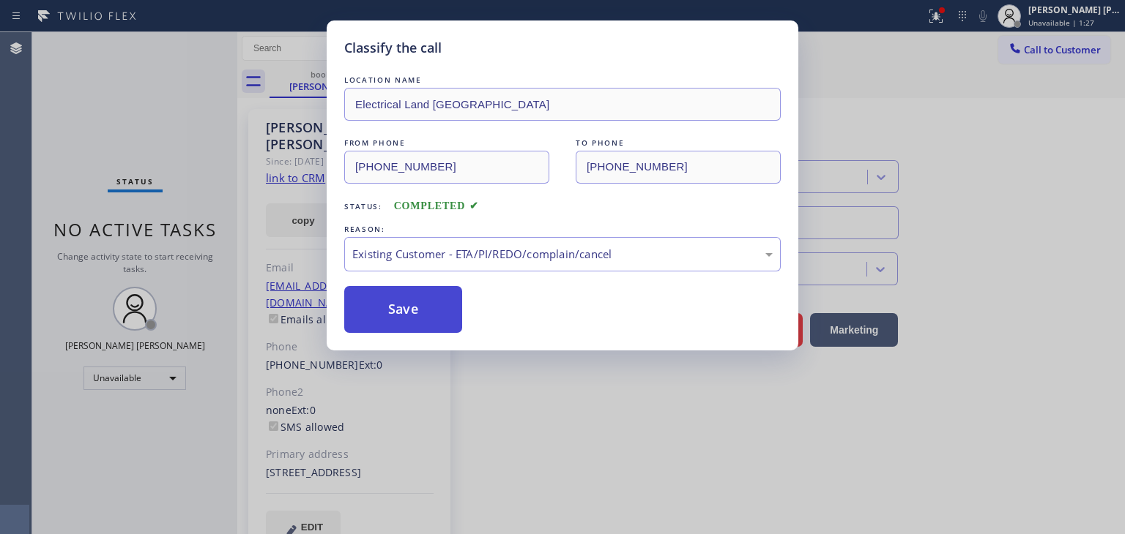
click at [395, 313] on button "Save" at bounding box center [403, 309] width 118 height 47
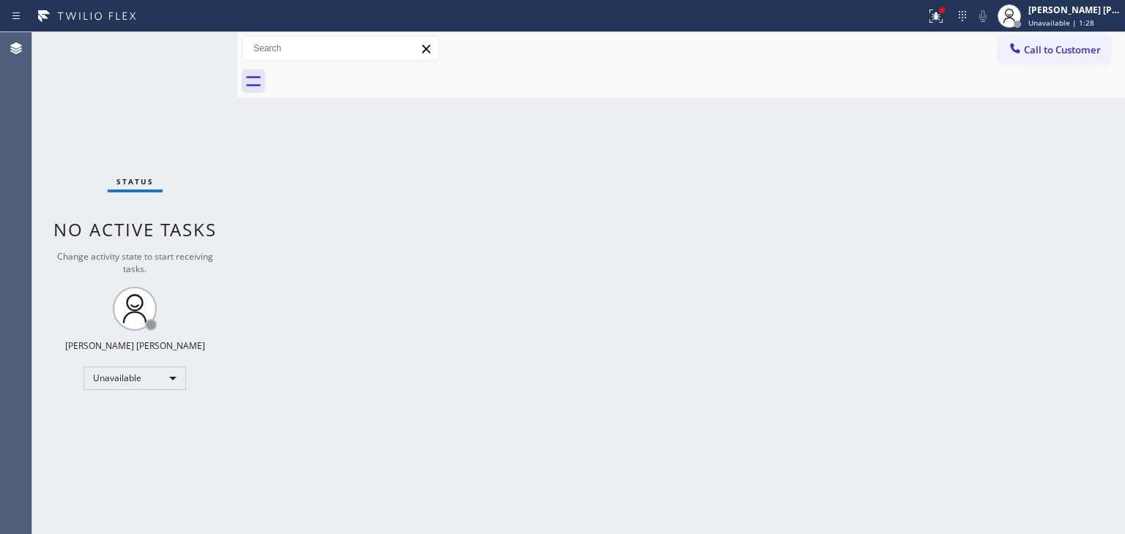
click at [395, 15] on div "[PERSON_NAME] [PERSON_NAME] Unavailable | 1:28" at bounding box center [1075, 16] width 100 height 26
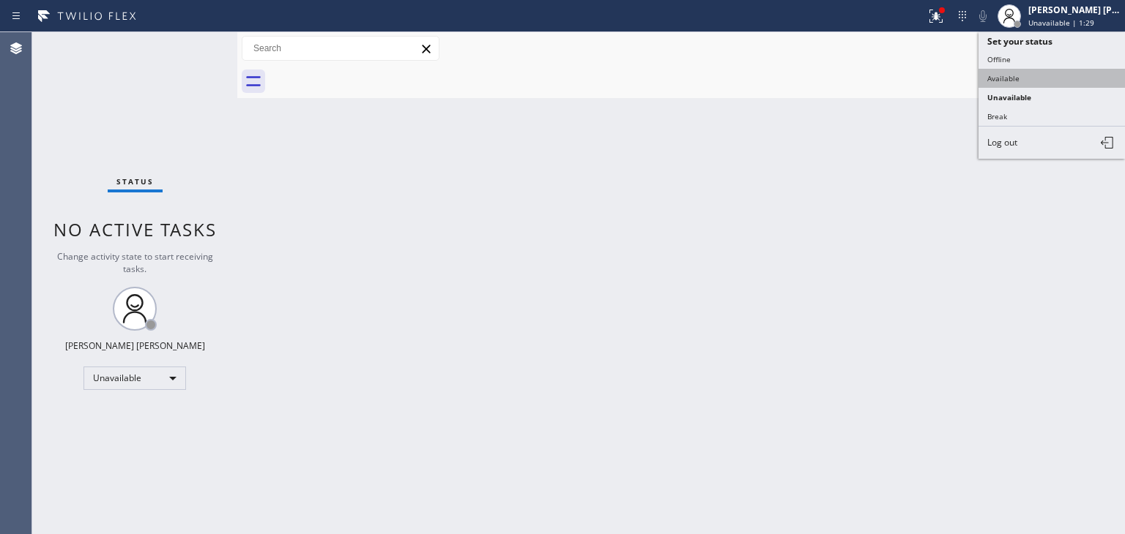
click at [395, 74] on button "Available" at bounding box center [1051, 78] width 146 height 19
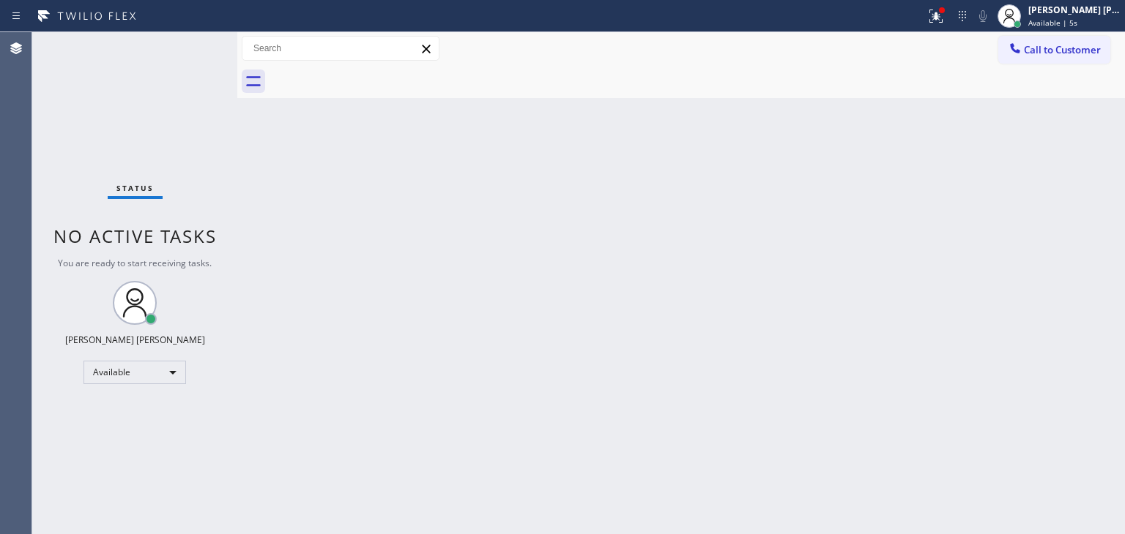
click at [187, 49] on div "Status No active tasks You are ready to start receiving tasks. [PERSON_NAME] [P…" at bounding box center [134, 283] width 205 height 502
click at [395, 23] on span "Available | 28s" at bounding box center [1054, 23] width 53 height 10
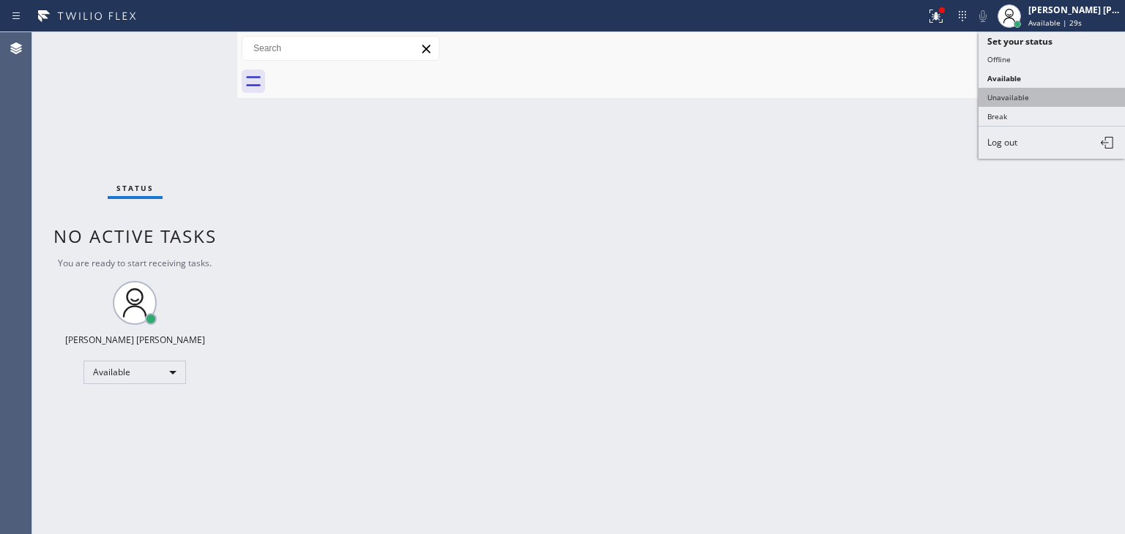
click at [395, 96] on button "Unavailable" at bounding box center [1051, 97] width 146 height 19
